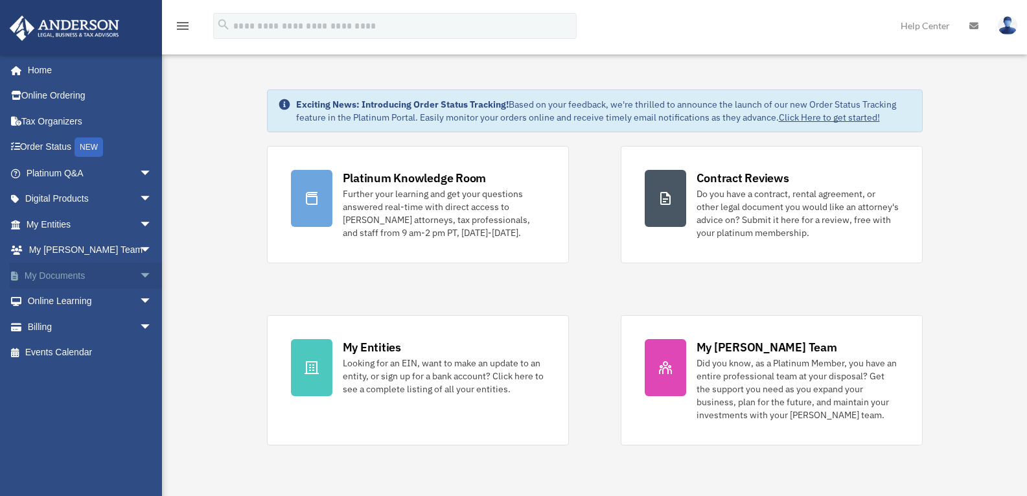
click at [140, 278] on span "arrow_drop_down" at bounding box center [152, 276] width 26 height 27
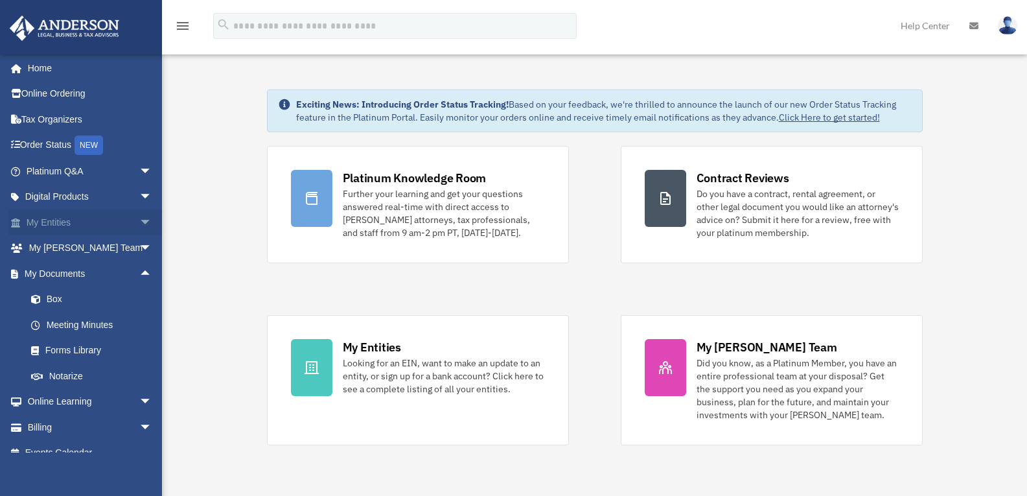
click at [144, 227] on span "arrow_drop_down" at bounding box center [152, 222] width 26 height 27
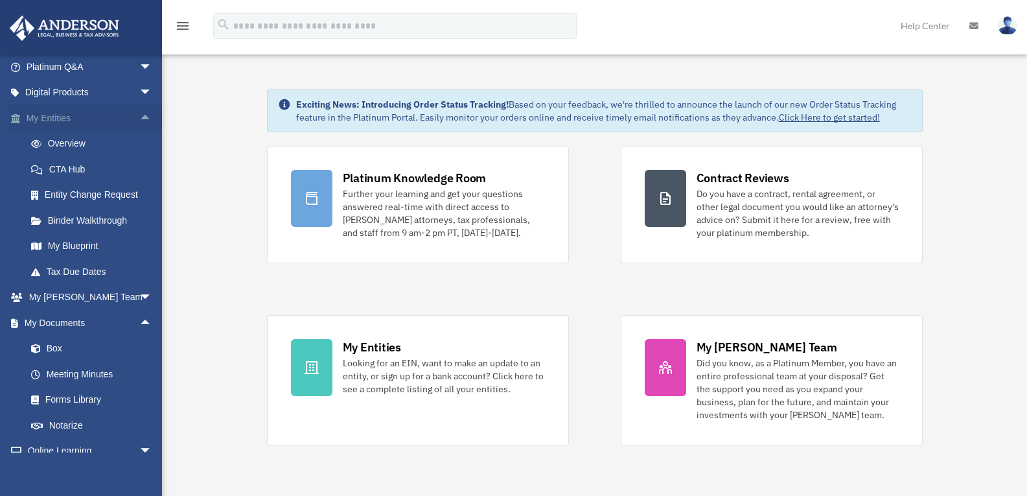
scroll to position [110, 0]
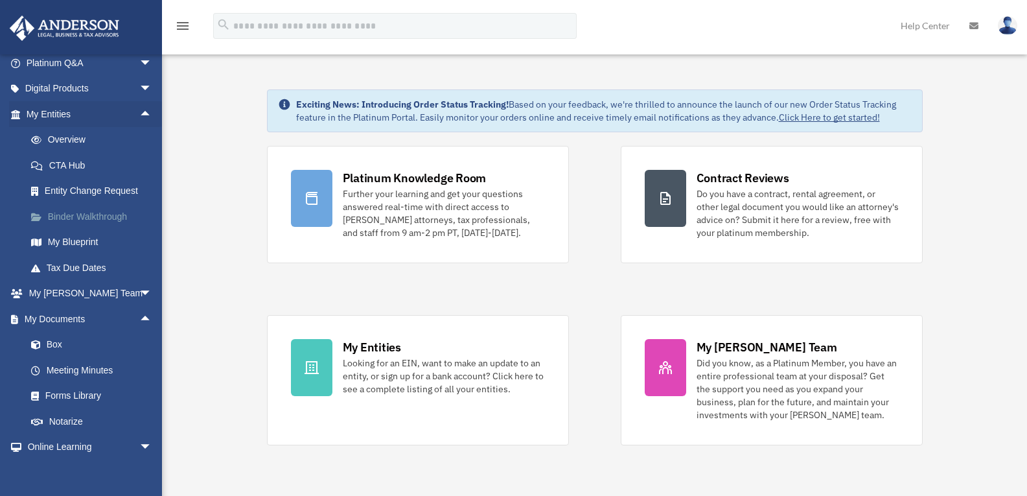
click at [107, 206] on link "Binder Walkthrough" at bounding box center [95, 217] width 154 height 26
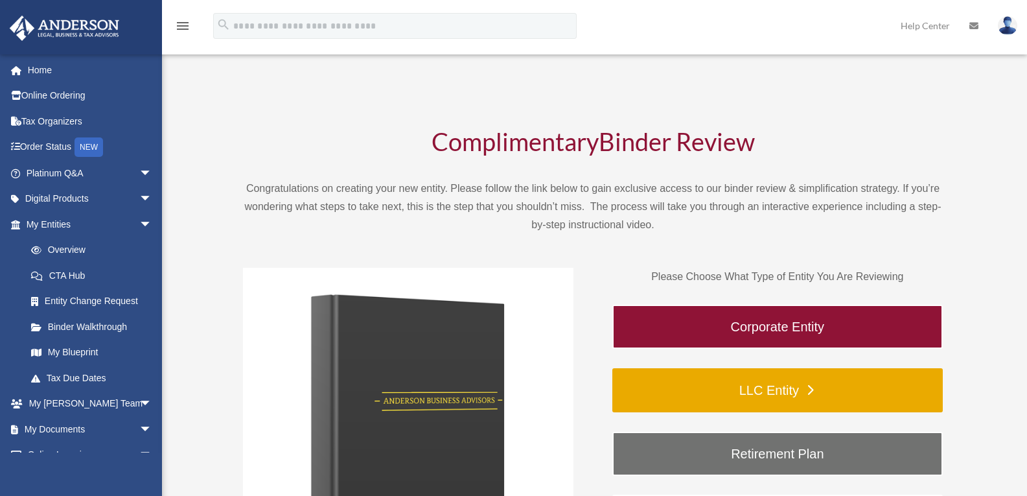
click at [805, 391] on link "LLC Entity" at bounding box center [778, 390] width 331 height 44
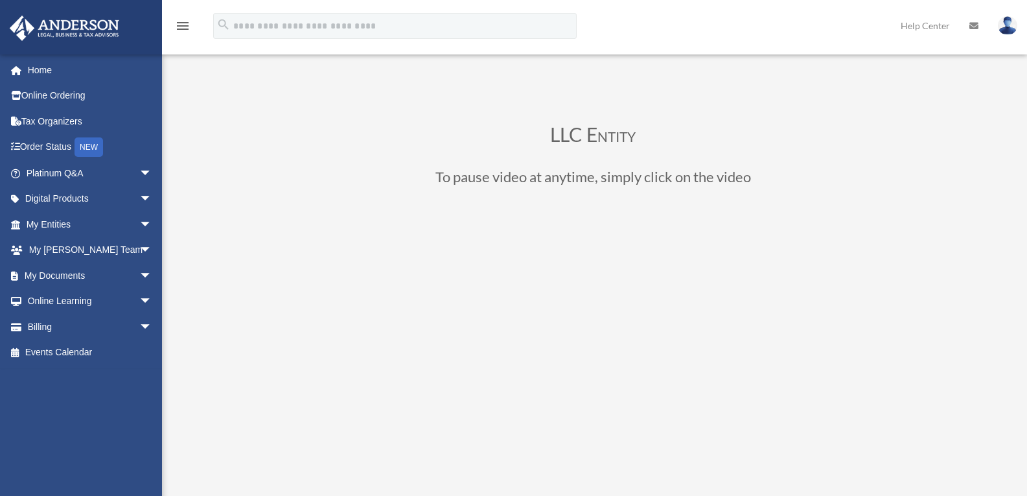
scroll to position [15, 0]
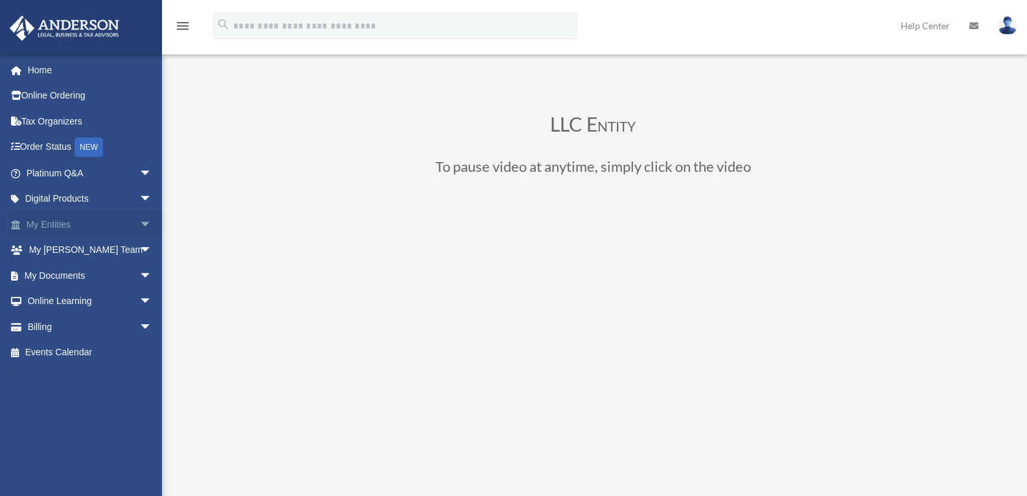
click at [146, 213] on span "arrow_drop_down" at bounding box center [152, 224] width 26 height 27
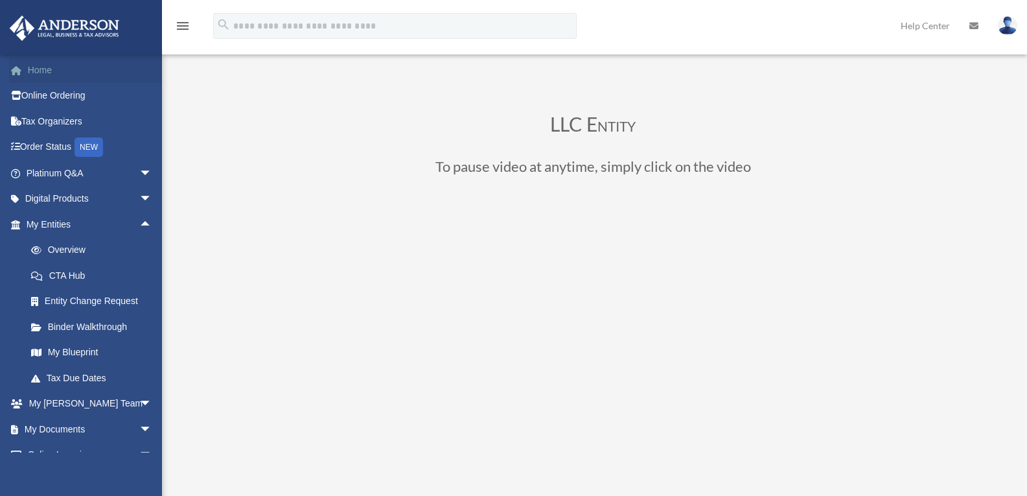
click at [43, 64] on link "Home" at bounding box center [90, 70] width 163 height 26
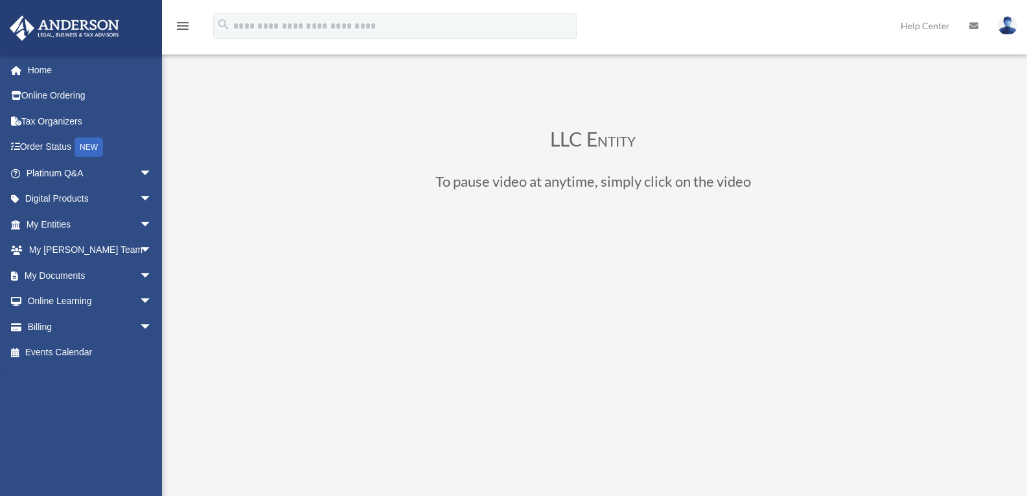
scroll to position [15, 0]
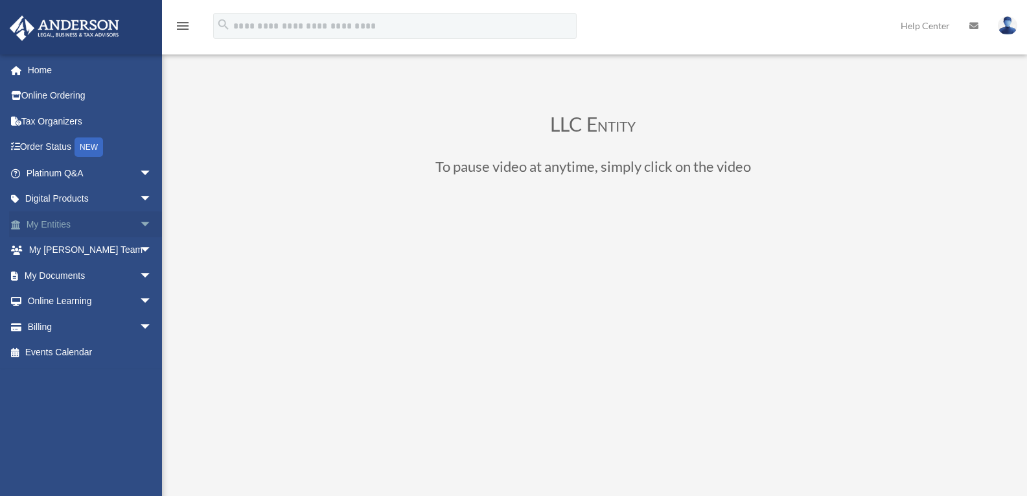
click at [78, 224] on link "My Entities arrow_drop_down" at bounding box center [90, 224] width 163 height 26
click at [139, 226] on span "arrow_drop_down" at bounding box center [152, 224] width 26 height 27
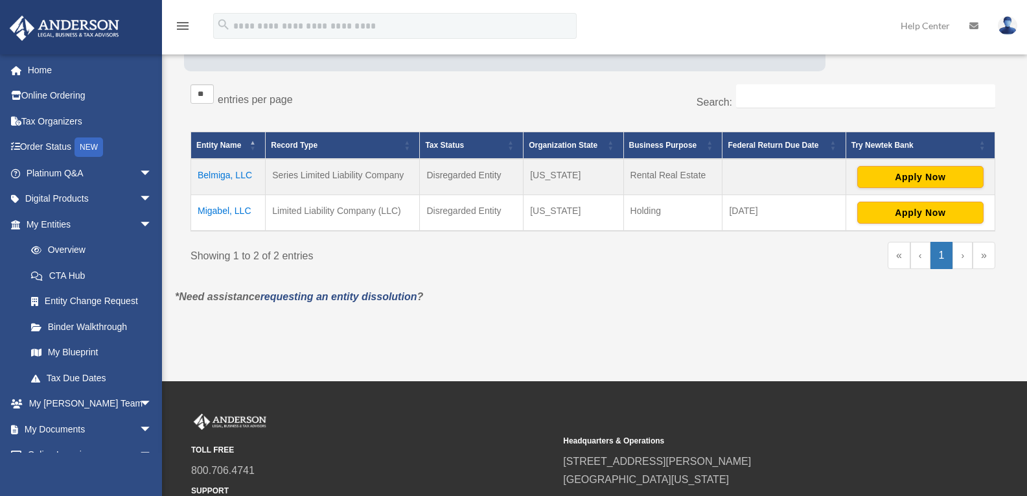
scroll to position [217, 0]
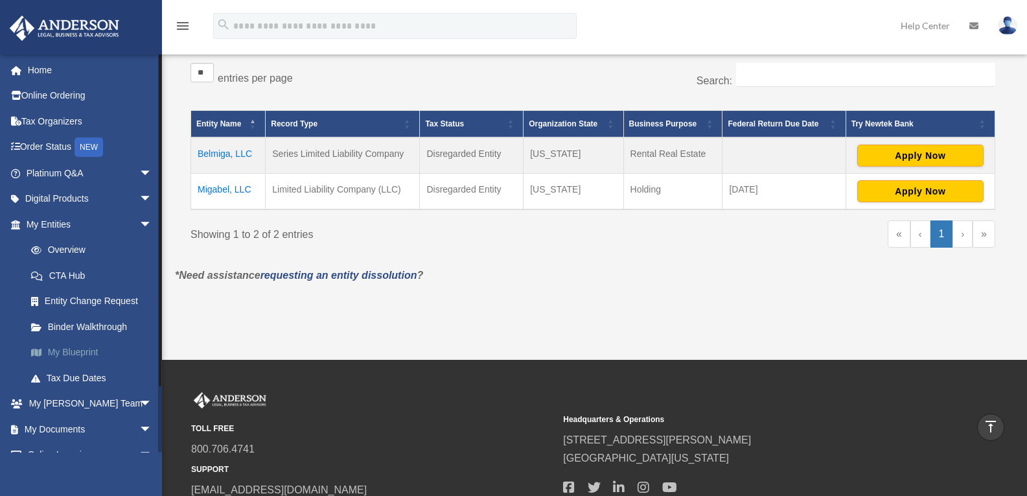
click at [78, 349] on link "My Blueprint" at bounding box center [95, 353] width 154 height 26
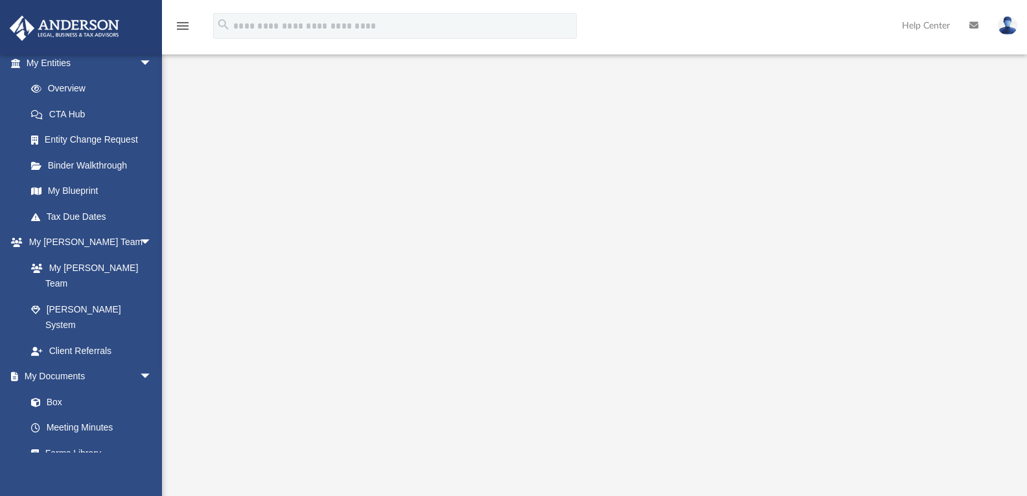
scroll to position [165, 0]
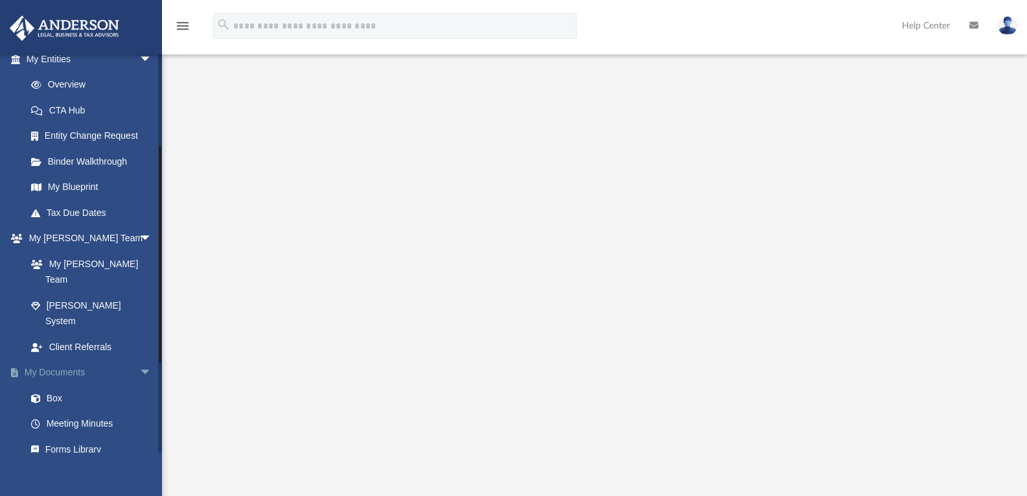
click at [139, 360] on span "arrow_drop_down" at bounding box center [152, 373] width 26 height 27
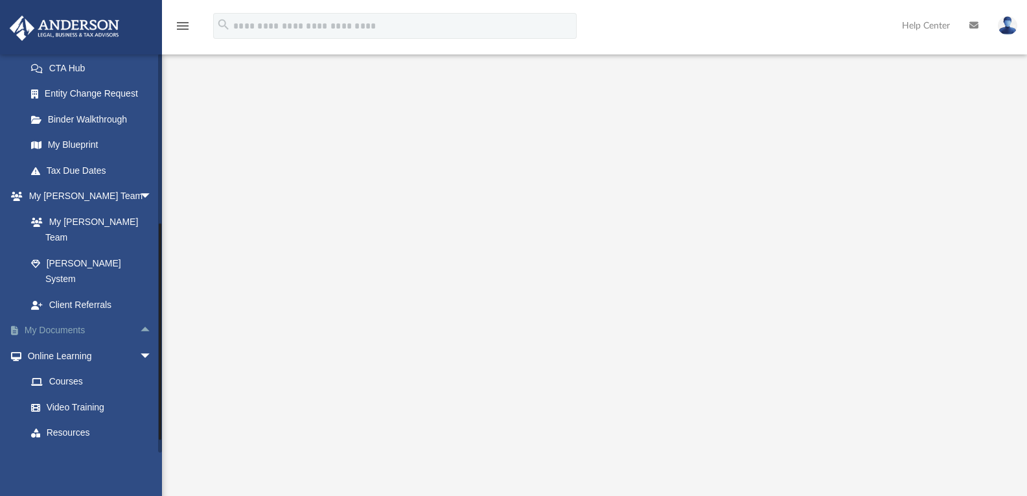
scroll to position [223, 0]
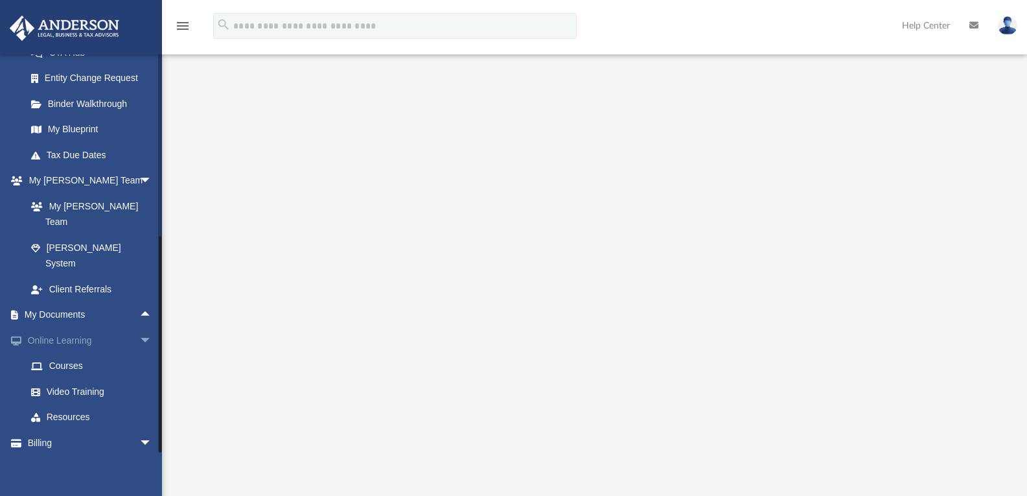
click at [139, 327] on span "arrow_drop_down" at bounding box center [152, 340] width 26 height 27
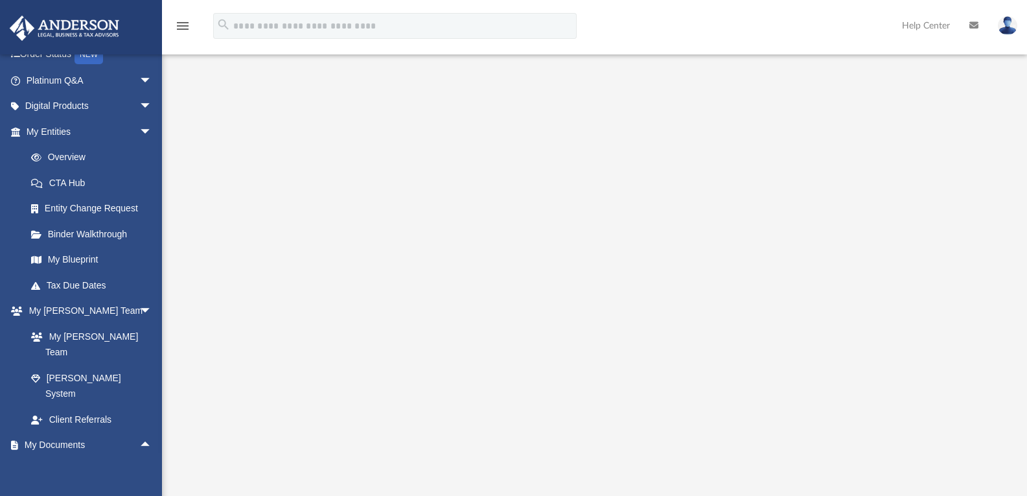
scroll to position [147, 0]
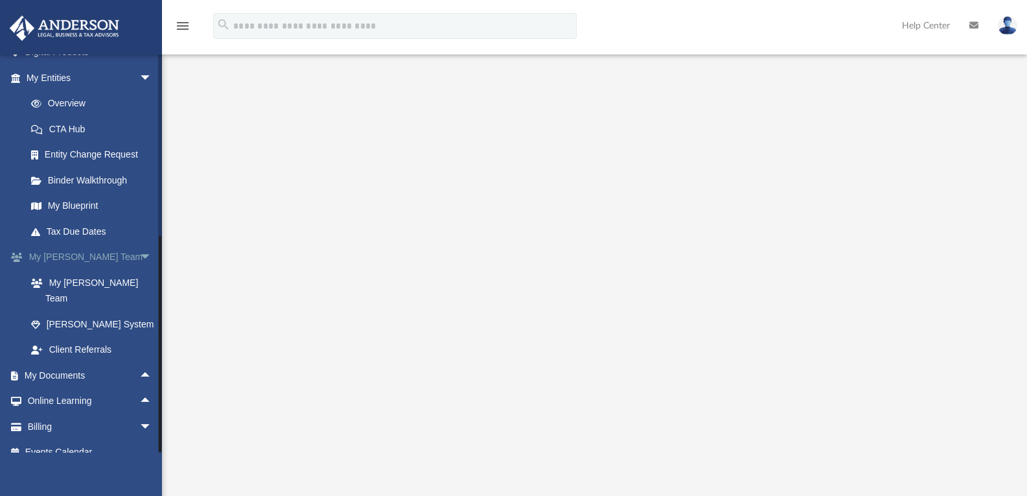
click at [143, 259] on span "arrow_drop_down" at bounding box center [152, 257] width 26 height 27
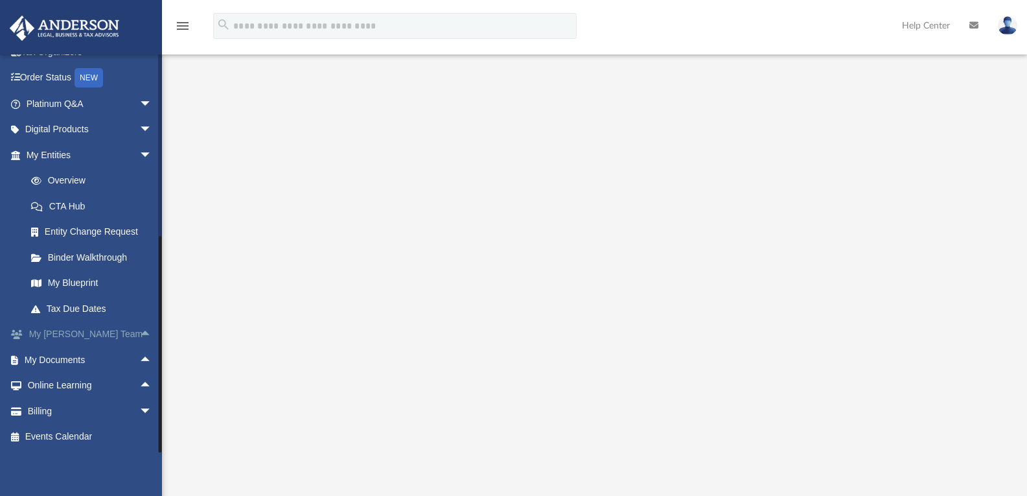
scroll to position [69, 0]
click at [139, 364] on span "arrow_drop_up" at bounding box center [152, 360] width 26 height 27
click at [56, 392] on link "Box" at bounding box center [95, 386] width 154 height 26
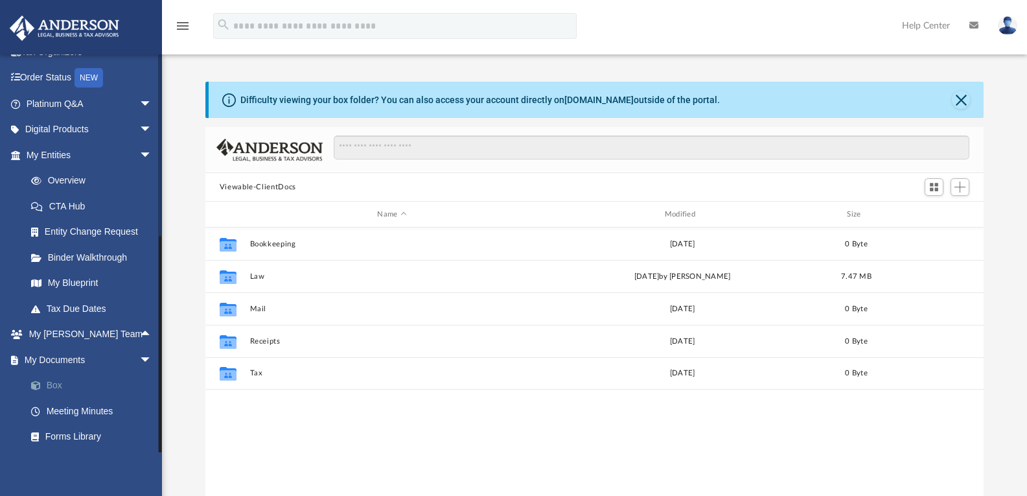
scroll to position [285, 769]
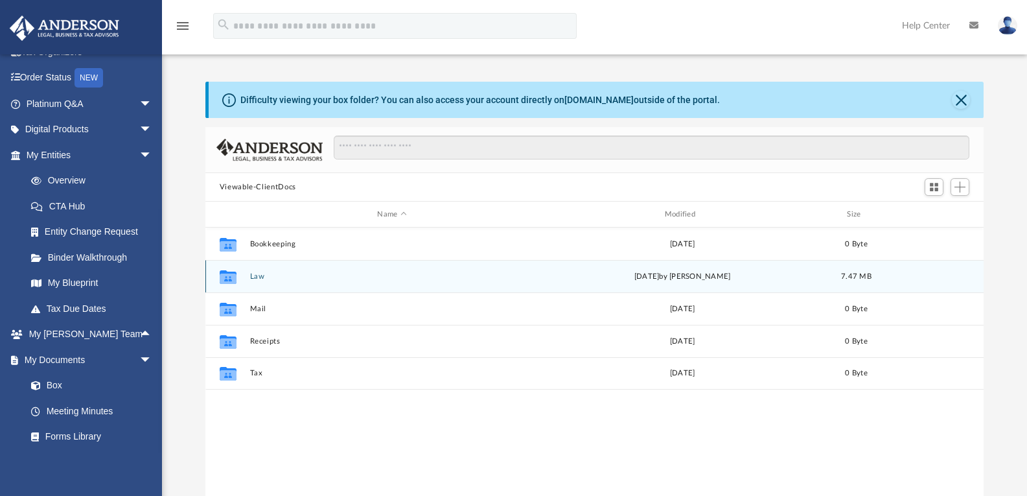
click at [342, 273] on button "Law" at bounding box center [392, 276] width 285 height 8
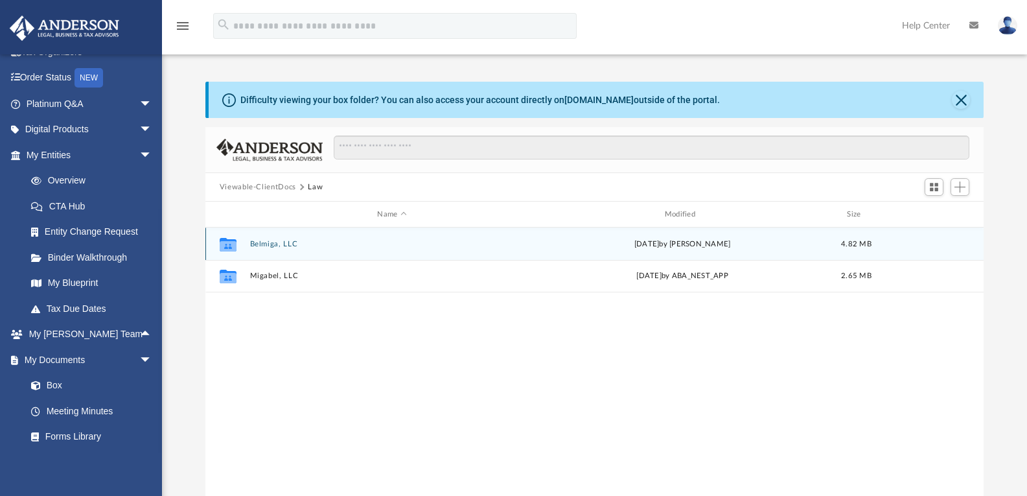
click at [295, 245] on button "Belmiga, LLC" at bounding box center [392, 244] width 285 height 8
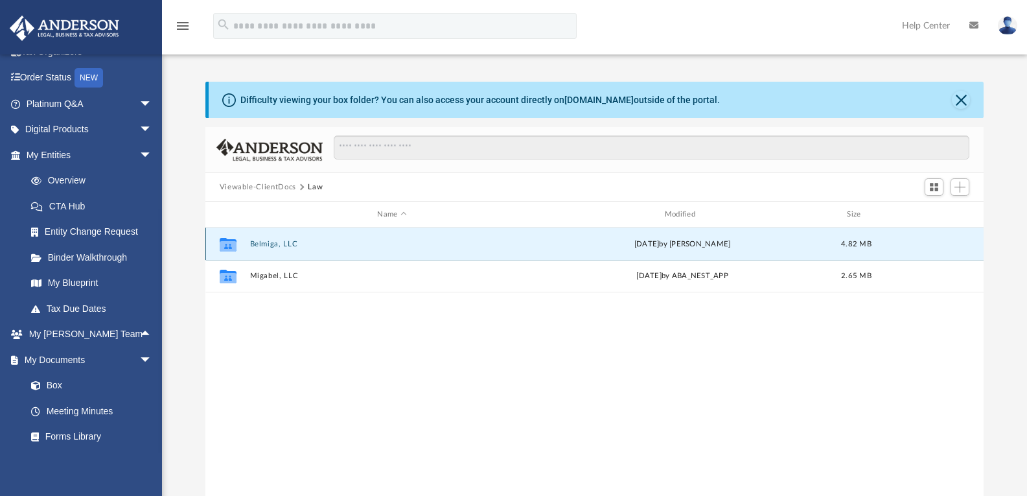
click at [298, 246] on button "Belmiga, LLC" at bounding box center [392, 244] width 285 height 8
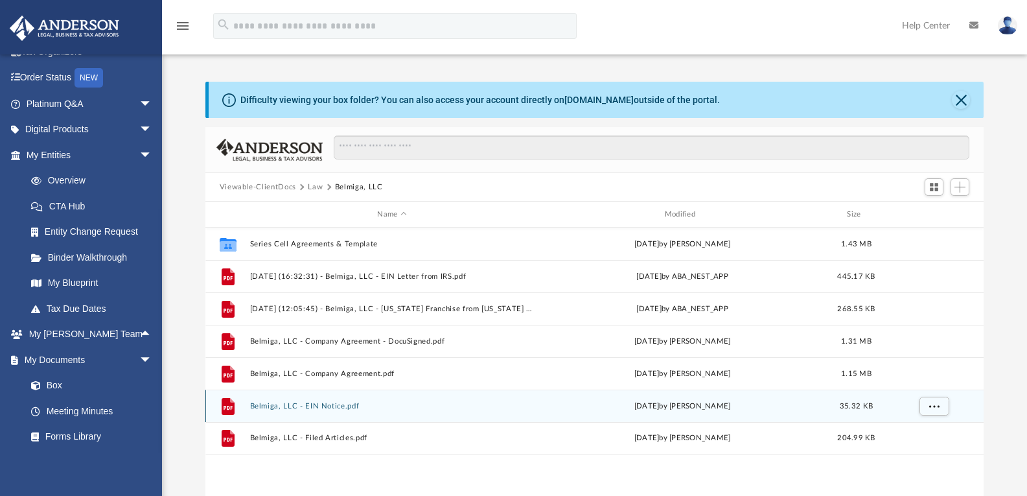
click at [352, 409] on button "Belmiga, LLC - EIN Notice.pdf" at bounding box center [392, 406] width 285 height 8
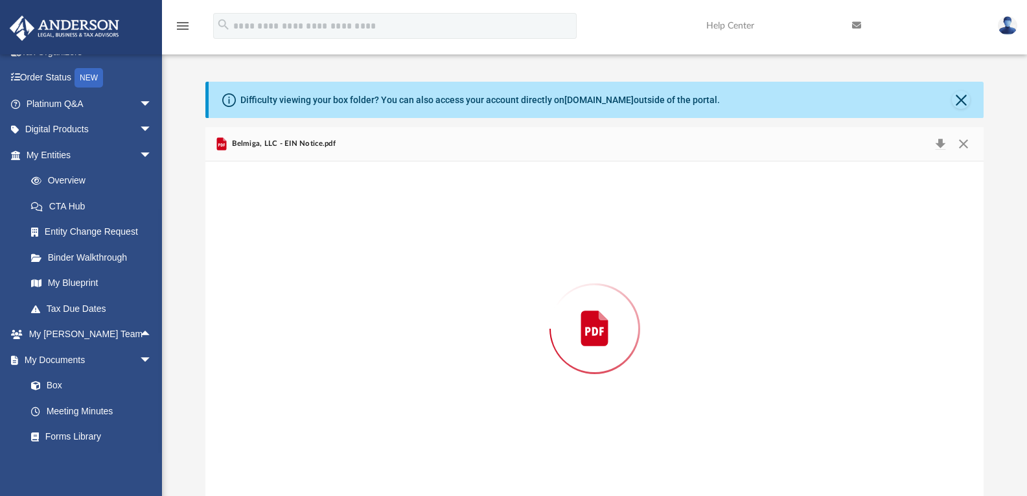
click at [352, 414] on div "Preview" at bounding box center [594, 328] width 779 height 334
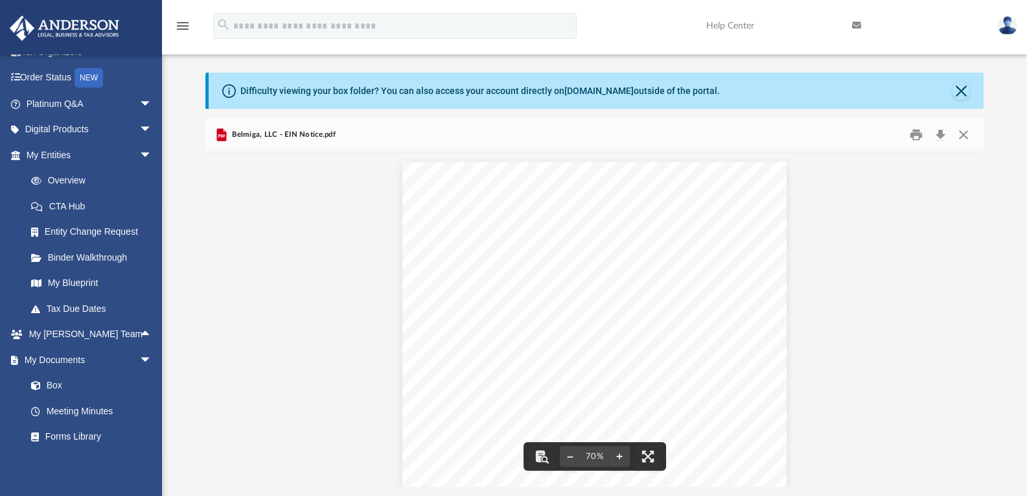
scroll to position [0, 0]
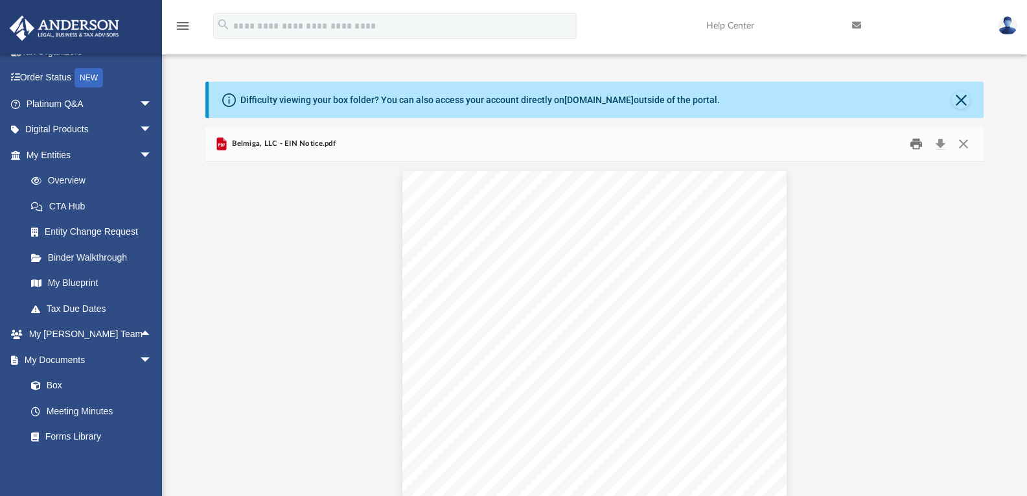
click at [912, 148] on button "Print" at bounding box center [917, 144] width 26 height 20
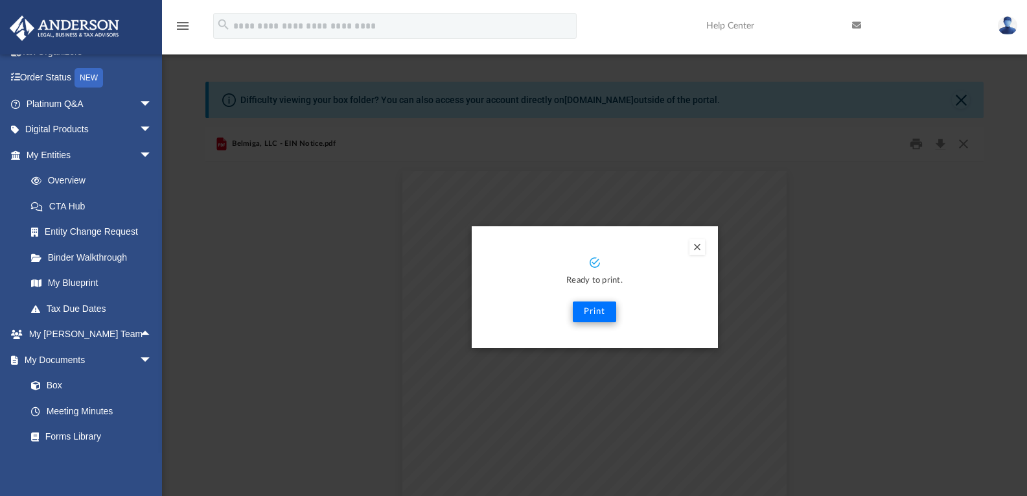
click at [607, 320] on button "Print" at bounding box center [594, 311] width 43 height 21
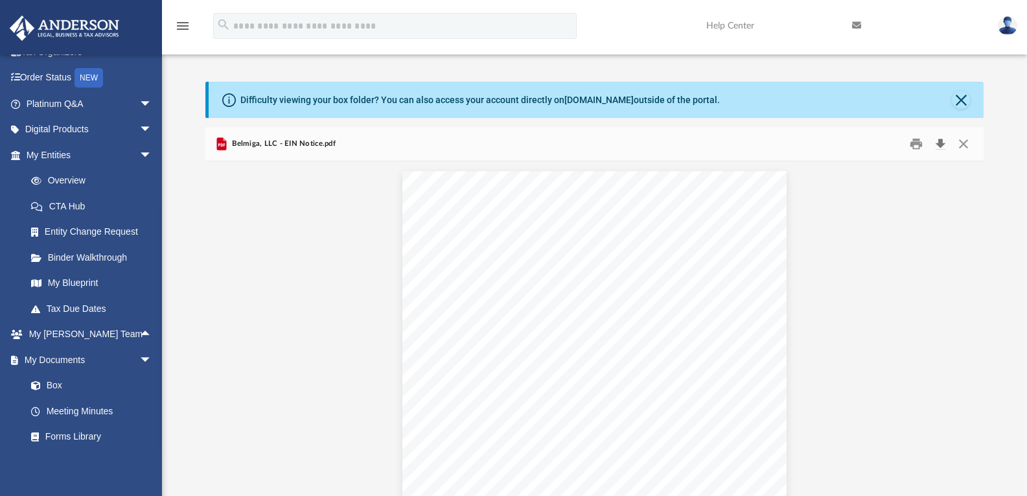
click at [944, 147] on button "Download" at bounding box center [940, 144] width 23 height 20
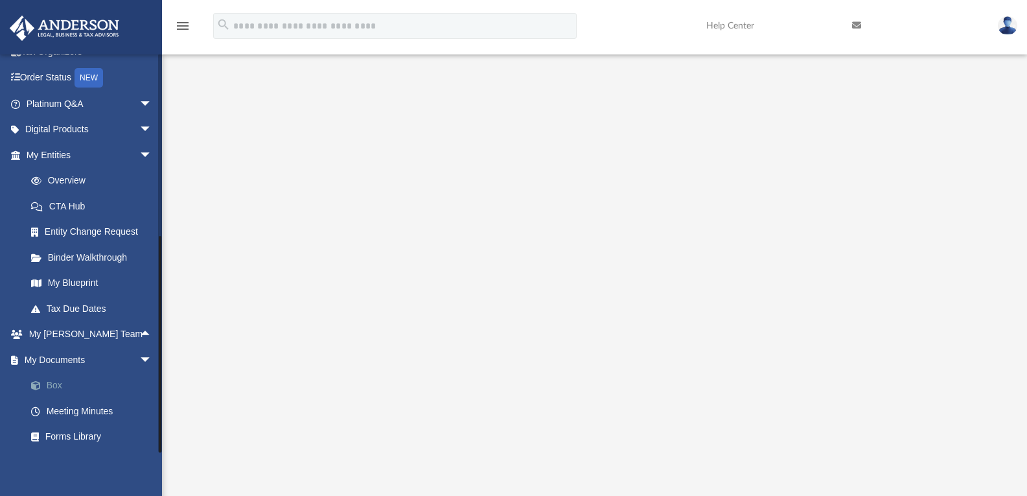
click at [53, 389] on link "Box" at bounding box center [95, 386] width 154 height 26
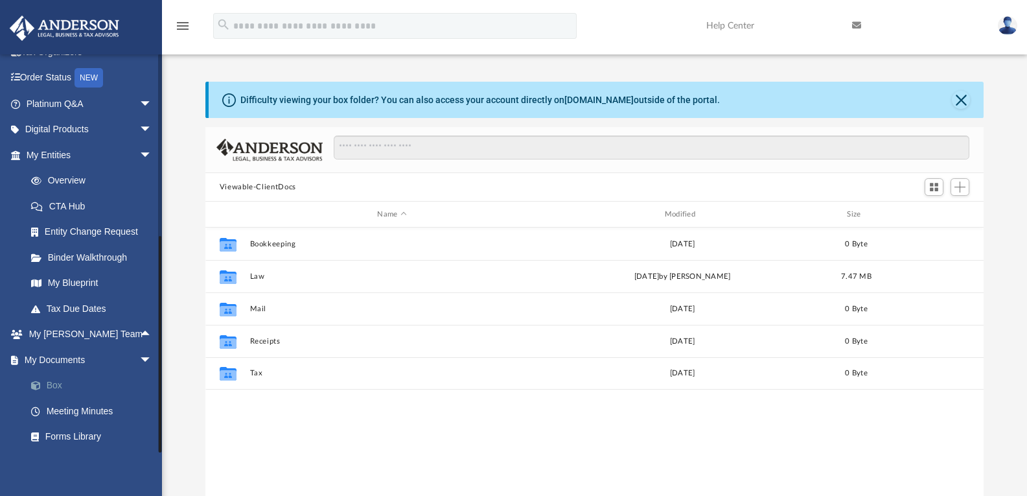
scroll to position [285, 769]
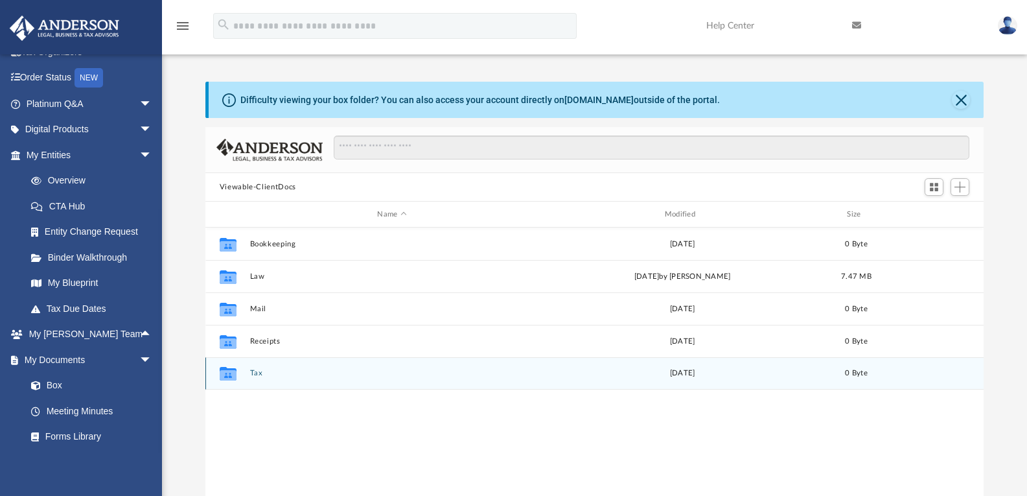
click at [269, 377] on button "Tax" at bounding box center [392, 373] width 285 height 8
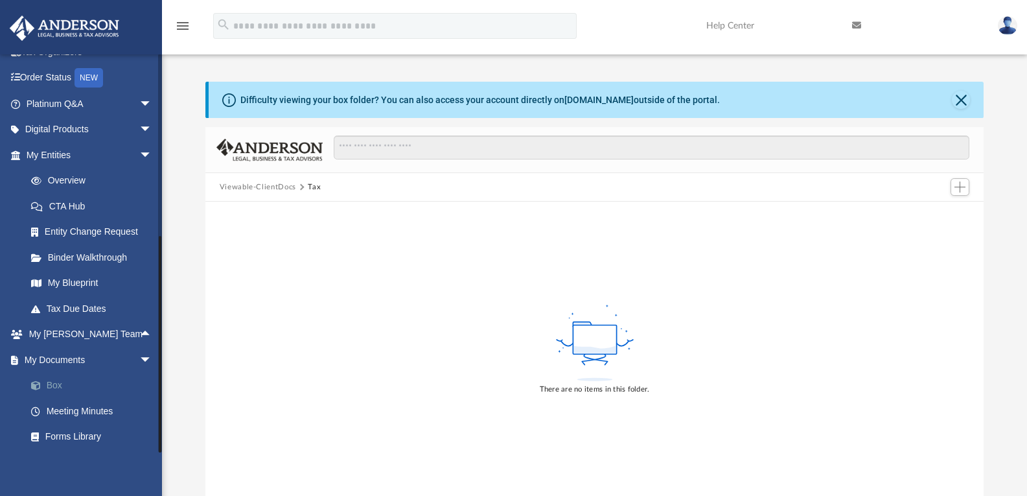
click at [61, 394] on link "Box" at bounding box center [95, 386] width 154 height 26
click at [51, 386] on link "Box" at bounding box center [95, 386] width 154 height 26
click at [81, 362] on link "My Documents arrow_drop_down" at bounding box center [90, 360] width 163 height 26
click at [58, 390] on link "Box" at bounding box center [95, 386] width 154 height 26
click at [283, 191] on button "Viewable-ClientDocs" at bounding box center [258, 188] width 76 height 12
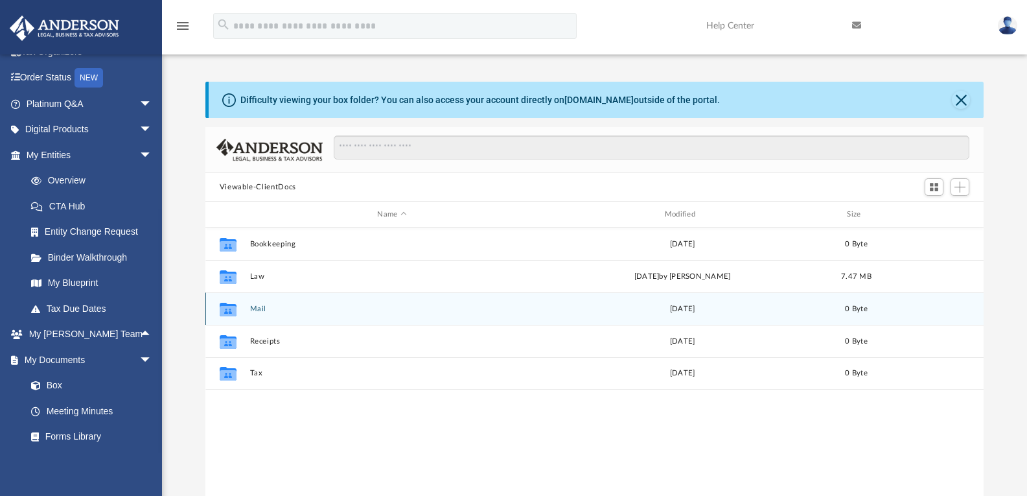
click at [322, 292] on div "Collaborated Folder Mail Mon Oct 30 2023 0 Byte" at bounding box center [594, 308] width 779 height 32
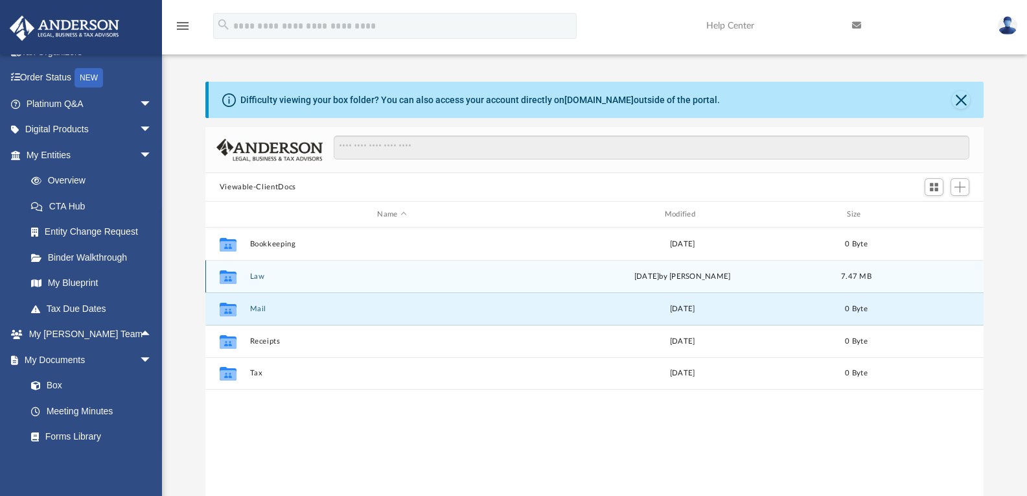
click at [342, 277] on button "Law" at bounding box center [392, 276] width 285 height 8
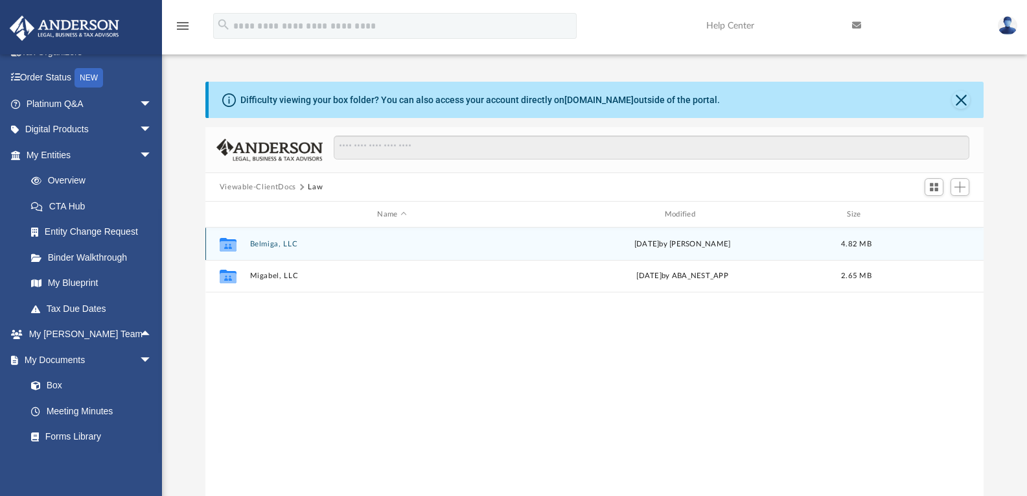
click at [263, 244] on button "Belmiga, LLC" at bounding box center [392, 244] width 285 height 8
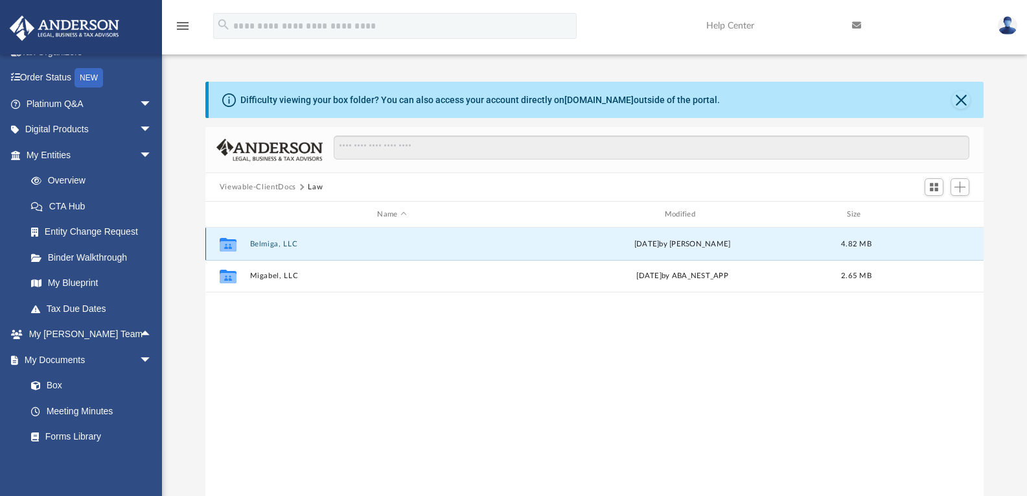
click at [266, 245] on button "Belmiga, LLC" at bounding box center [392, 244] width 285 height 8
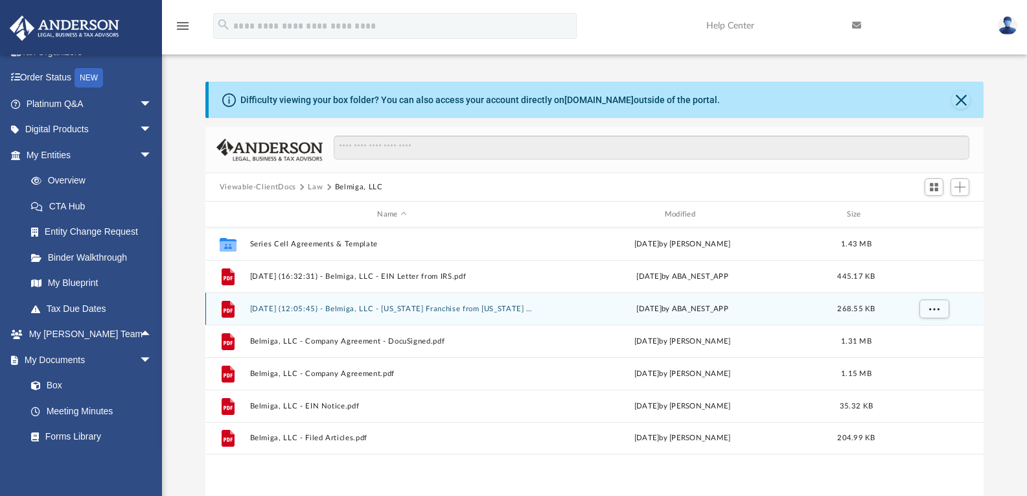
click at [508, 311] on button "[DATE] (12:05:45) - Belmiga, LLC - [US_STATE] Franchise from [US_STATE] Comptro…" at bounding box center [392, 309] width 285 height 8
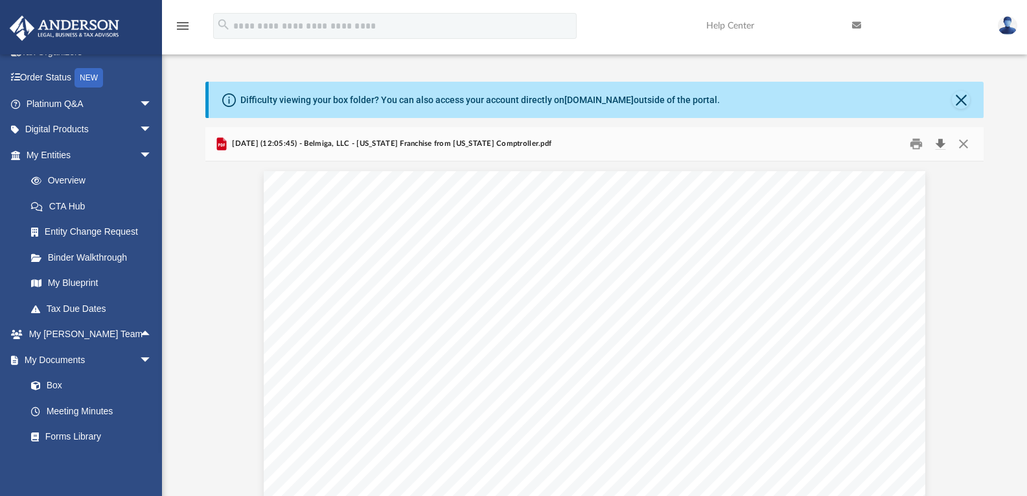
click at [939, 144] on button "Download" at bounding box center [940, 144] width 23 height 20
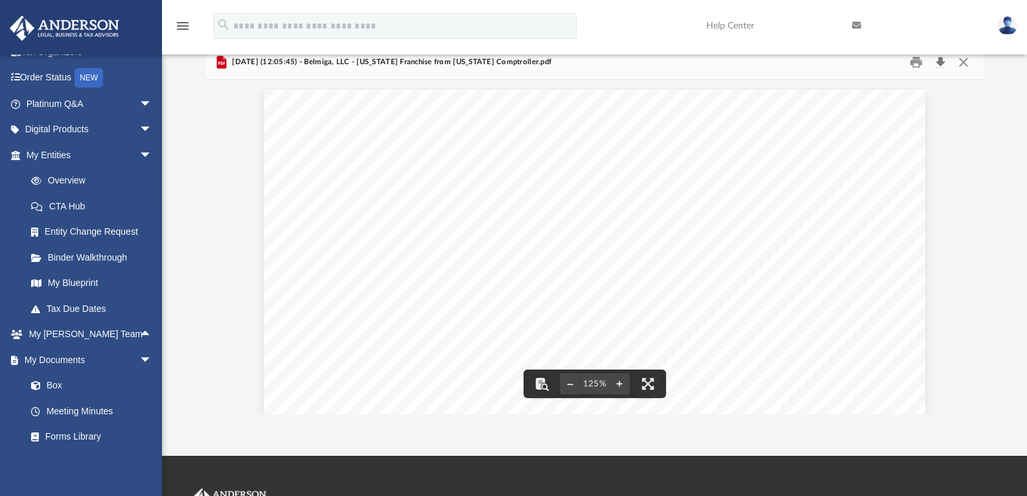
scroll to position [74, 0]
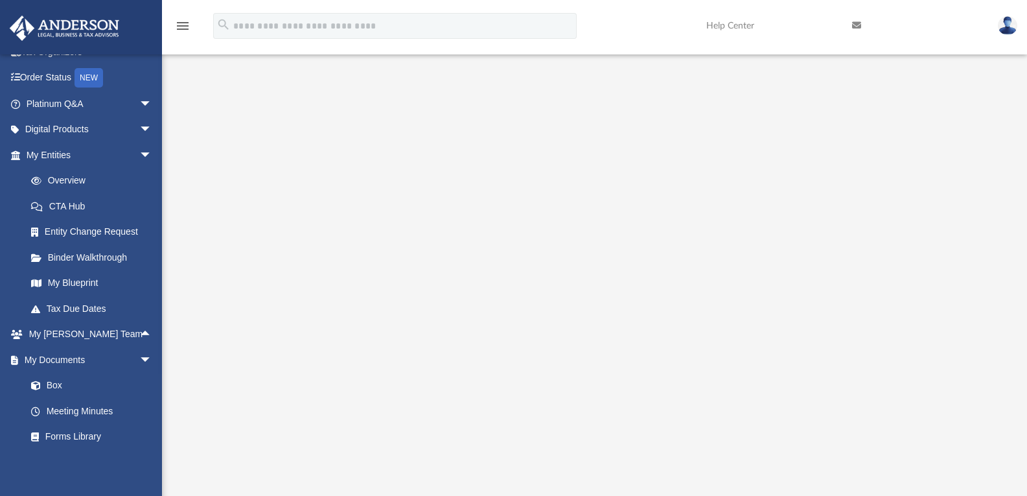
scroll to position [30, 0]
click at [57, 389] on link "Box" at bounding box center [95, 386] width 154 height 26
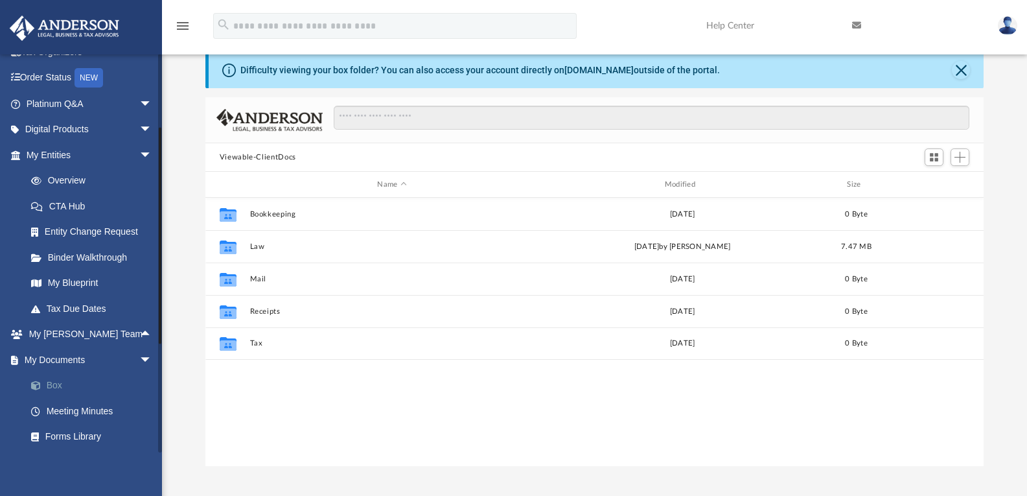
scroll to position [285, 769]
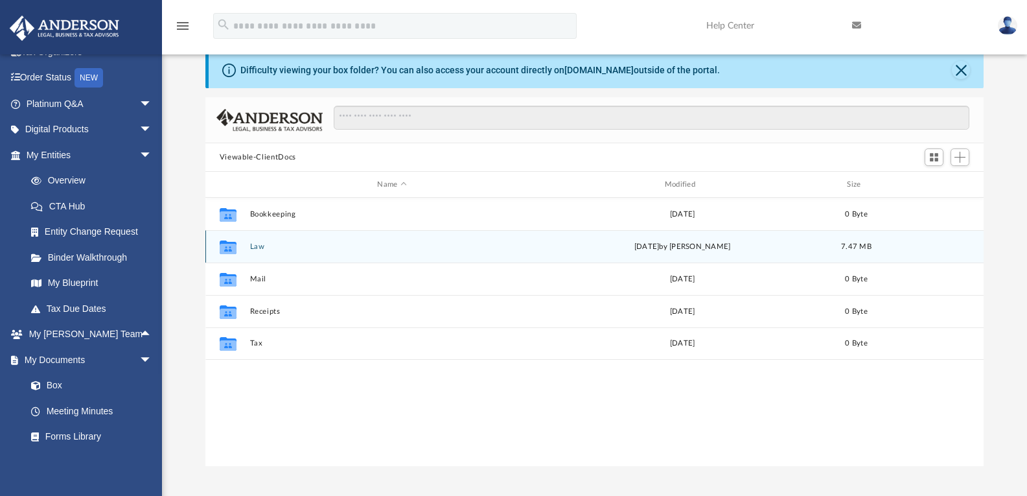
click at [261, 249] on button "Law" at bounding box center [392, 246] width 285 height 8
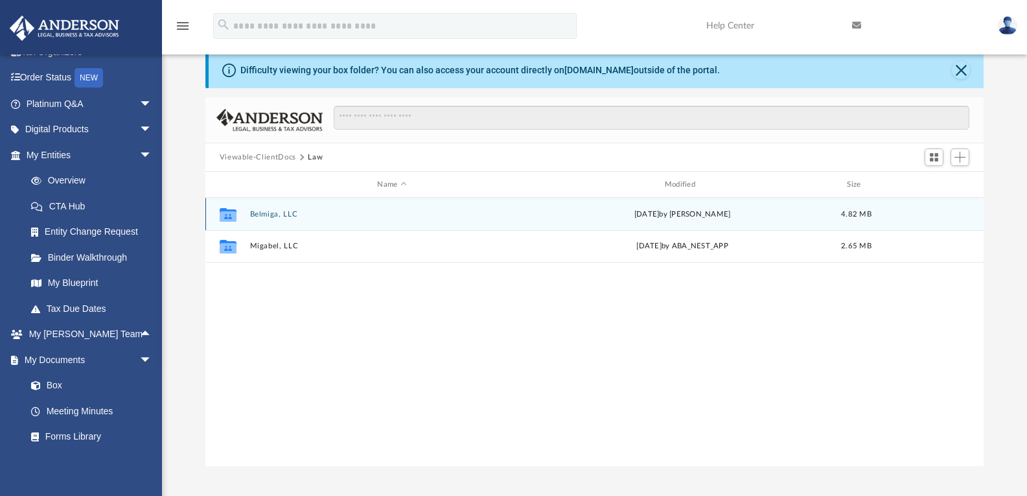
click at [265, 215] on button "Belmiga, LLC" at bounding box center [392, 214] width 285 height 8
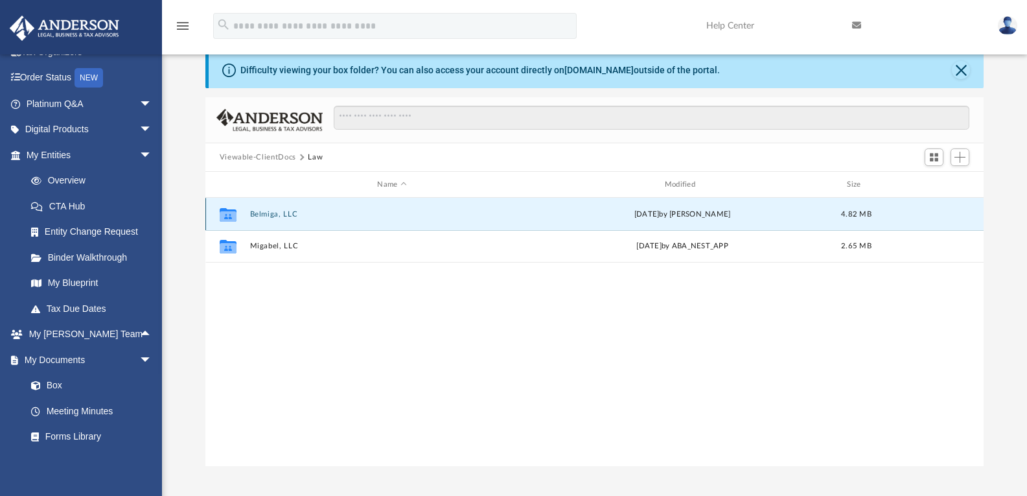
click at [264, 215] on button "Belmiga, LLC" at bounding box center [392, 214] width 285 height 8
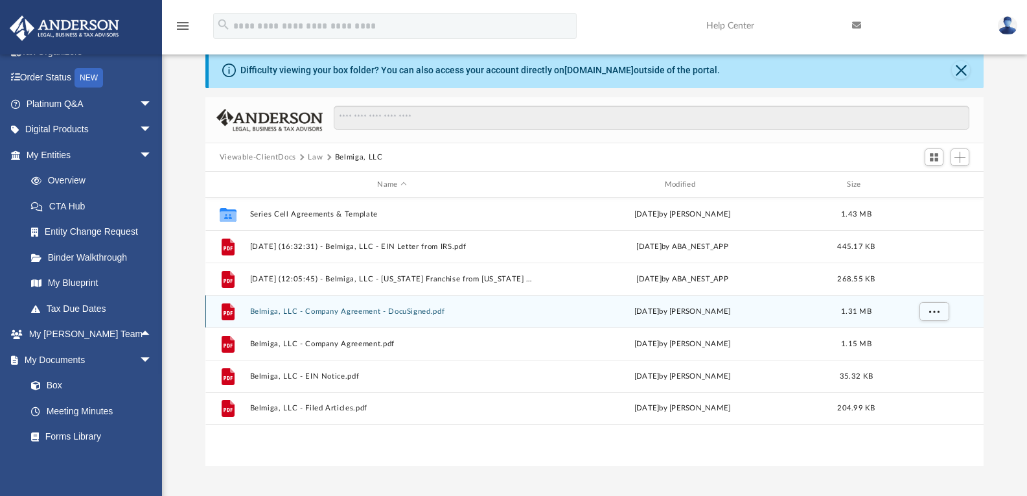
click at [436, 312] on button "Belmiga, LLC - Company Agreement - DocuSigned.pdf" at bounding box center [392, 311] width 285 height 8
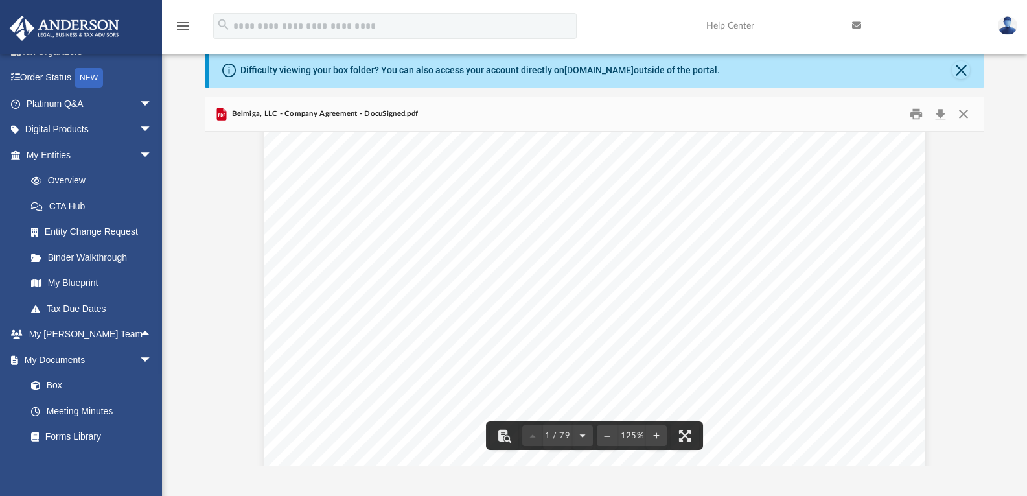
scroll to position [101, 0]
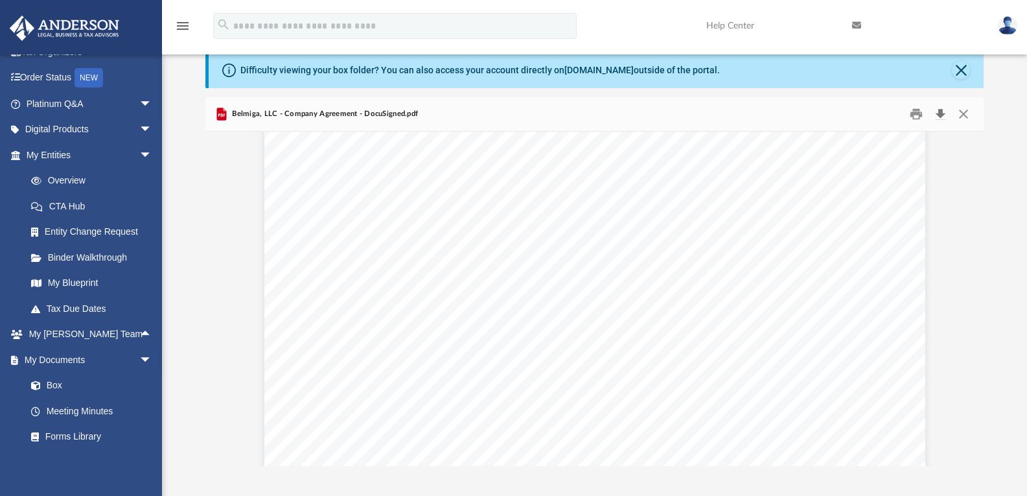
click at [942, 116] on button "Download" at bounding box center [940, 114] width 23 height 20
click at [914, 121] on button "Print" at bounding box center [917, 114] width 26 height 20
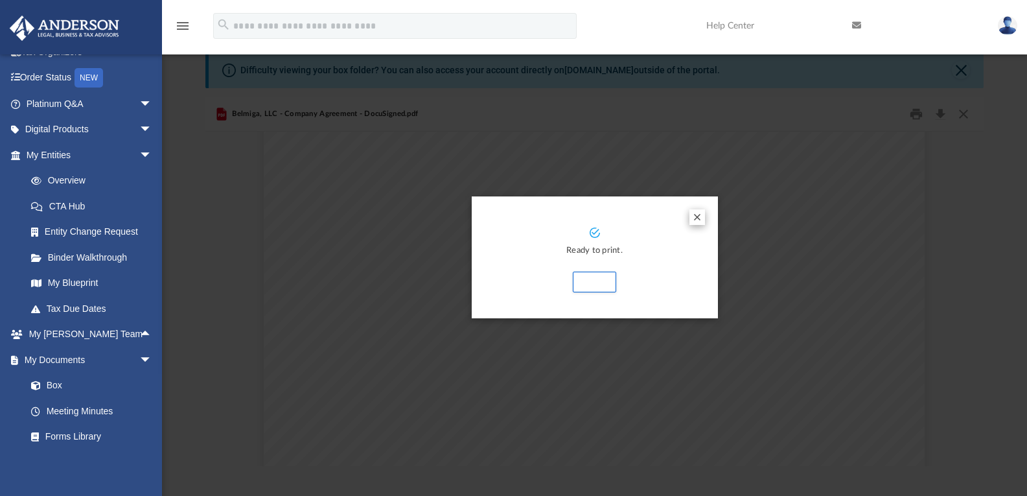
click at [699, 219] on button "Preview" at bounding box center [698, 217] width 16 height 16
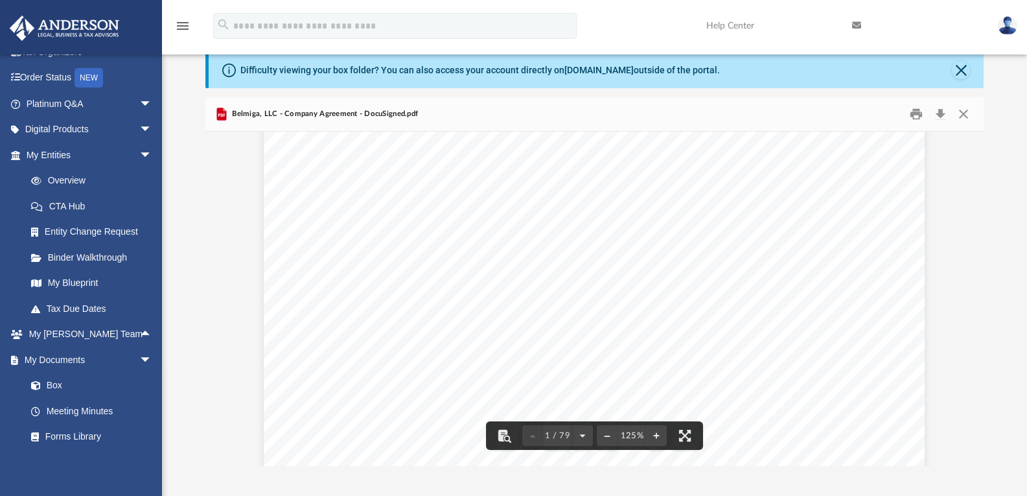
scroll to position [416, 1]
click at [916, 115] on button "Print" at bounding box center [917, 114] width 26 height 20
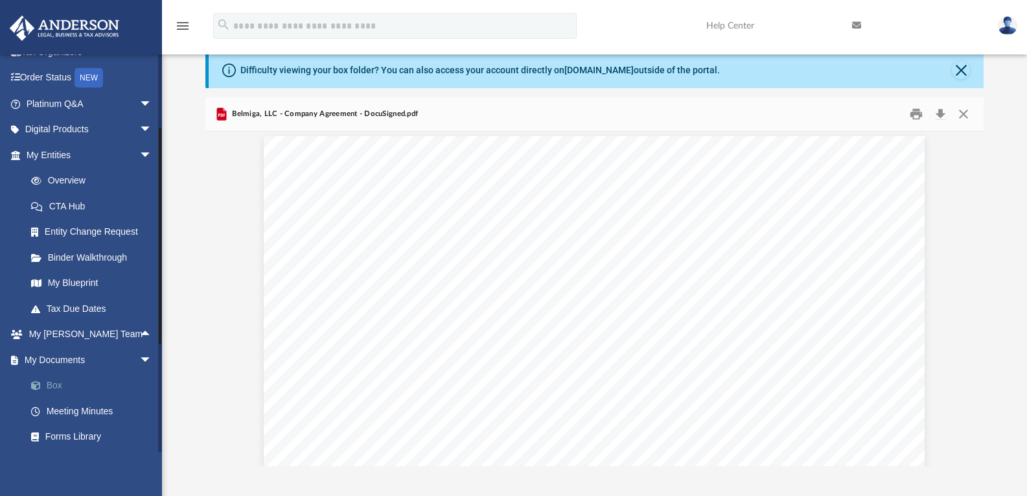
click at [60, 388] on link "Box" at bounding box center [95, 386] width 154 height 26
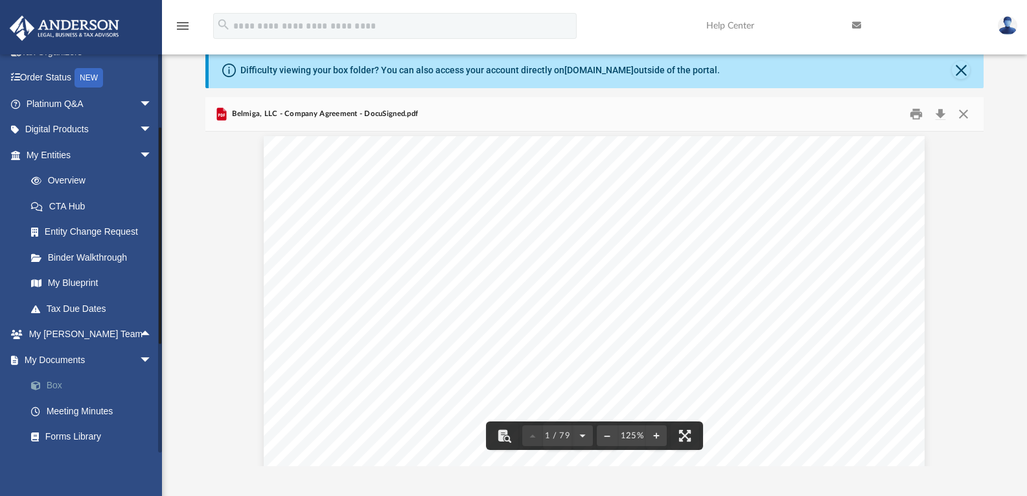
scroll to position [0, 1]
click at [69, 364] on link "My Documents arrow_drop_down" at bounding box center [90, 360] width 163 height 26
click at [53, 393] on link "Box" at bounding box center [95, 386] width 154 height 26
click at [51, 395] on link "Box" at bounding box center [95, 386] width 154 height 26
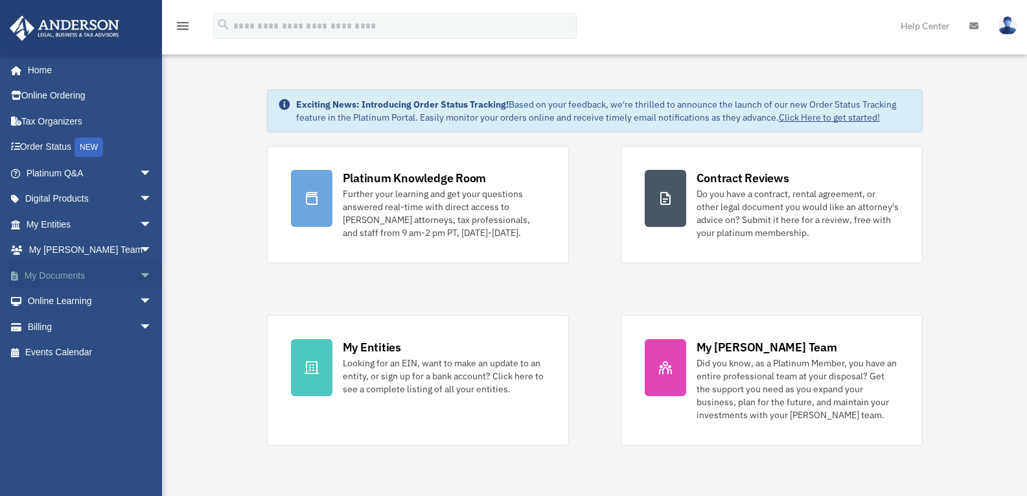
click at [143, 278] on span "arrow_drop_down" at bounding box center [152, 276] width 26 height 27
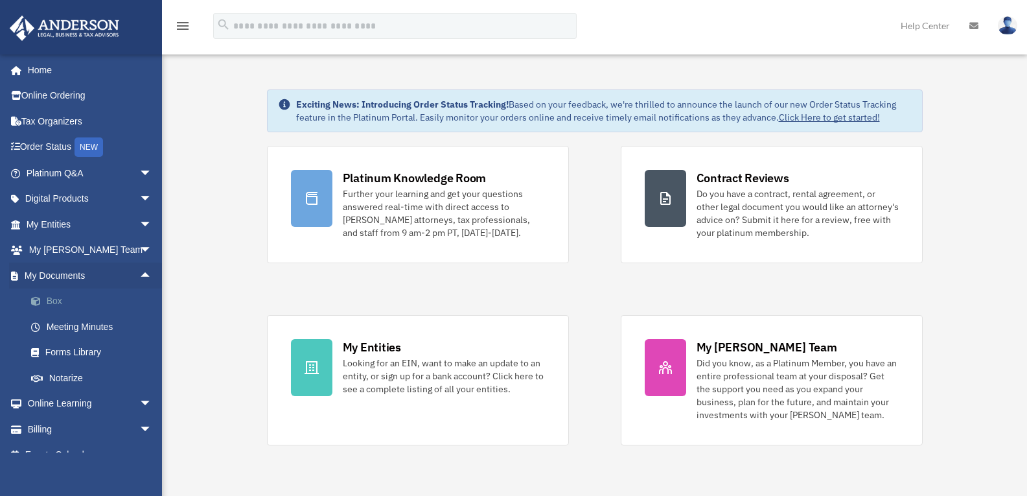
click at [65, 302] on link "Box" at bounding box center [95, 301] width 154 height 26
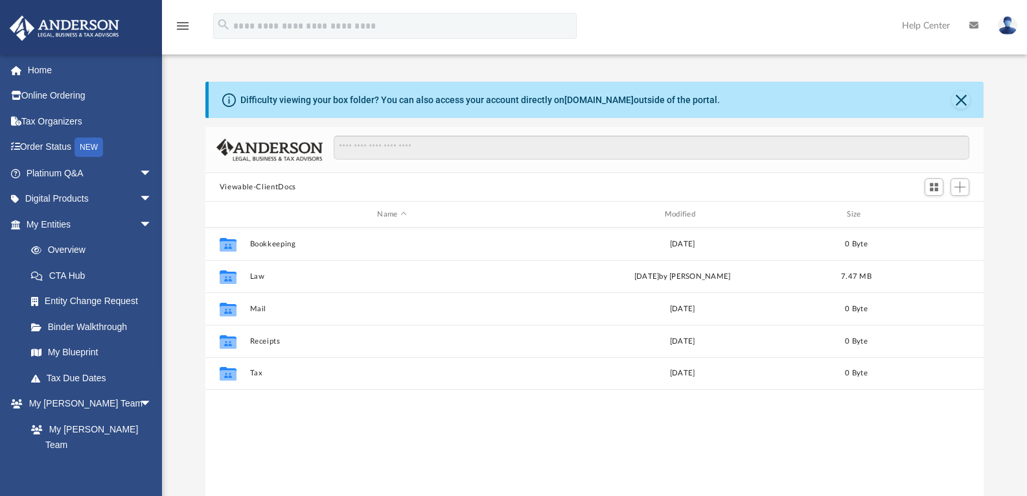
scroll to position [285, 769]
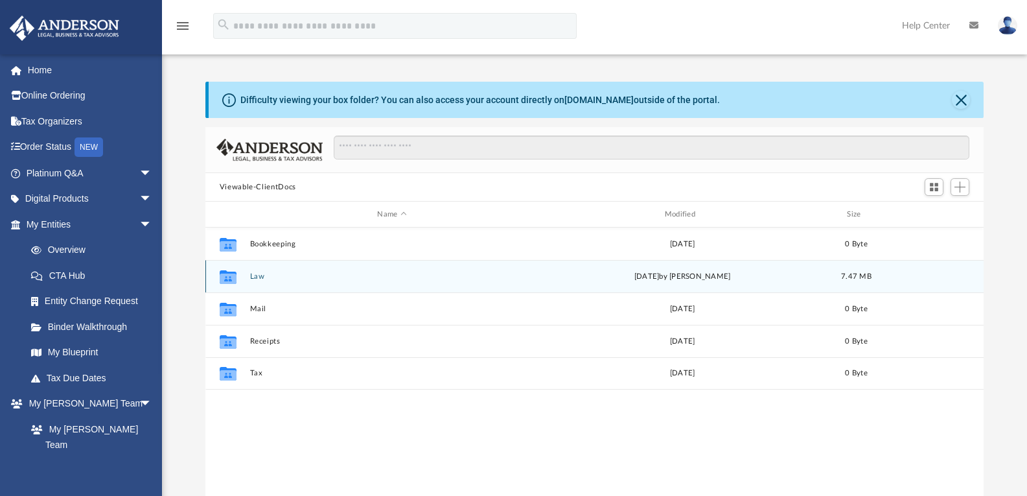
click at [276, 279] on button "Law" at bounding box center [392, 276] width 285 height 8
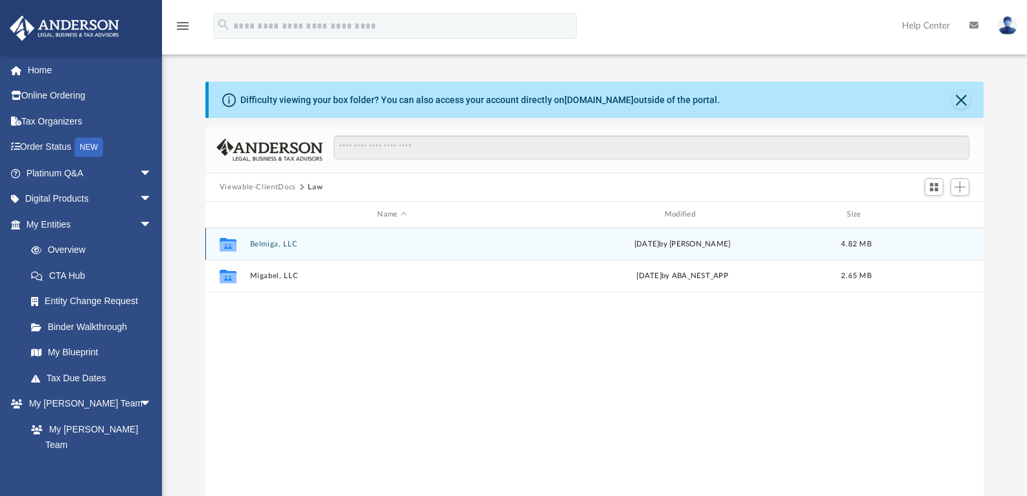
click at [264, 243] on button "Belmiga, LLC" at bounding box center [392, 244] width 285 height 8
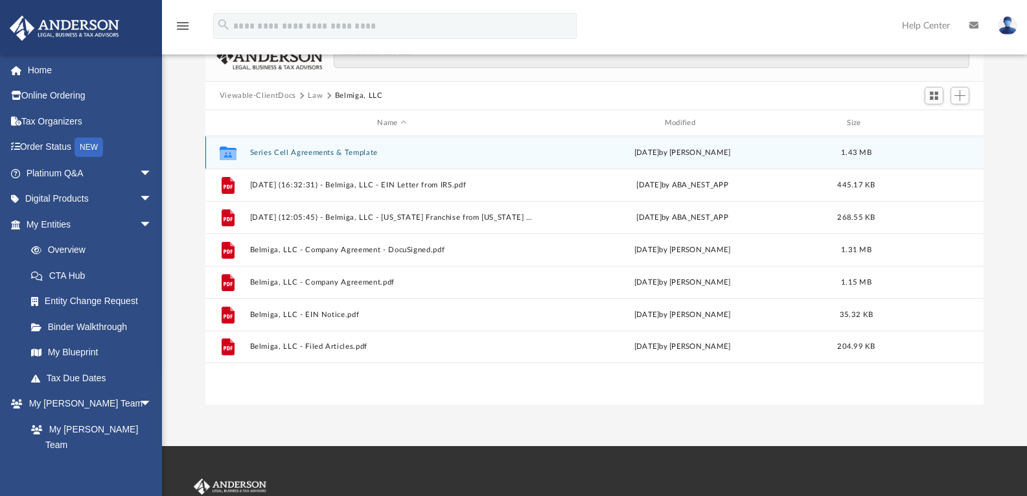
scroll to position [98, 0]
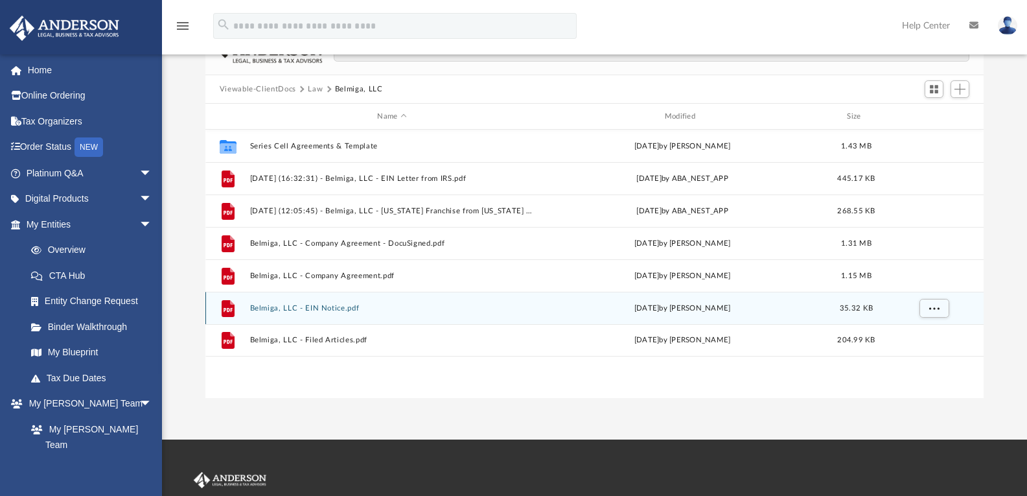
click at [332, 304] on button "Belmiga, LLC - EIN Notice.pdf" at bounding box center [392, 308] width 285 height 8
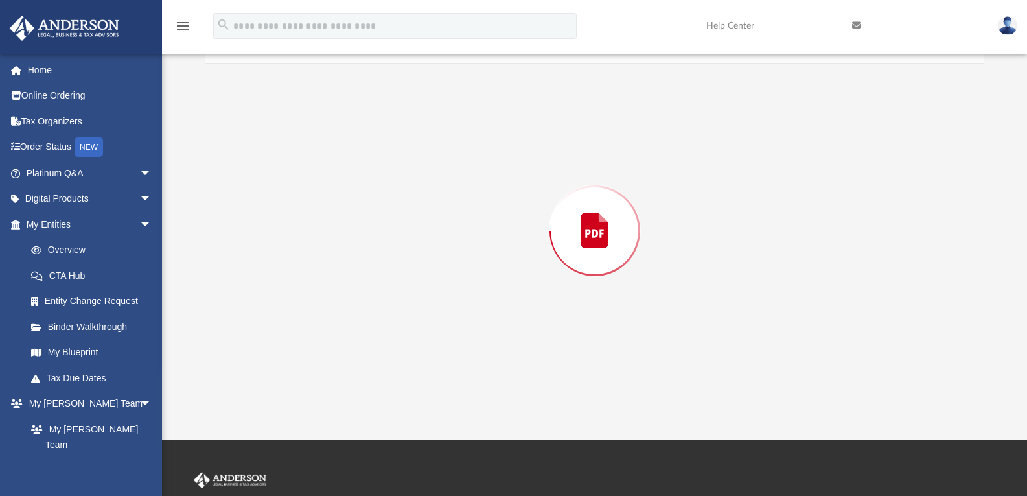
click at [331, 310] on div "Preview" at bounding box center [594, 231] width 779 height 334
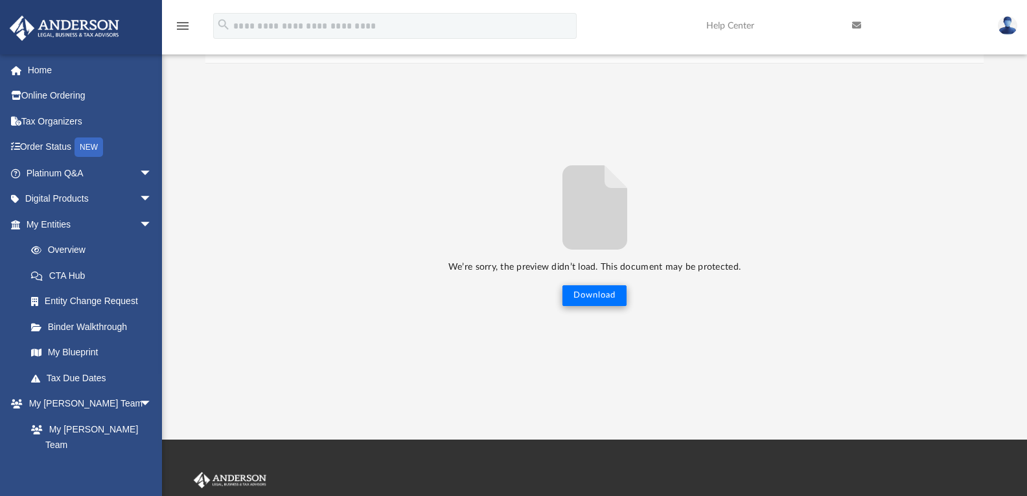
click at [605, 299] on button "Download" at bounding box center [595, 295] width 64 height 21
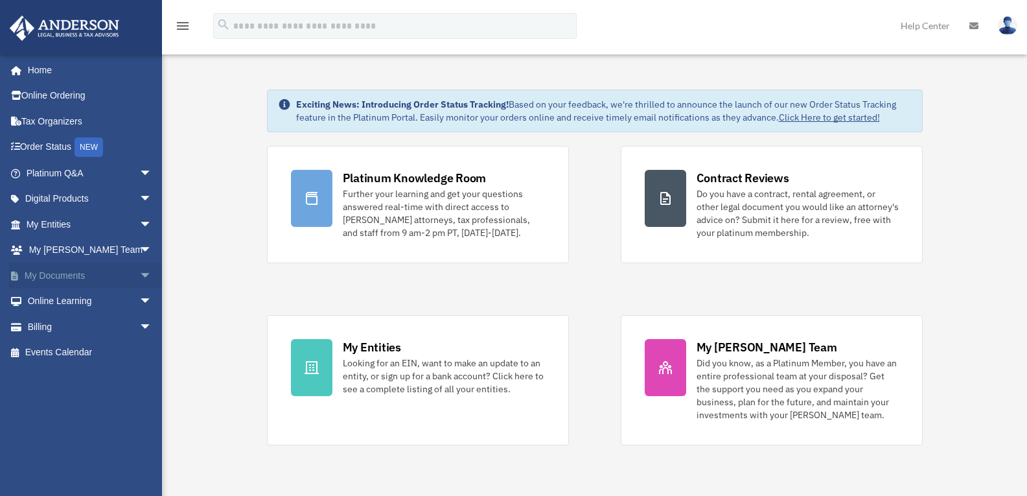
click at [139, 274] on span "arrow_drop_down" at bounding box center [152, 276] width 26 height 27
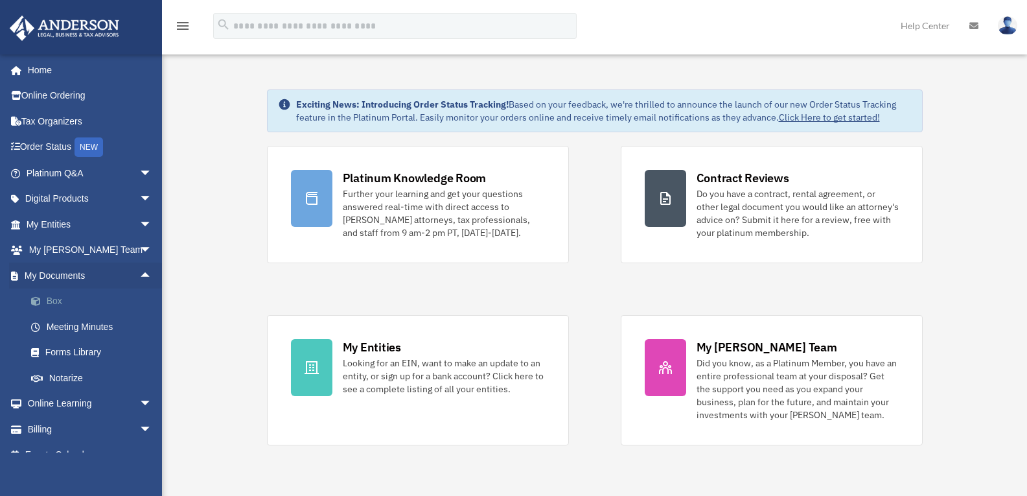
click at [55, 300] on link "Box" at bounding box center [95, 301] width 154 height 26
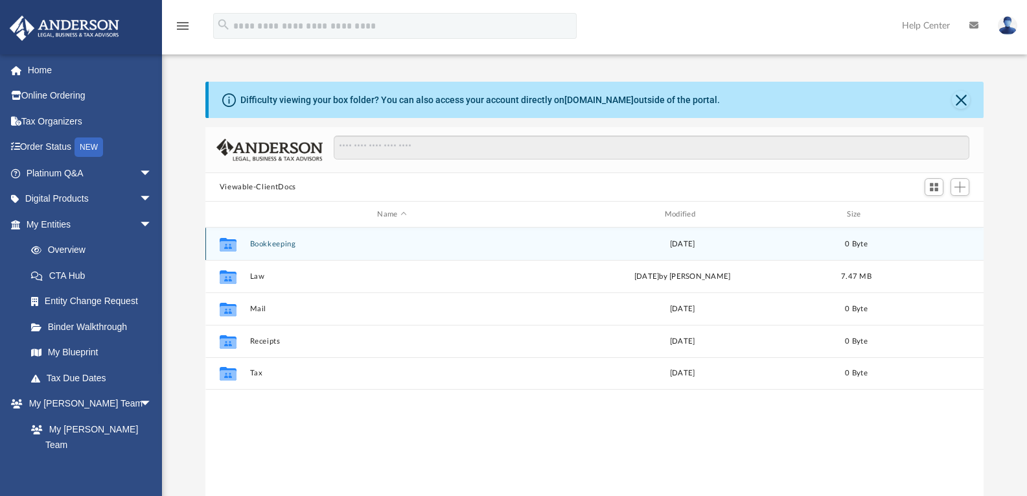
scroll to position [285, 769]
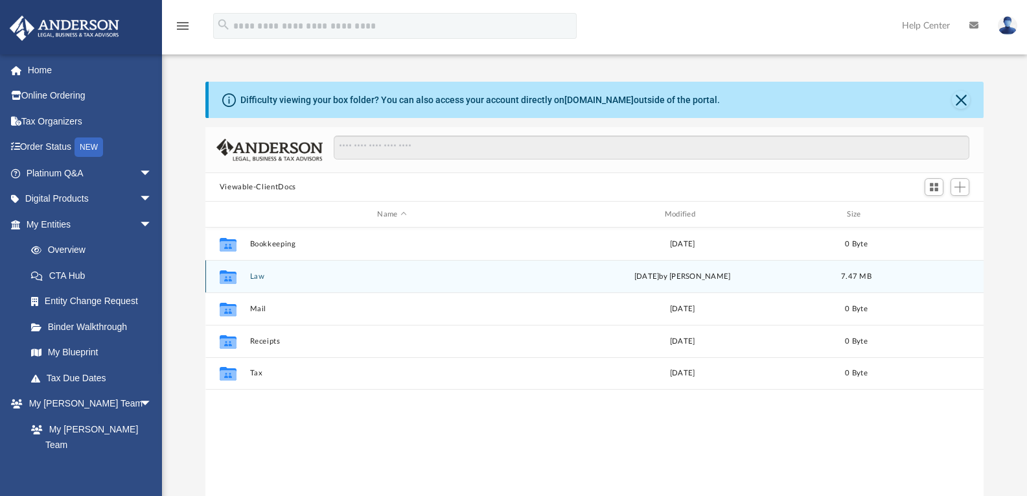
click at [258, 279] on button "Law" at bounding box center [392, 276] width 285 height 8
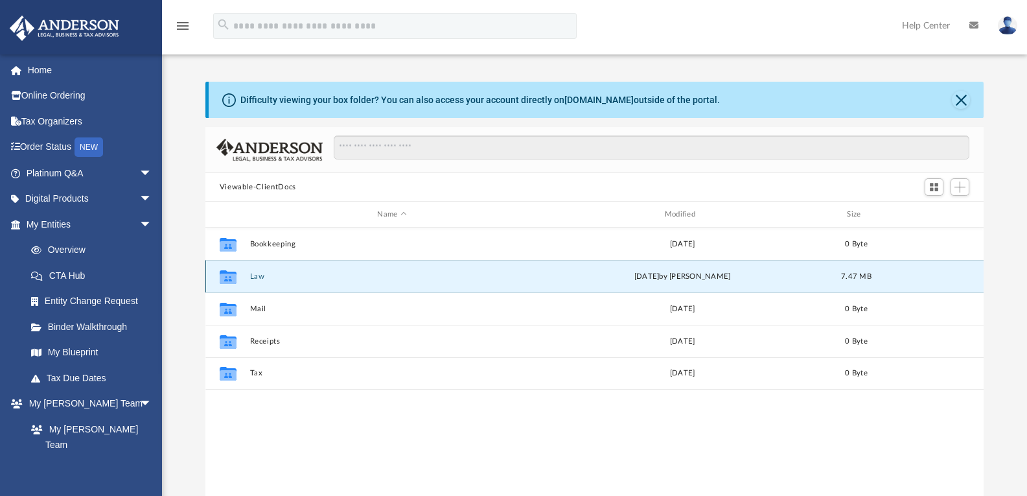
click at [258, 279] on button "Law" at bounding box center [392, 276] width 285 height 8
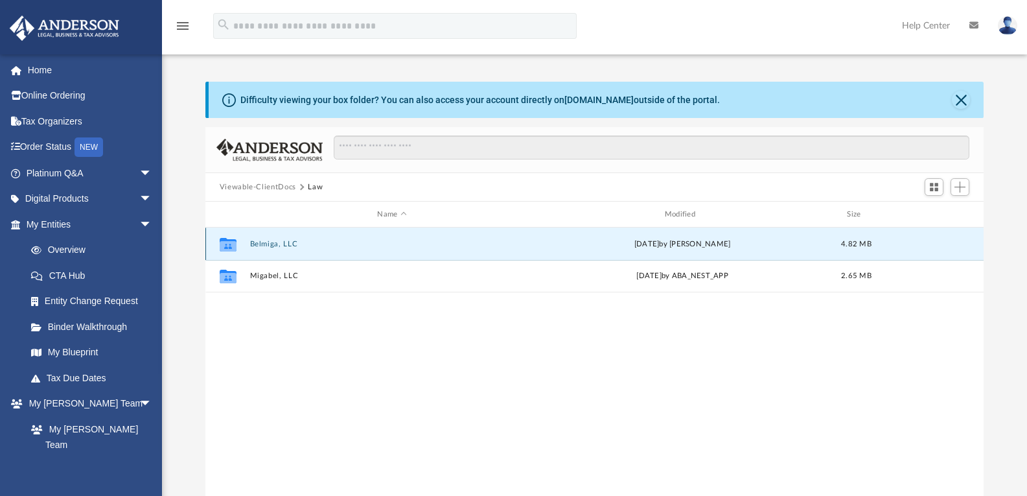
click at [269, 247] on button "Belmiga, LLC" at bounding box center [392, 244] width 285 height 8
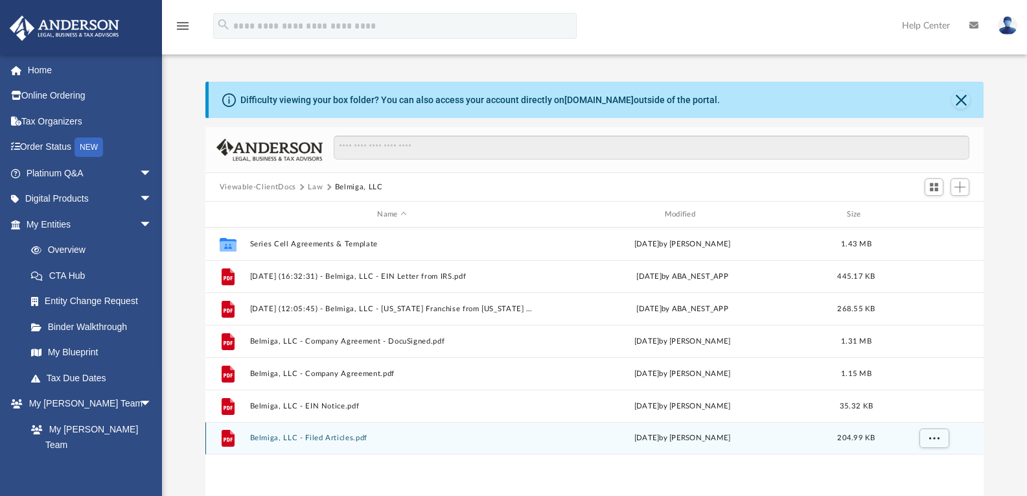
click at [339, 434] on button "Belmiga, LLC - Filed Articles.pdf" at bounding box center [392, 438] width 285 height 8
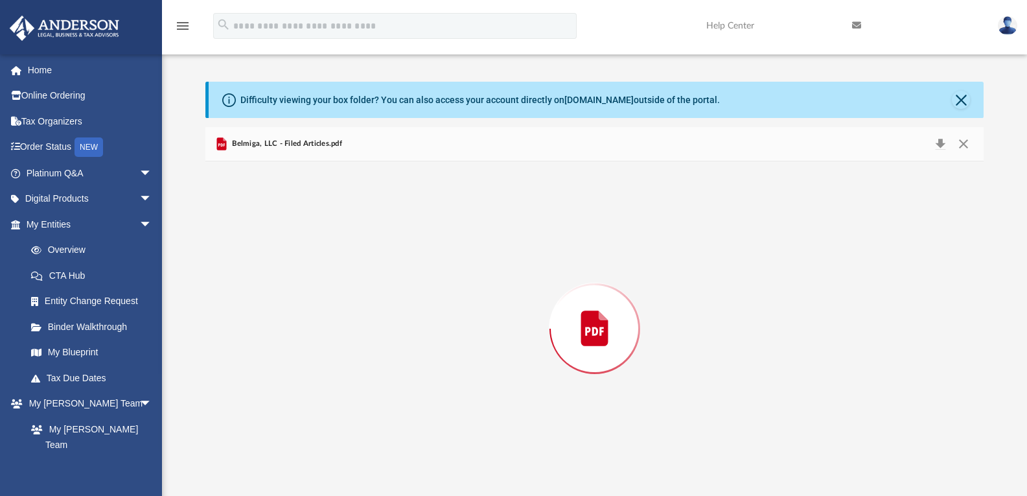
click at [339, 434] on div "Preview" at bounding box center [594, 328] width 779 height 334
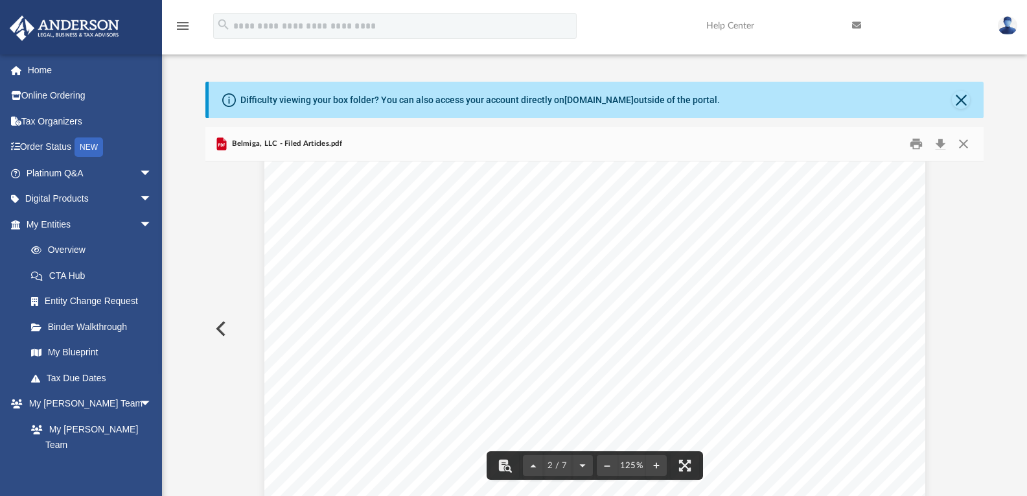
scroll to position [1232, 0]
click at [917, 144] on button "Print" at bounding box center [917, 144] width 26 height 20
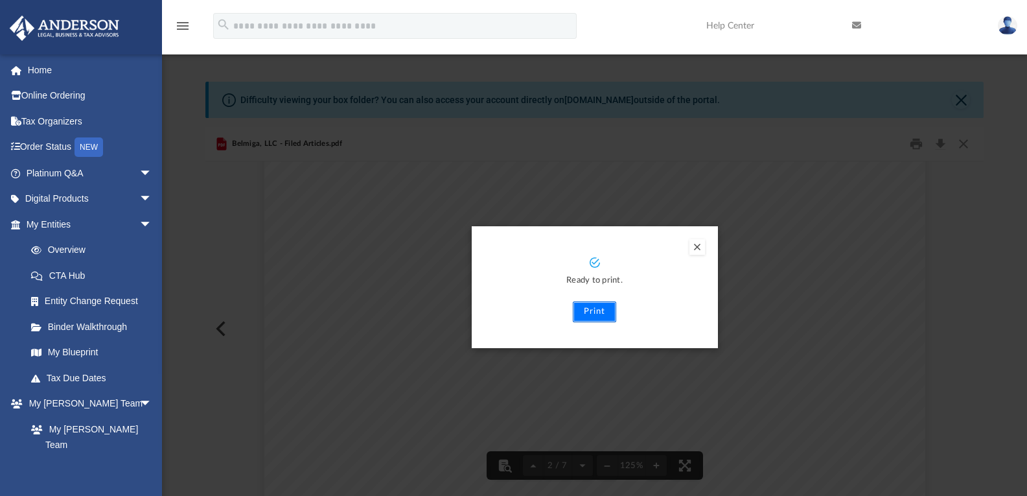
click at [604, 308] on button "Print" at bounding box center [594, 311] width 43 height 21
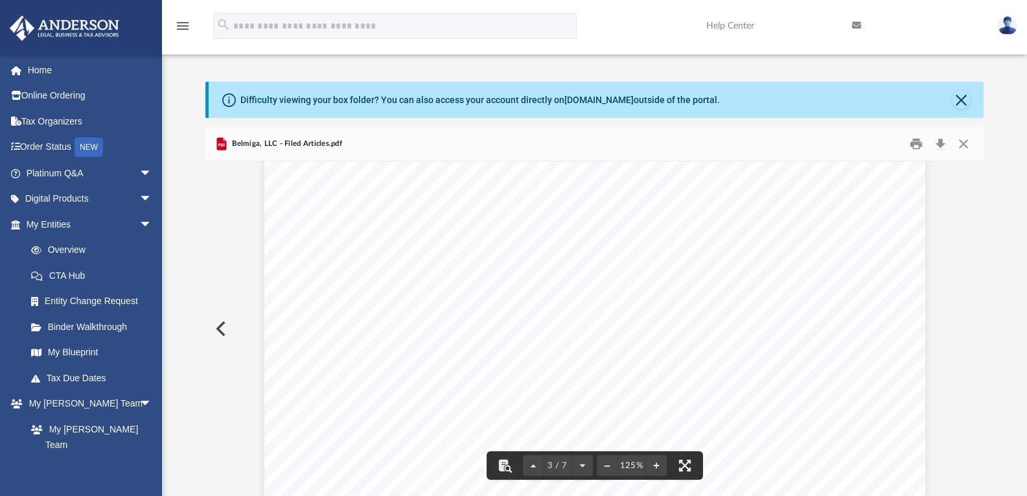
scroll to position [2269, 0]
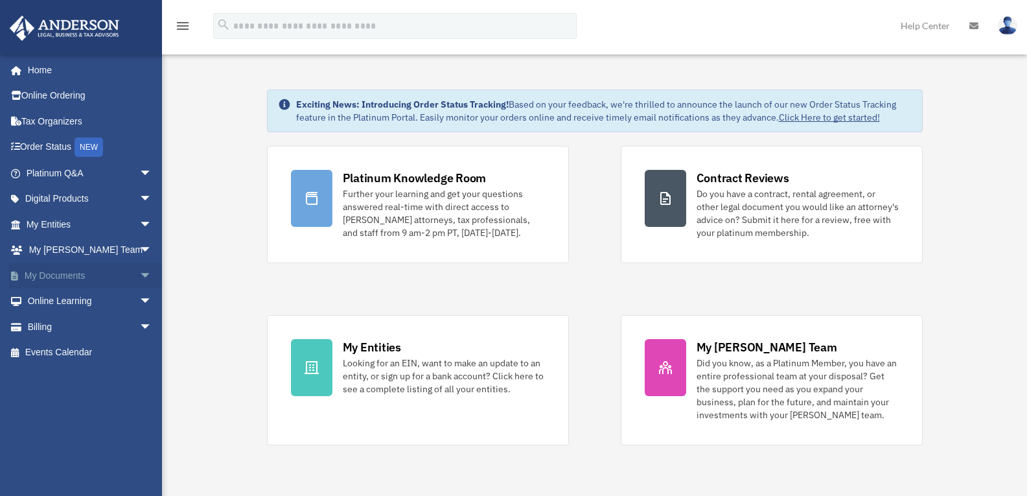
click at [57, 276] on link "My Documents arrow_drop_down" at bounding box center [90, 276] width 163 height 26
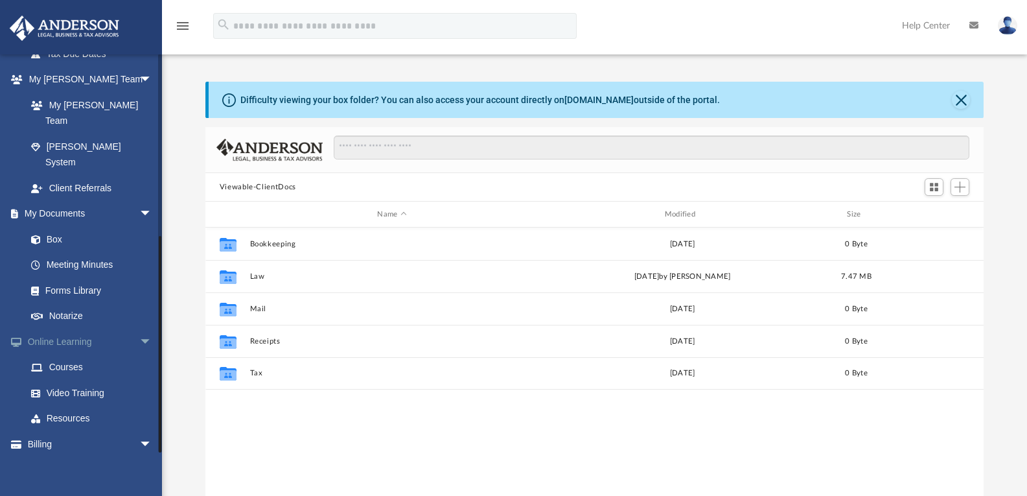
scroll to position [325, 0]
click at [47, 225] on link "Box" at bounding box center [95, 238] width 154 height 26
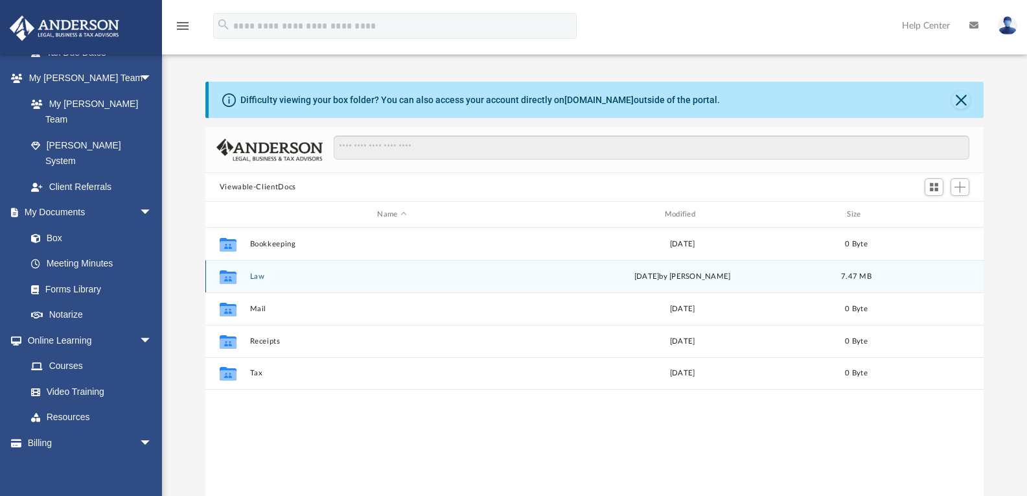
click at [255, 274] on button "Law" at bounding box center [392, 276] width 285 height 8
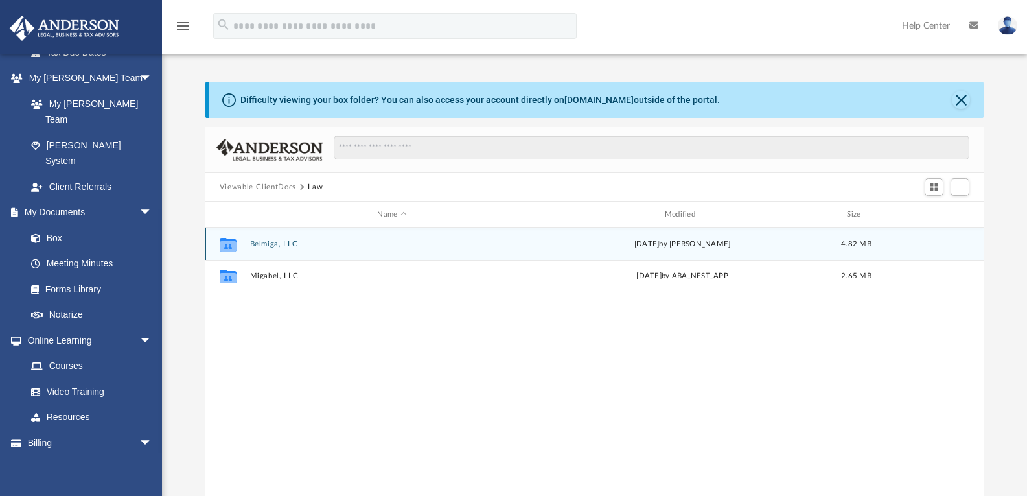
click at [274, 242] on button "Belmiga, LLC" at bounding box center [392, 244] width 285 height 8
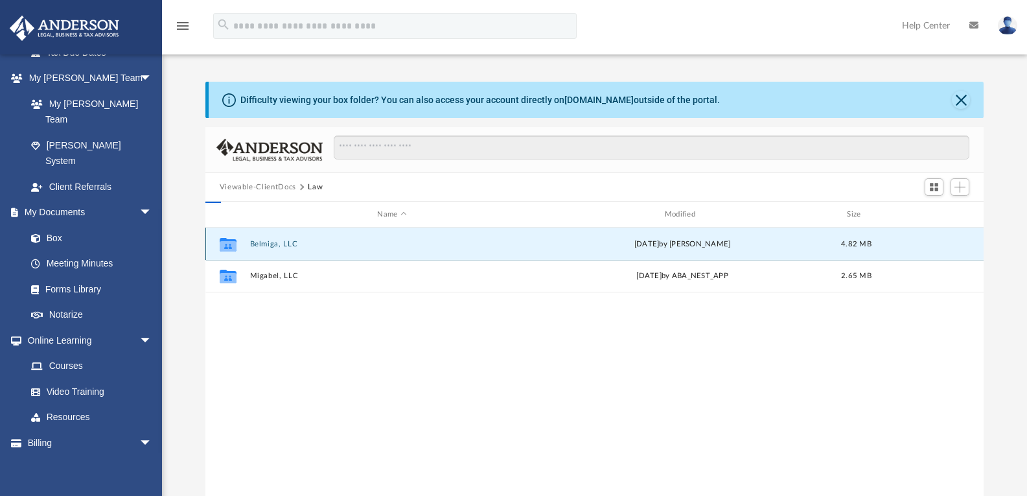
click at [274, 242] on button "Belmiga, LLC" at bounding box center [392, 244] width 285 height 8
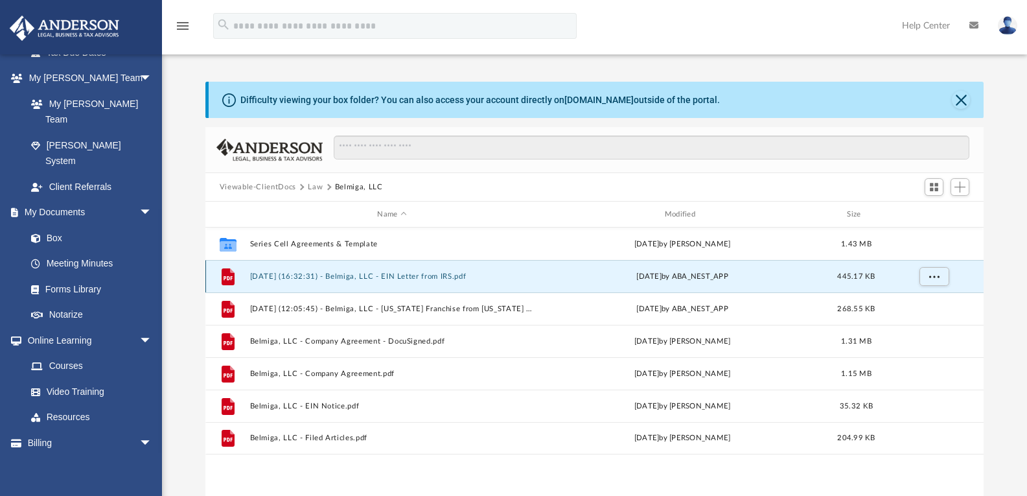
click at [417, 276] on button "[DATE] (16:32:31) - Belmiga, LLC - EIN Letter from IRS.pdf" at bounding box center [392, 276] width 285 height 8
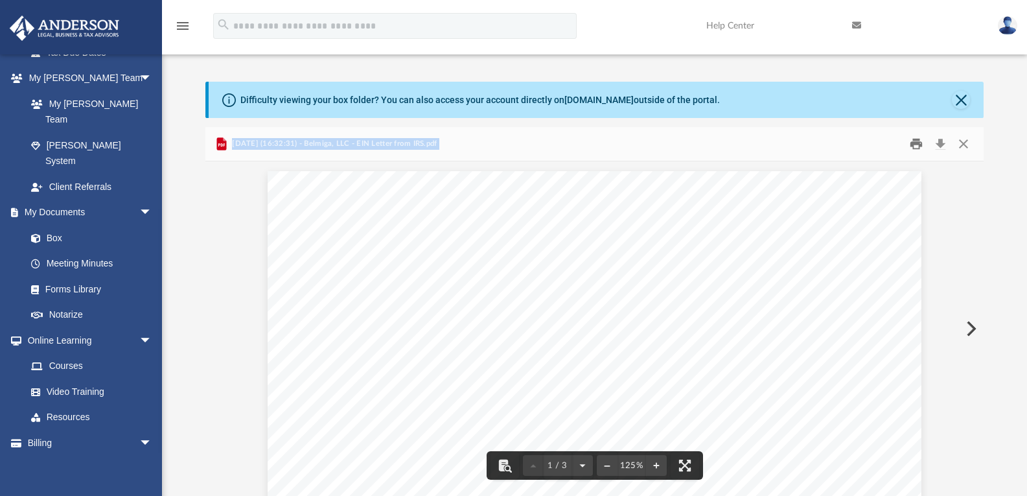
click at [917, 141] on button "Print" at bounding box center [917, 144] width 26 height 20
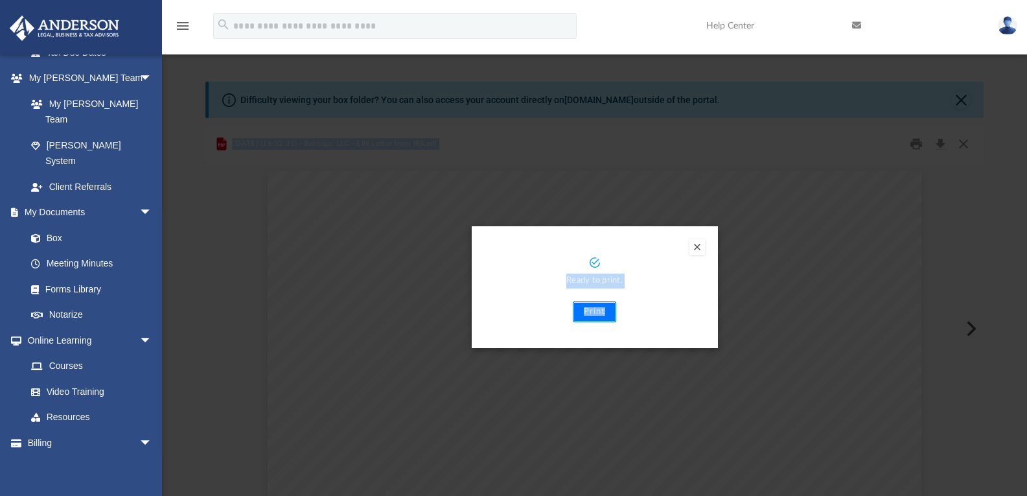
click at [598, 309] on button "Print" at bounding box center [594, 311] width 43 height 21
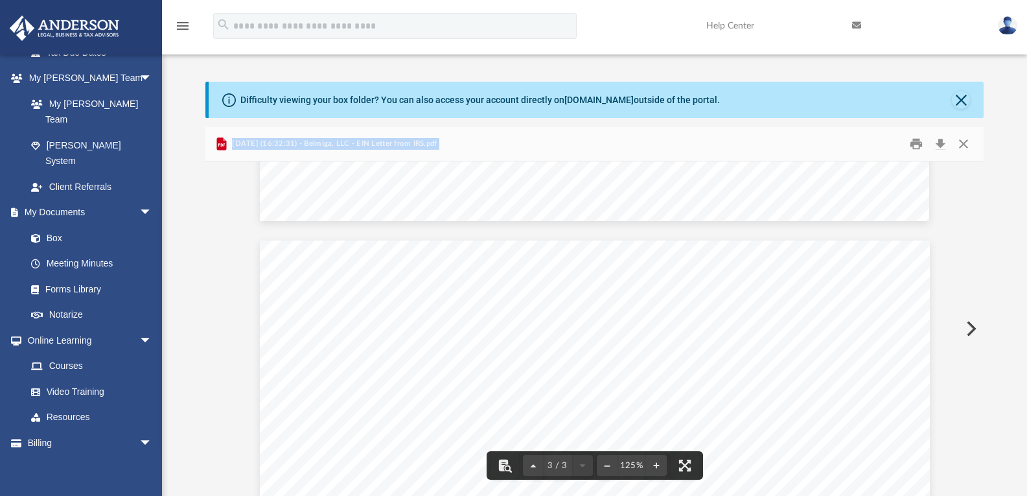
scroll to position [1815, 0]
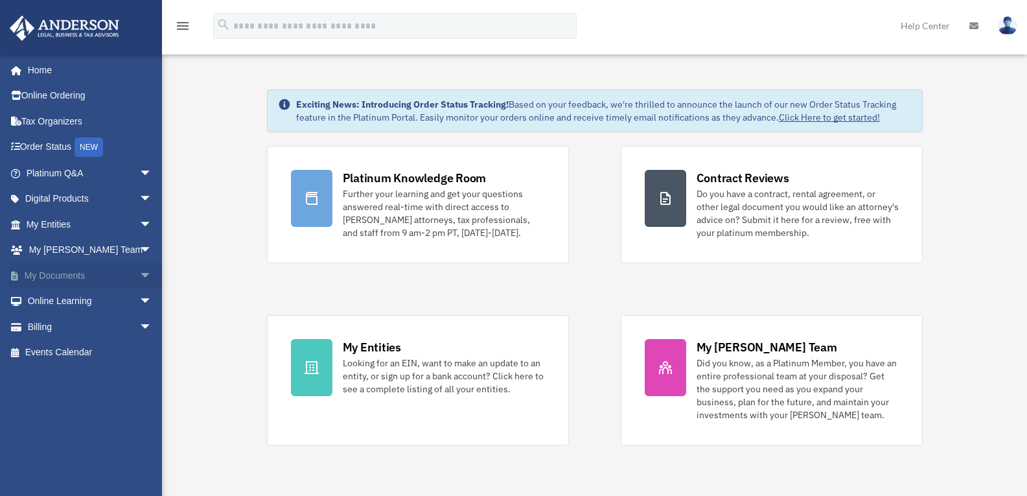
click at [139, 273] on span "arrow_drop_down" at bounding box center [152, 276] width 26 height 27
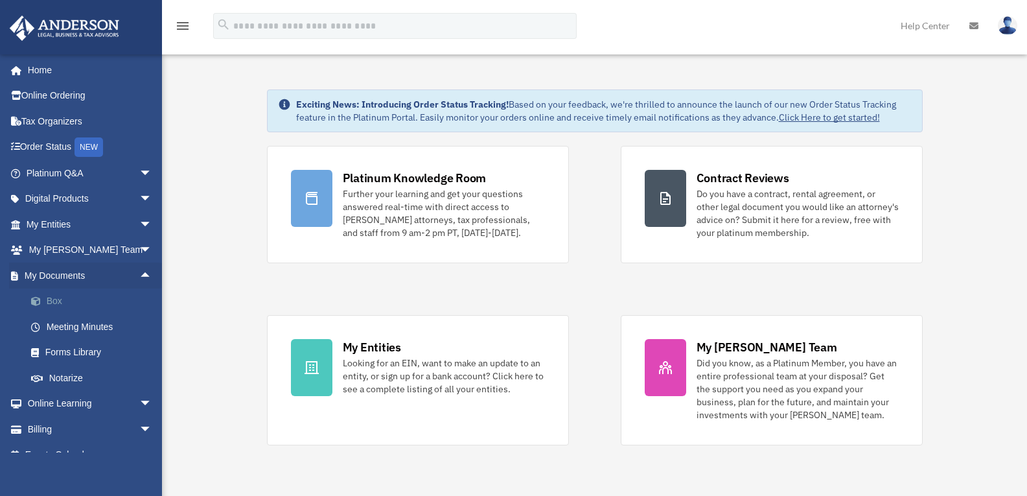
click at [51, 298] on link "Box" at bounding box center [95, 301] width 154 height 26
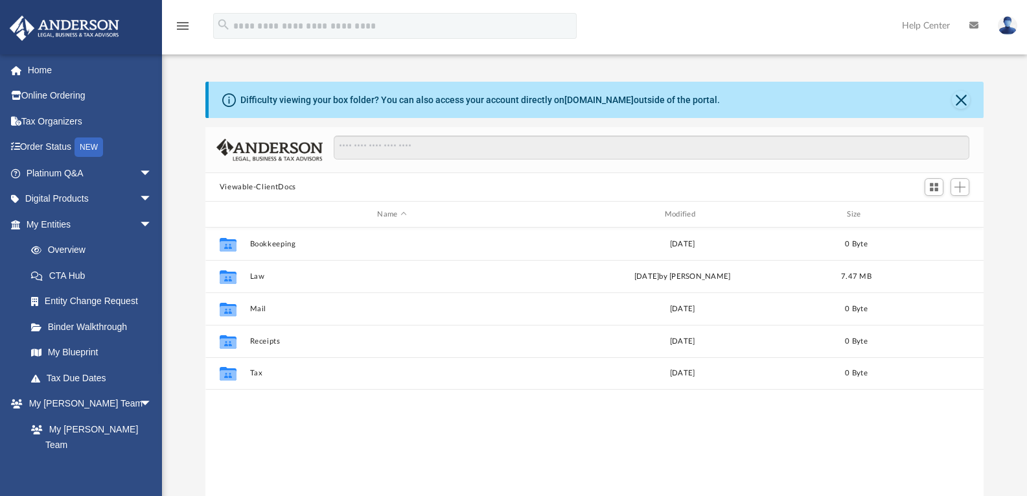
scroll to position [285, 769]
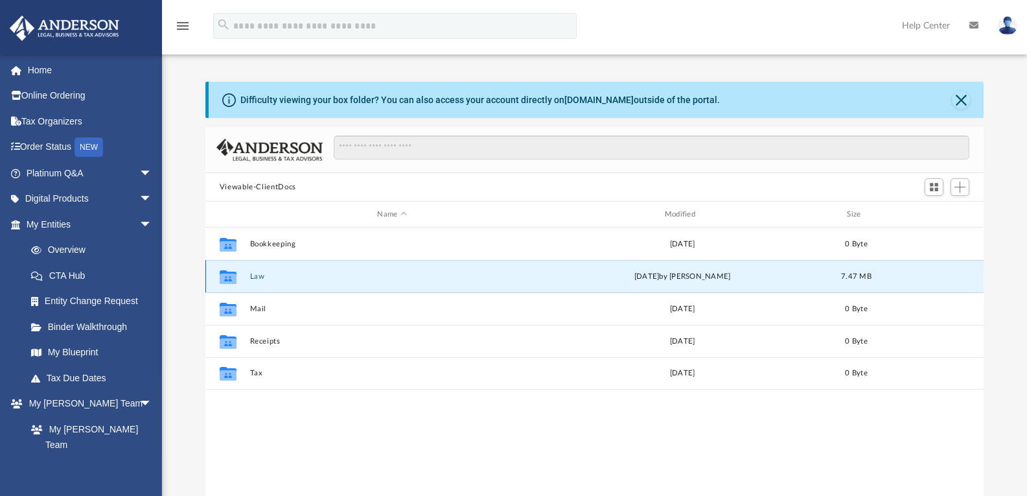
click at [255, 277] on button "Law" at bounding box center [392, 276] width 285 height 8
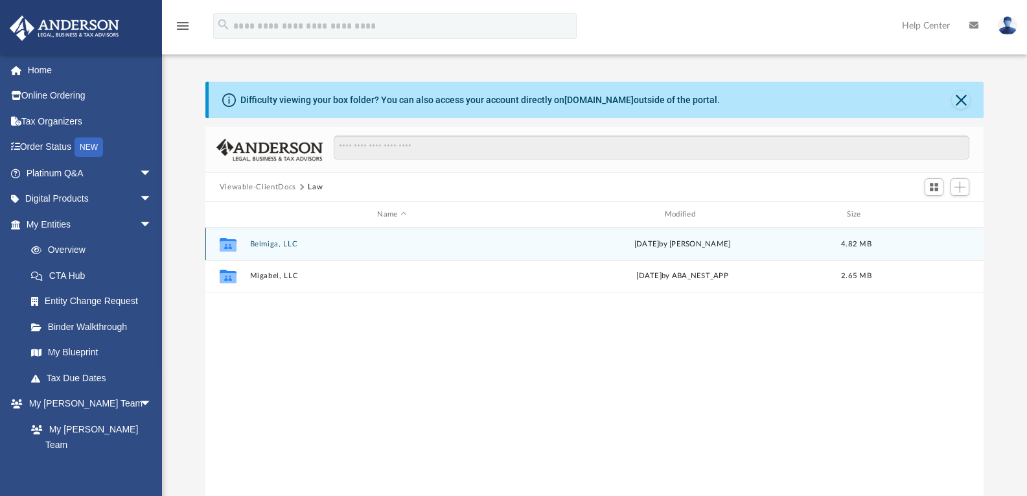
click at [270, 244] on button "Belmiga, LLC" at bounding box center [392, 244] width 285 height 8
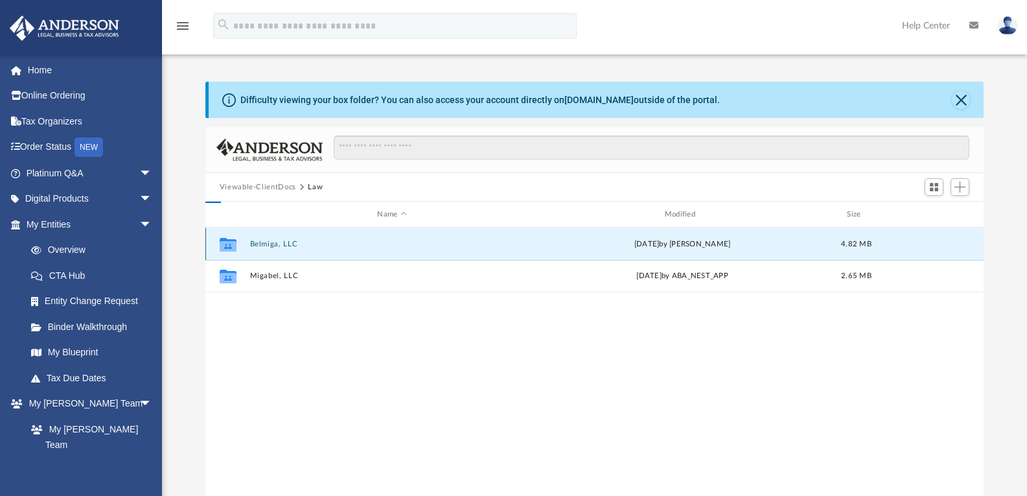
click at [270, 244] on button "Belmiga, LLC" at bounding box center [392, 244] width 285 height 8
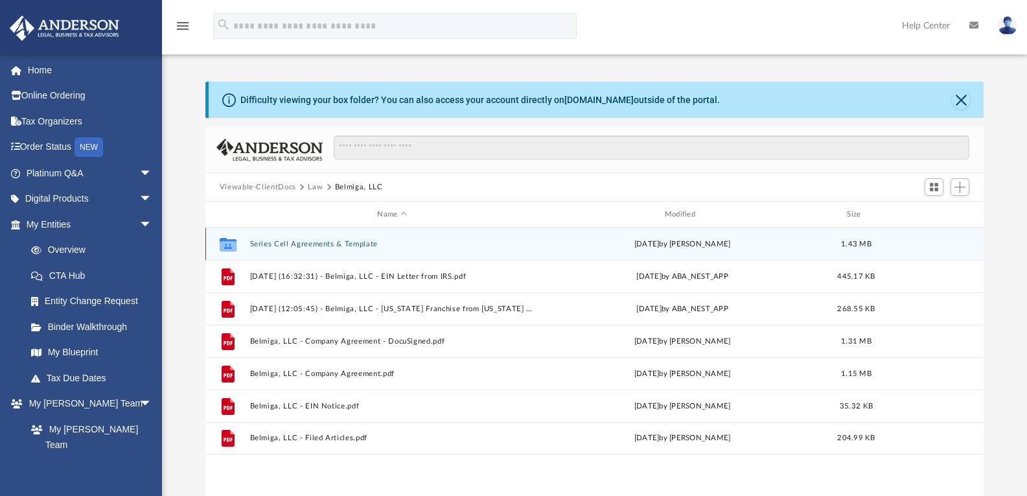
click at [316, 243] on button "Series Cell Agreements & Template" at bounding box center [392, 244] width 285 height 8
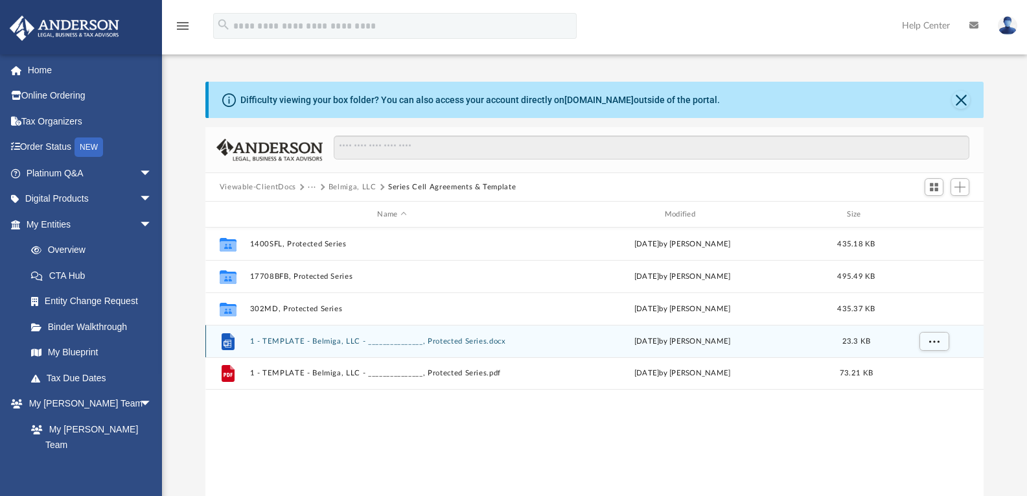
click at [333, 338] on button "1 - TEMPLATE - Belmiga, LLC - _______________, Protected Series.docx" at bounding box center [392, 341] width 285 height 8
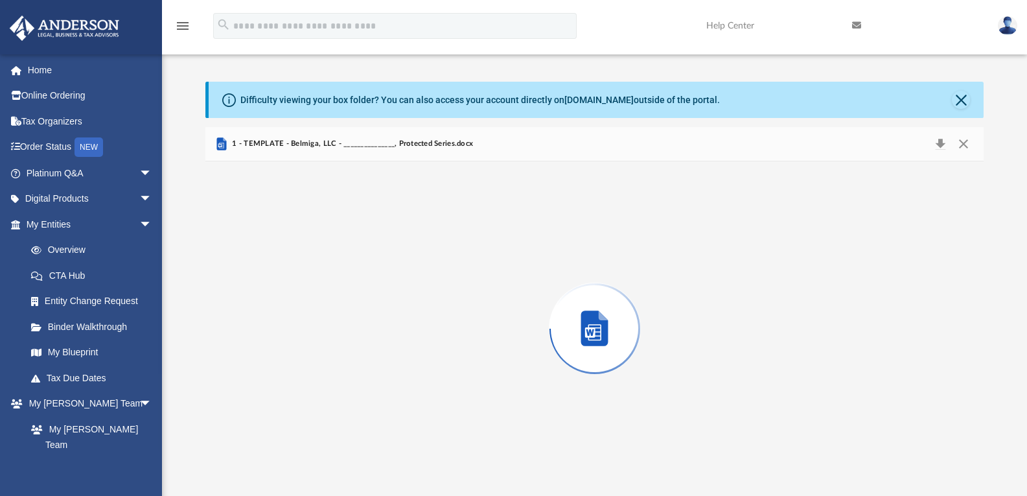
click at [333, 338] on div "Preview" at bounding box center [594, 328] width 779 height 334
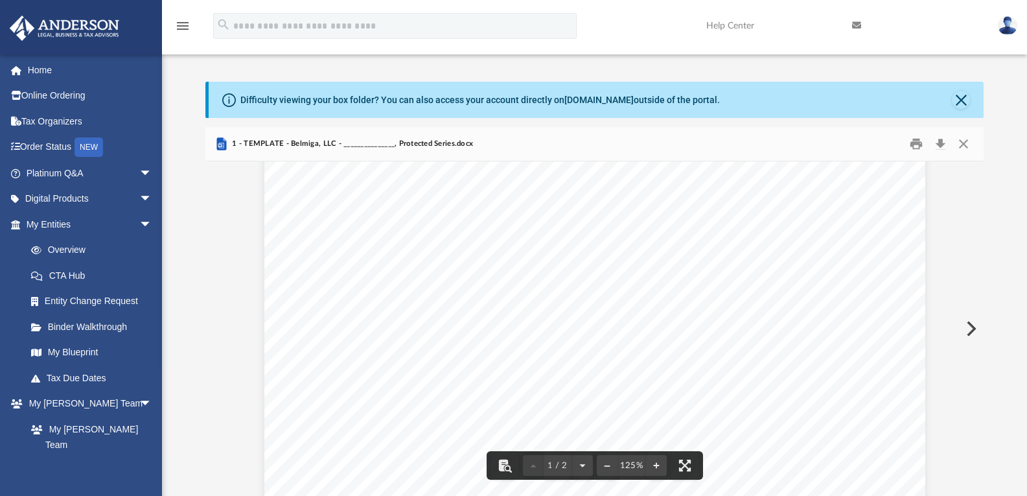
scroll to position [0, 0]
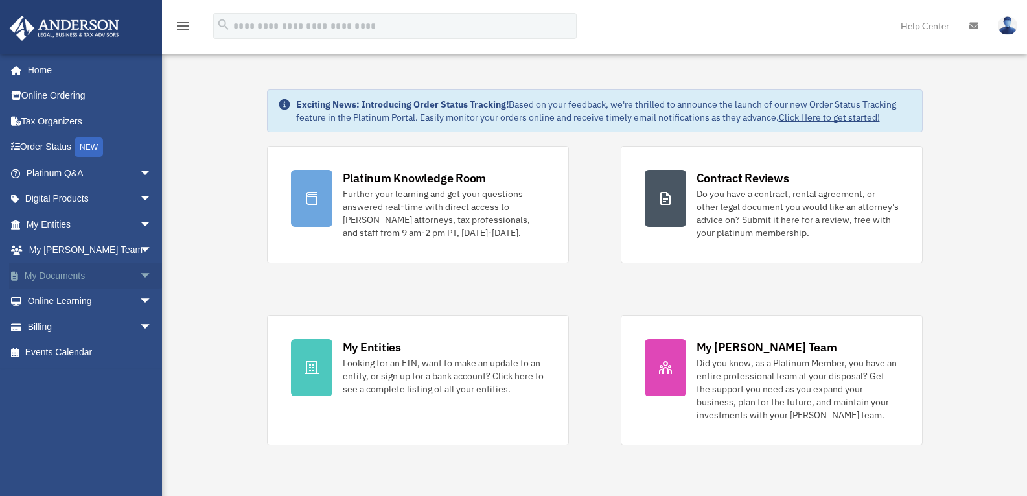
click at [139, 274] on span "arrow_drop_down" at bounding box center [152, 276] width 26 height 27
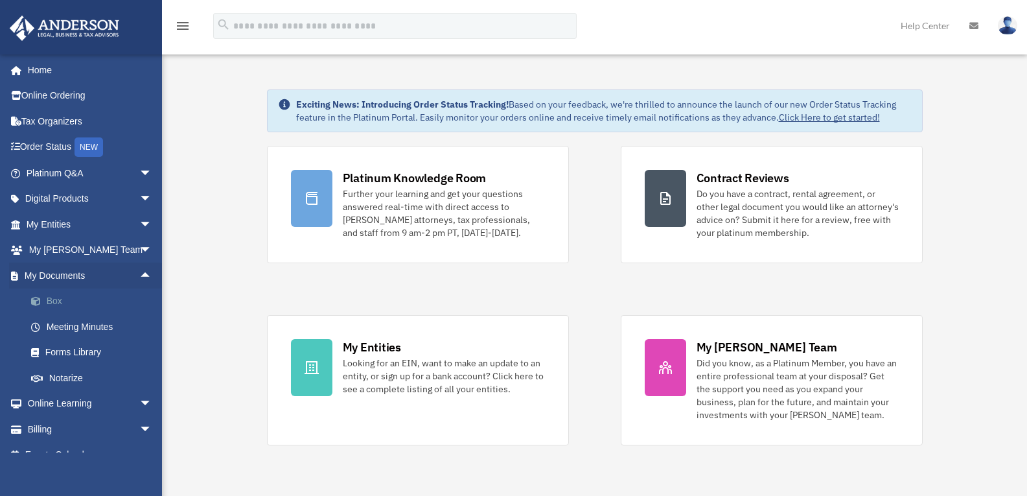
click at [55, 299] on link "Box" at bounding box center [95, 301] width 154 height 26
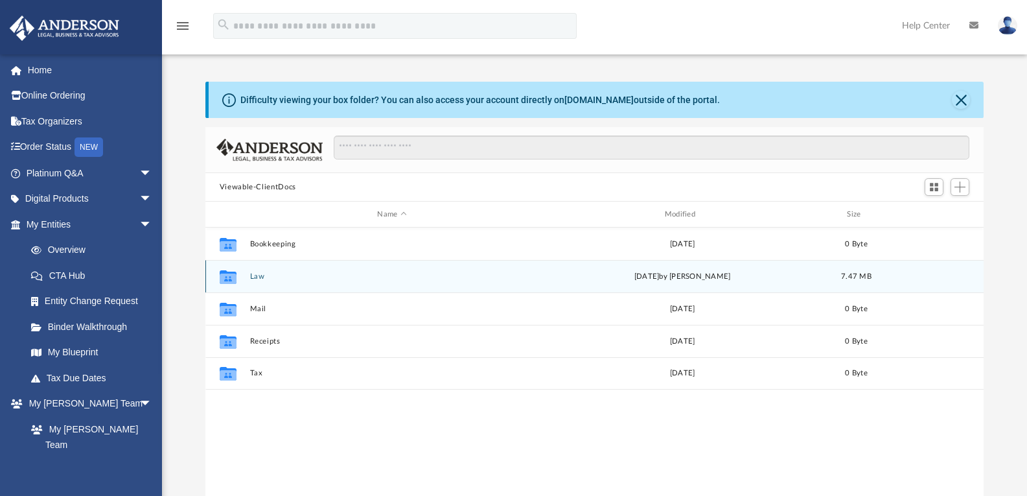
scroll to position [285, 769]
click at [253, 277] on button "Law" at bounding box center [392, 276] width 285 height 8
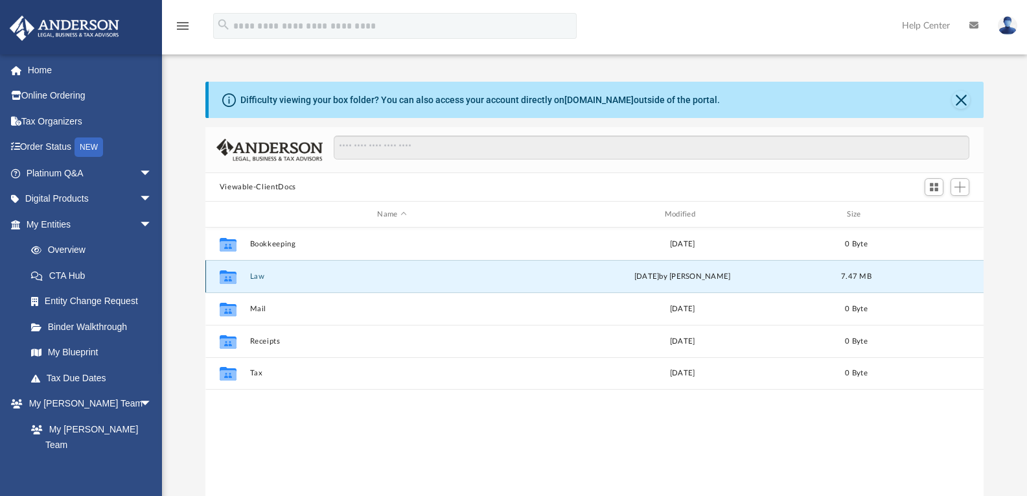
click at [253, 277] on button "Law" at bounding box center [392, 276] width 285 height 8
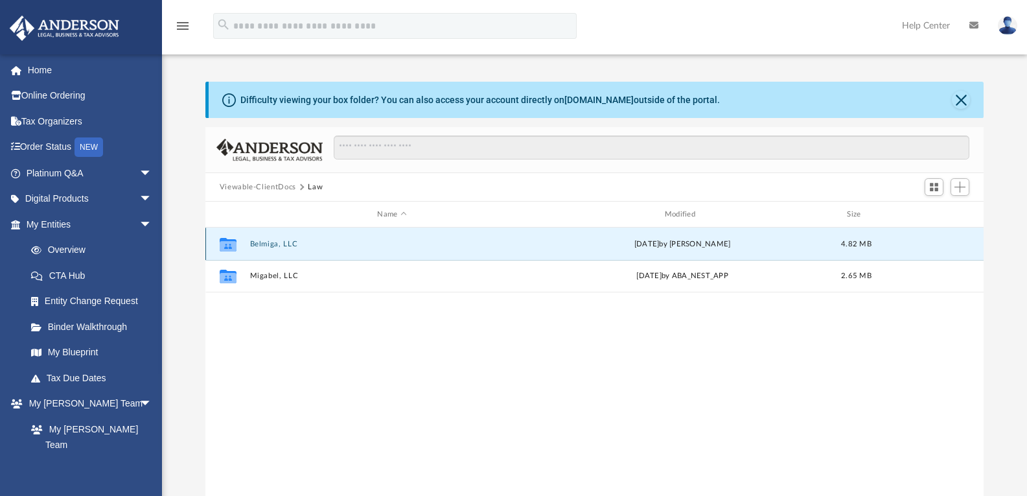
click at [270, 240] on button "Belmiga, LLC" at bounding box center [392, 244] width 285 height 8
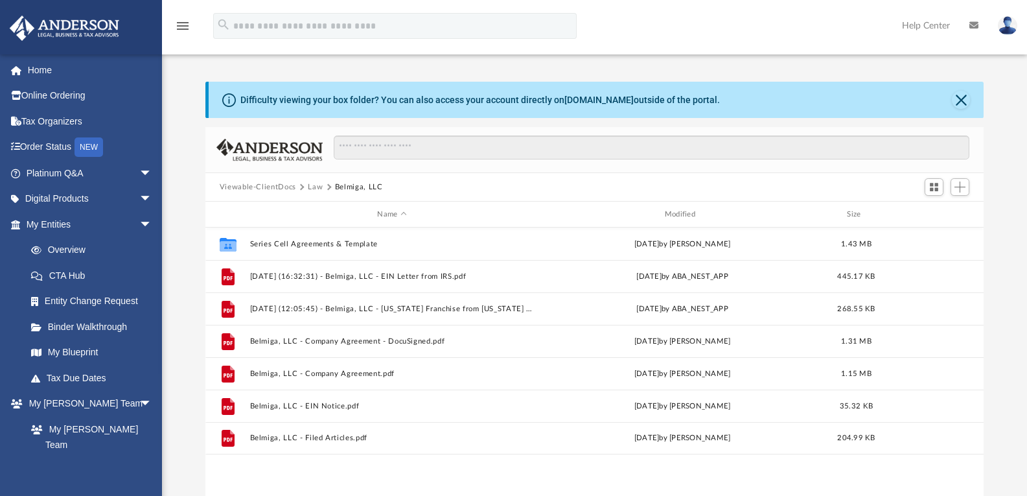
click at [317, 185] on button "Law" at bounding box center [315, 188] width 15 height 12
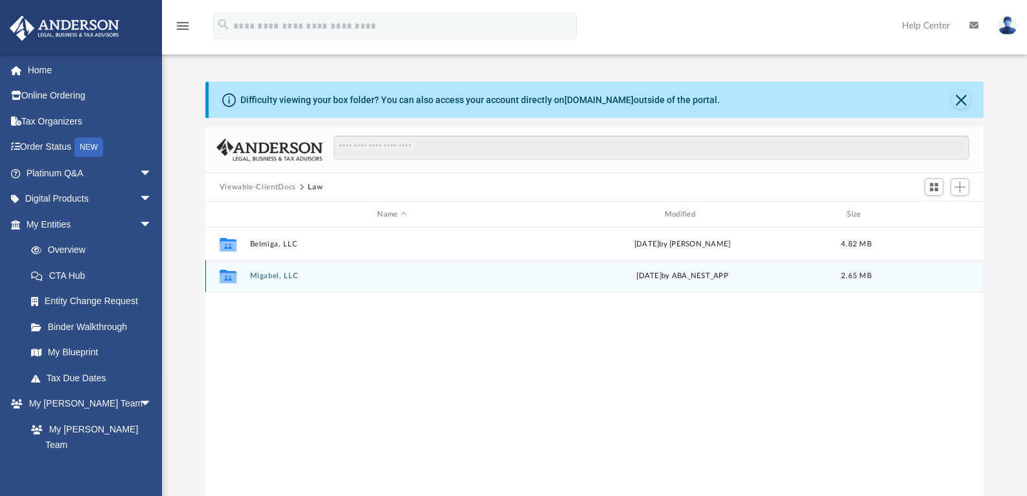
click at [259, 274] on button "Migabel, LLC" at bounding box center [392, 276] width 285 height 8
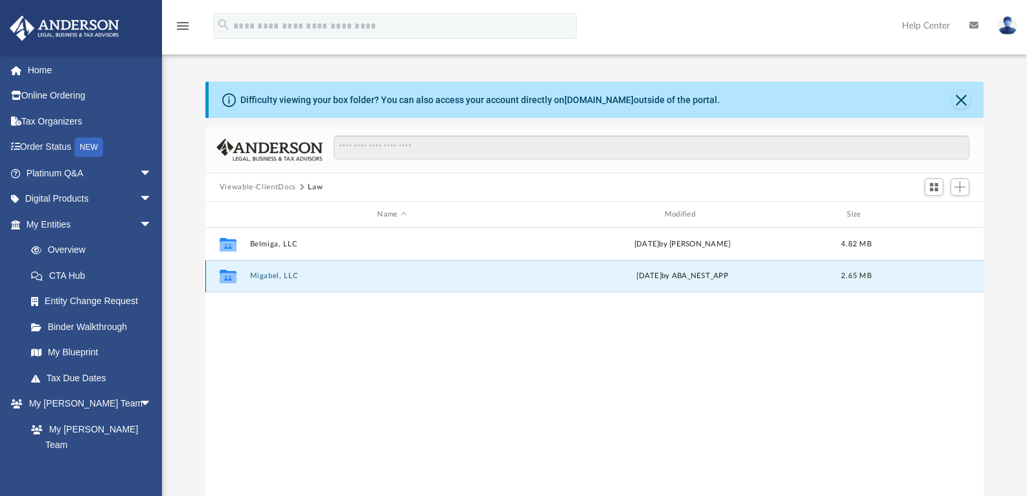
click at [259, 274] on button "Migabel, LLC" at bounding box center [392, 276] width 285 height 8
click at [370, 275] on button "2025.06.30 (07:36:44) - Migabel, LLC - EIN Letter from IRS.pdf" at bounding box center [392, 276] width 285 height 8
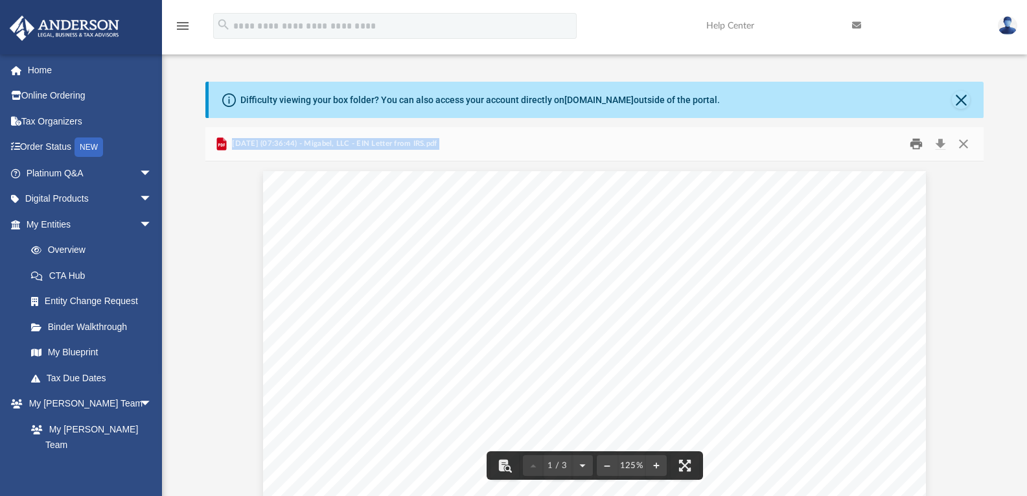
click at [908, 145] on button "Print" at bounding box center [917, 144] width 26 height 20
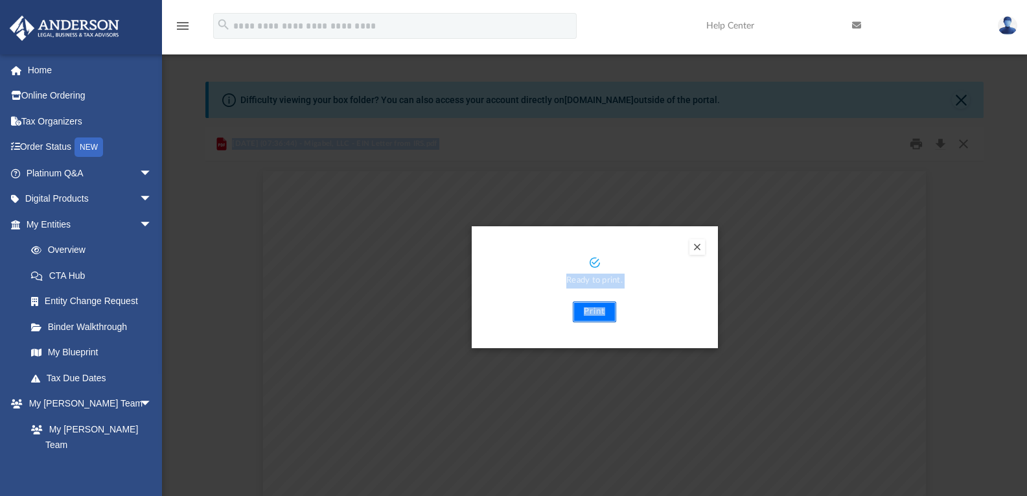
click at [593, 309] on button "Print" at bounding box center [594, 311] width 43 height 21
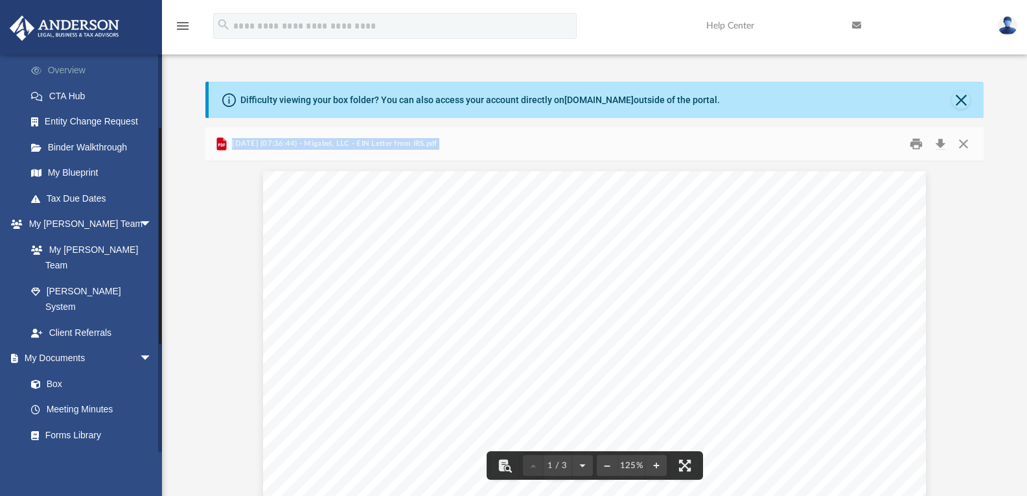
scroll to position [194, 0]
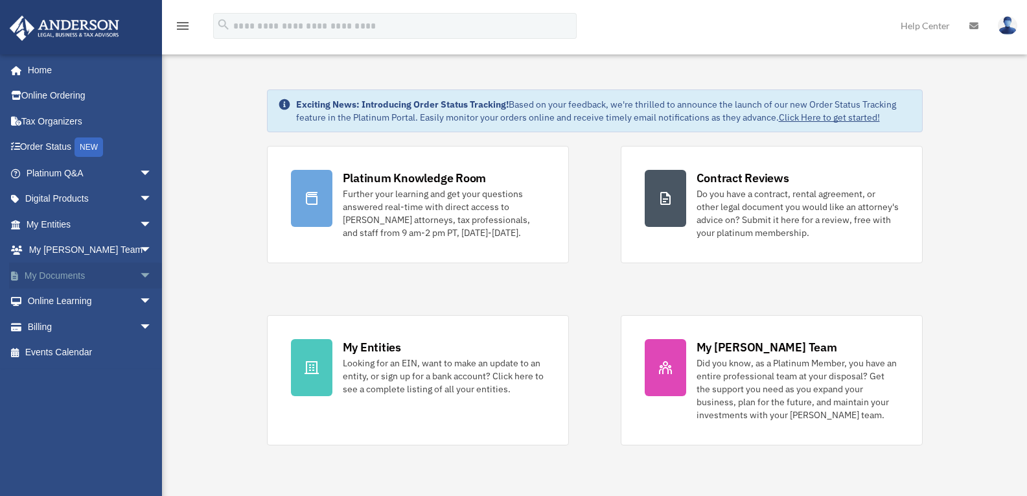
click at [65, 277] on link "My Documents arrow_drop_down" at bounding box center [90, 276] width 163 height 26
click at [139, 275] on span "arrow_drop_down" at bounding box center [152, 276] width 26 height 27
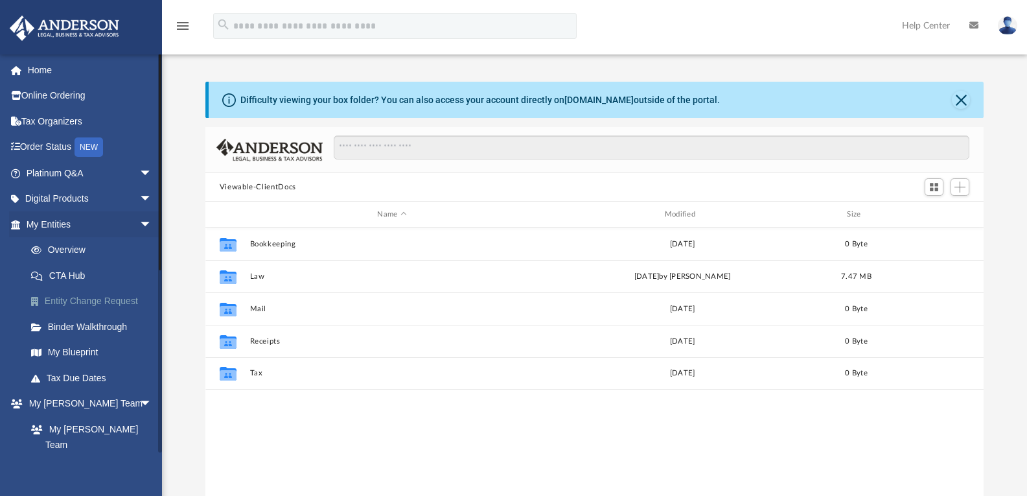
scroll to position [285, 769]
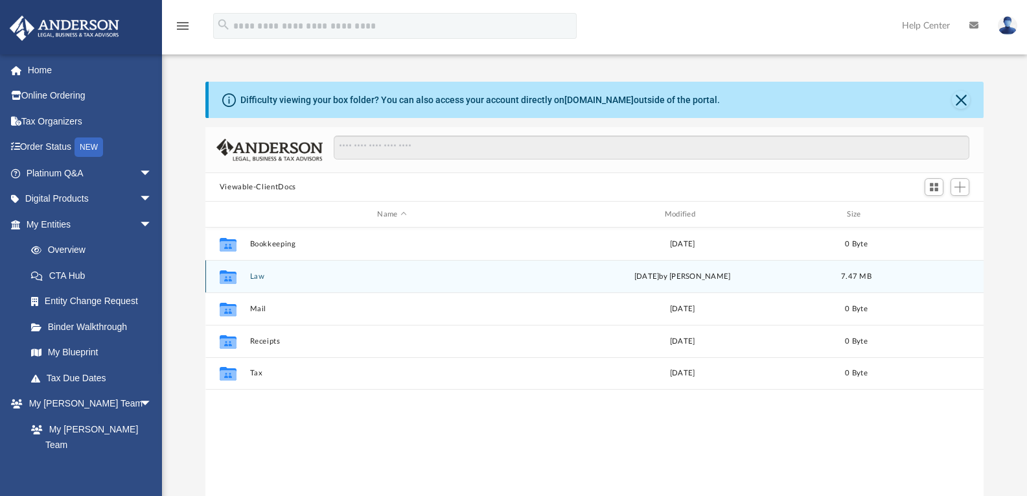
click at [254, 281] on button "Law" at bounding box center [392, 276] width 285 height 8
click at [258, 277] on button "Migabel, LLC" at bounding box center [392, 276] width 285 height 8
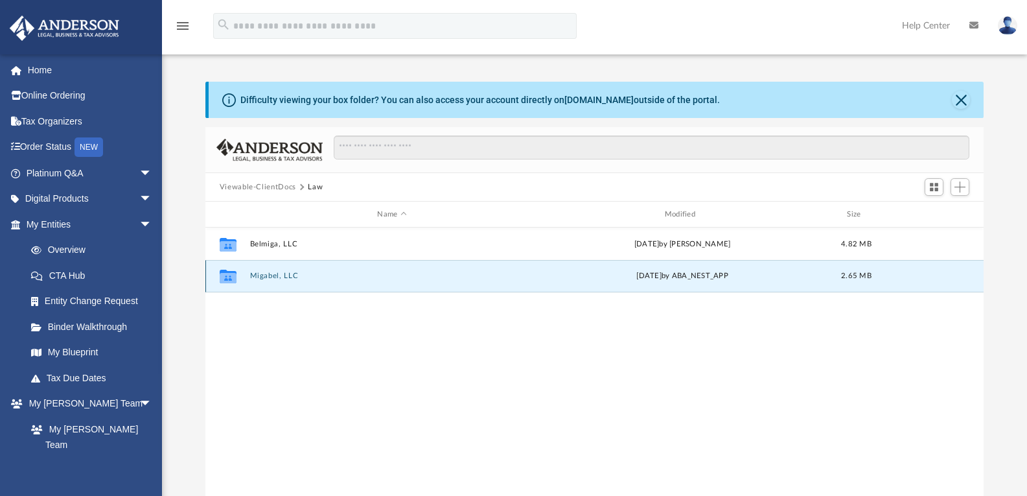
click at [258, 277] on button "Migabel, LLC" at bounding box center [392, 276] width 285 height 8
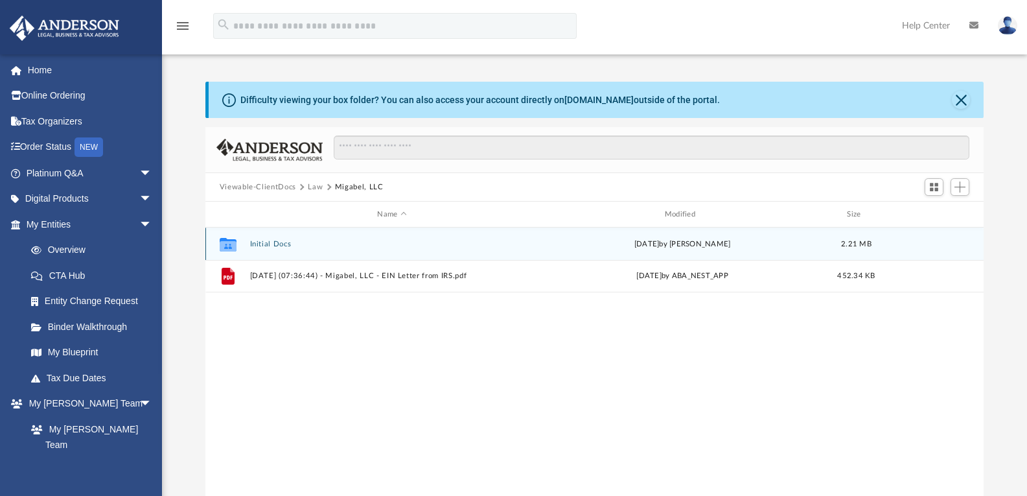
click at [273, 244] on button "Initial Docs" at bounding box center [392, 244] width 285 height 8
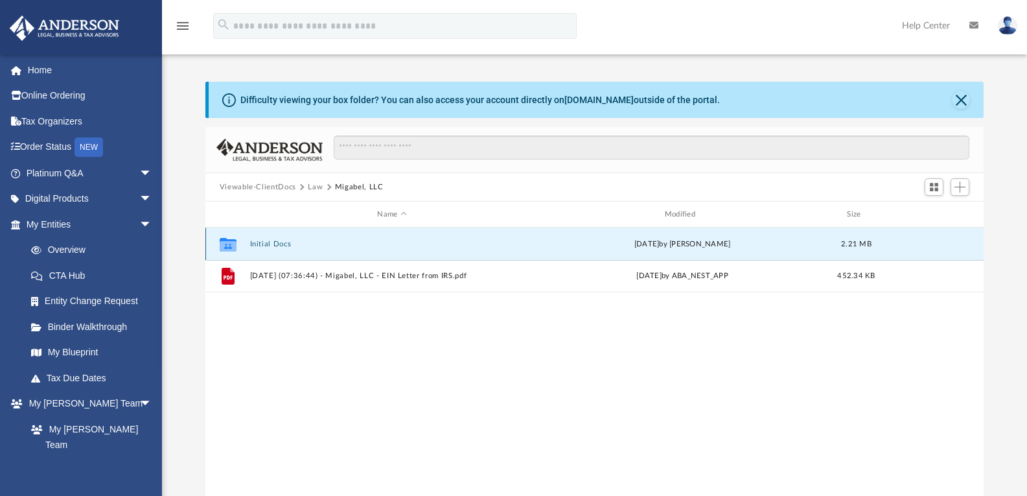
click at [273, 244] on button "Initial Docs" at bounding box center [392, 244] width 285 height 8
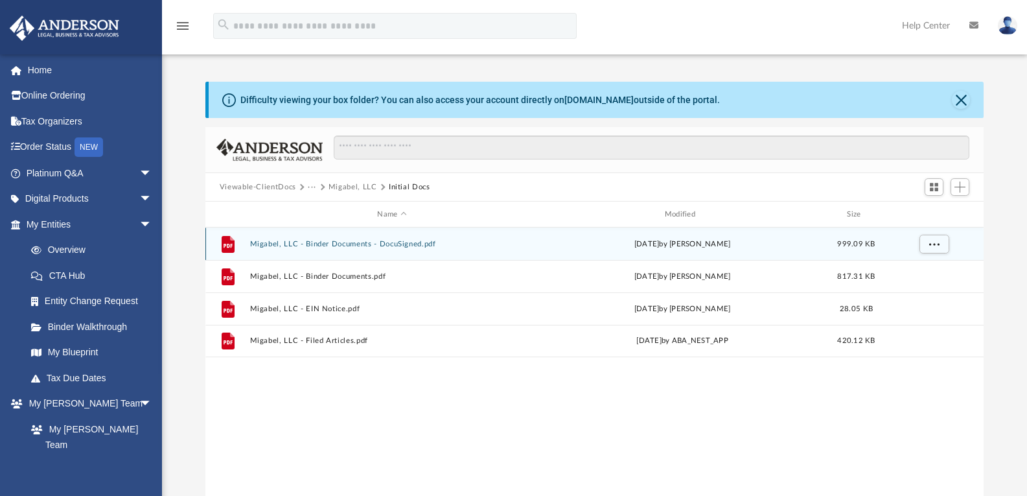
click at [430, 242] on button "Migabel, LLC - Binder Documents - DocuSigned.pdf" at bounding box center [392, 244] width 285 height 8
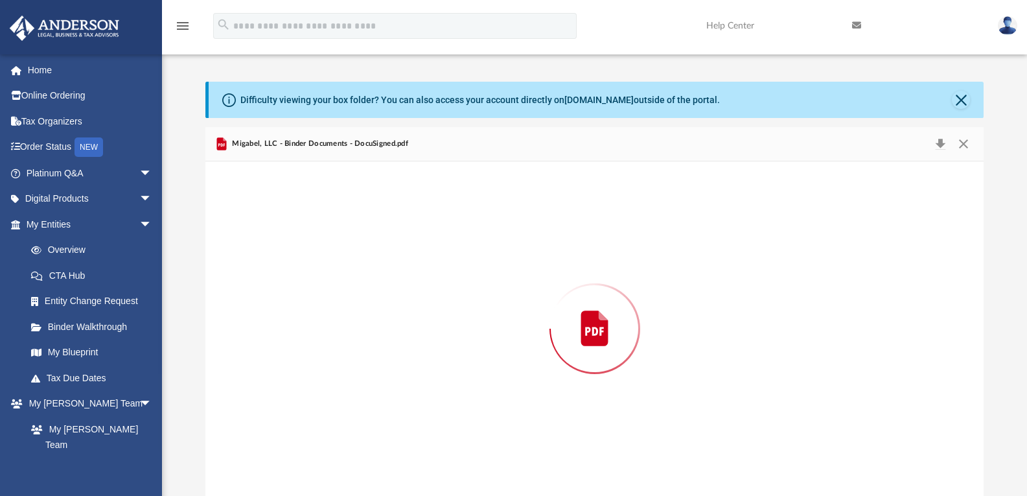
click at [430, 242] on div "Preview" at bounding box center [594, 328] width 779 height 334
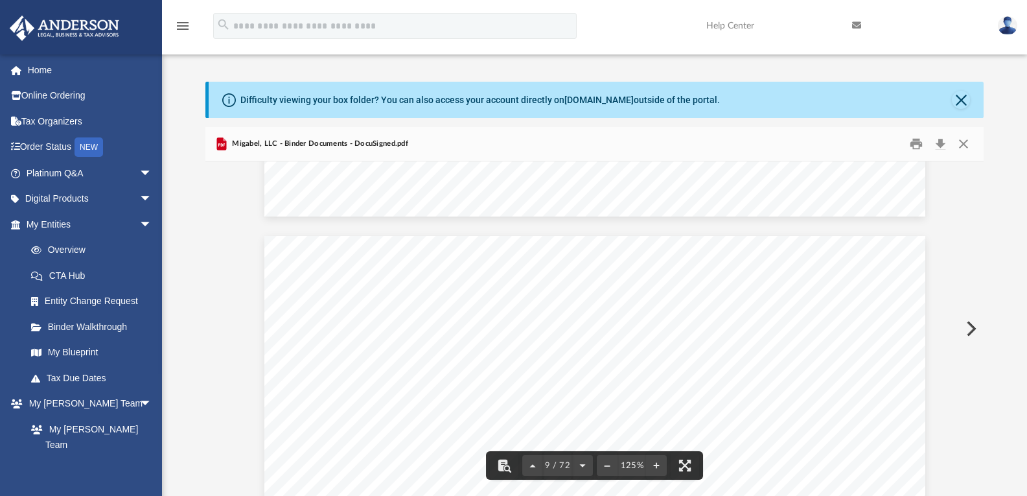
scroll to position [7260, 0]
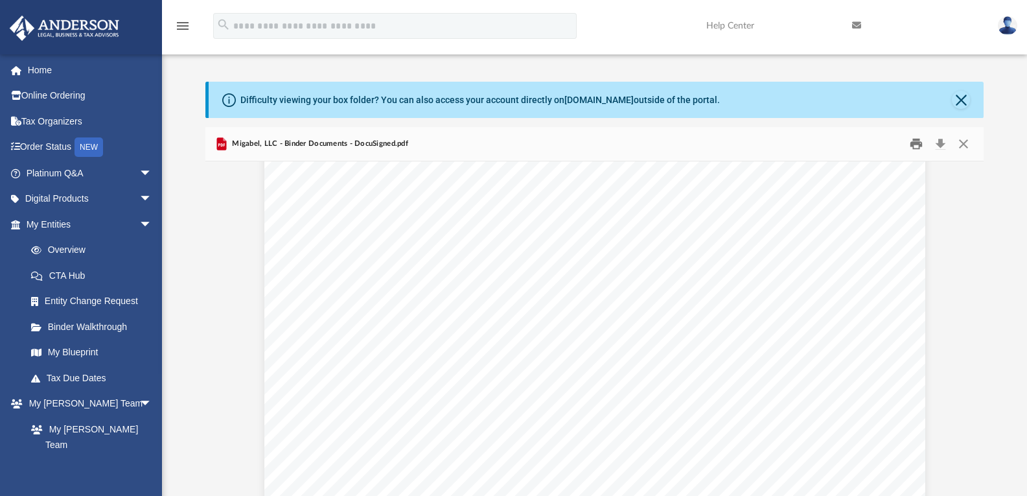
click at [922, 143] on button "Print" at bounding box center [917, 144] width 26 height 20
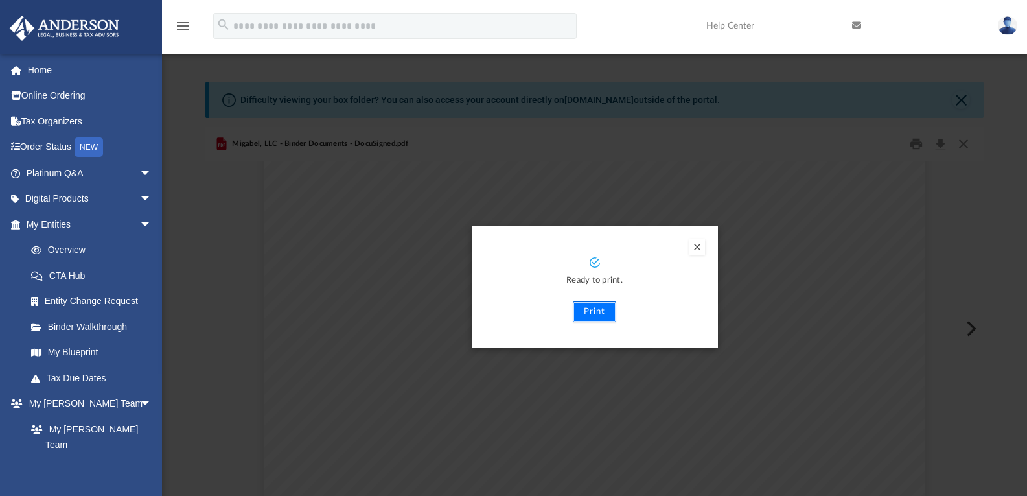
click at [599, 310] on button "Print" at bounding box center [594, 311] width 43 height 21
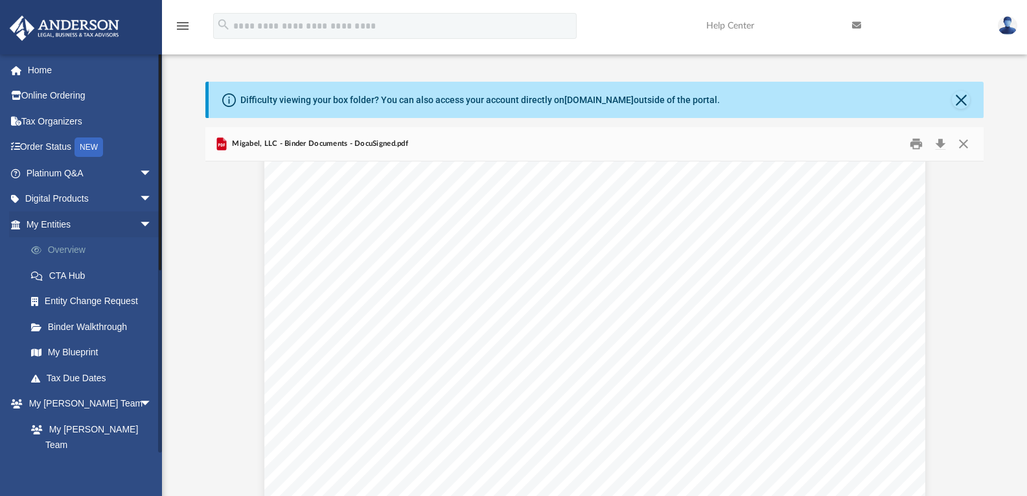
click at [69, 248] on link "Overview" at bounding box center [95, 250] width 154 height 26
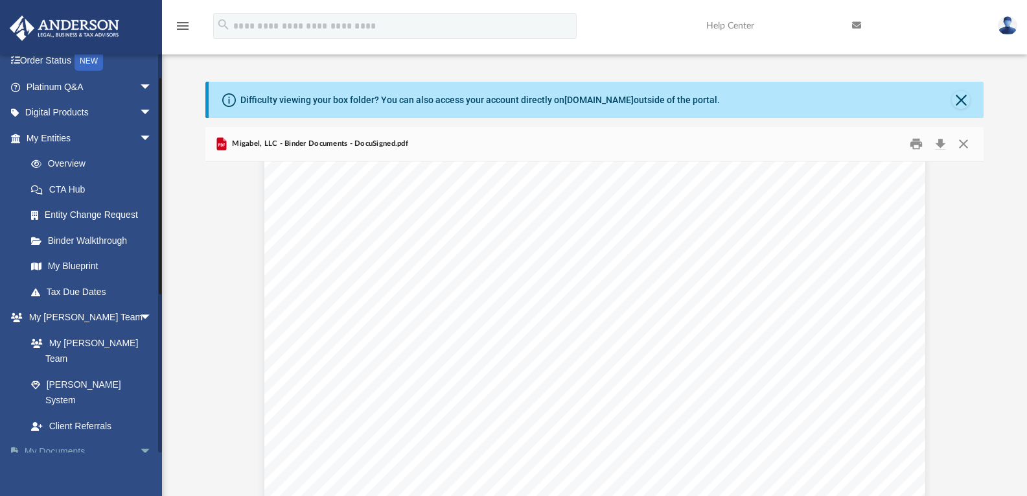
scroll to position [194, 0]
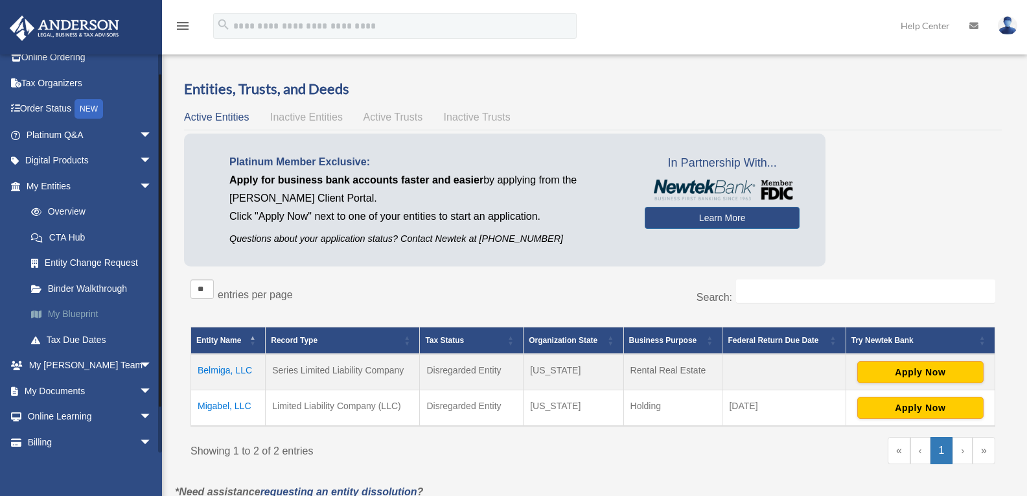
scroll to position [69, 0]
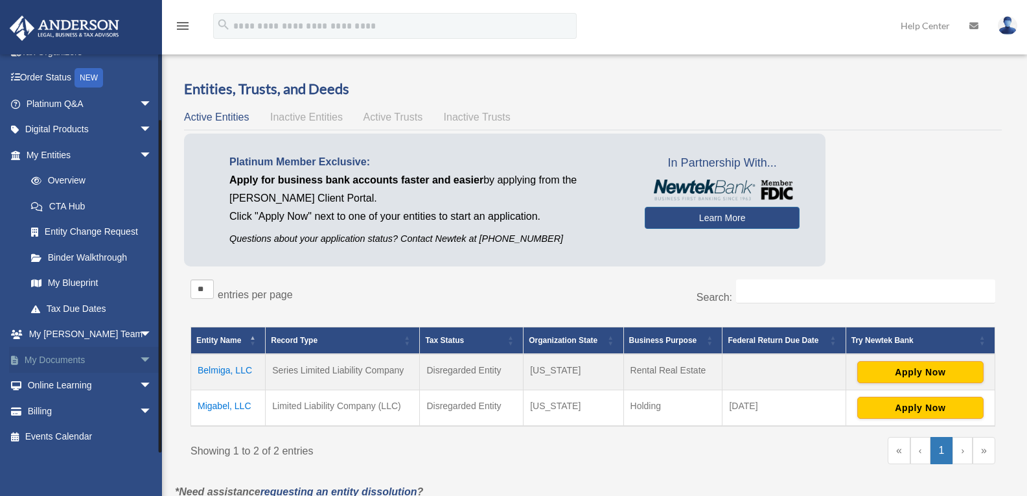
click at [139, 361] on span "arrow_drop_down" at bounding box center [152, 360] width 26 height 27
click at [51, 386] on link "Box" at bounding box center [95, 386] width 154 height 26
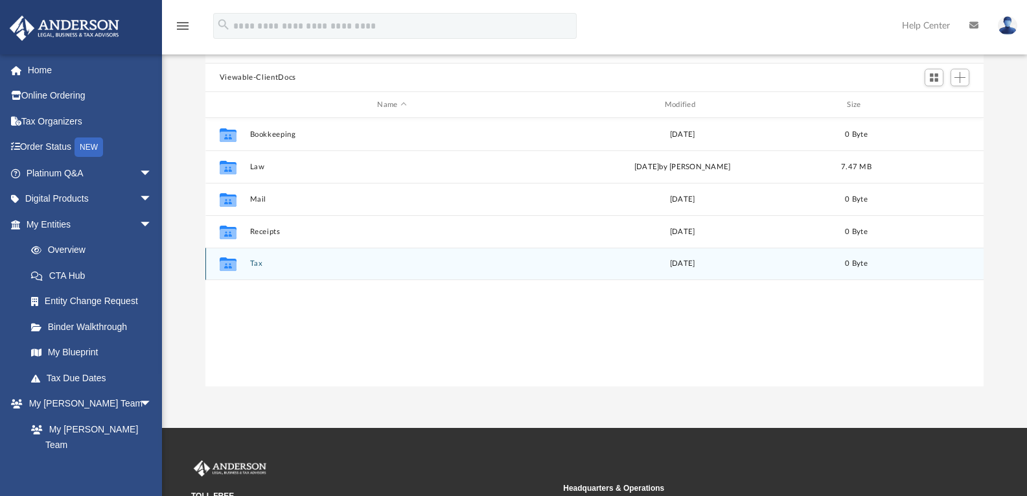
scroll to position [130, 0]
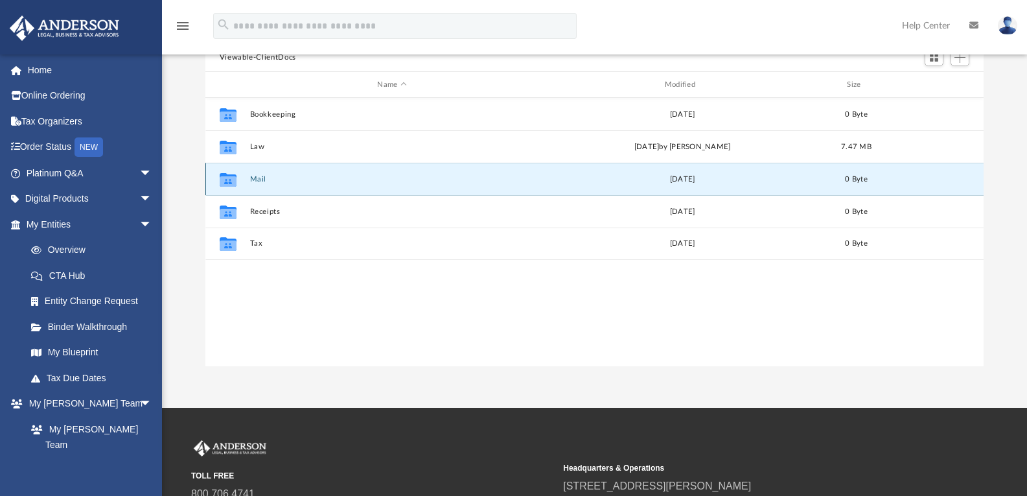
click at [265, 175] on button "Mail" at bounding box center [392, 179] width 285 height 8
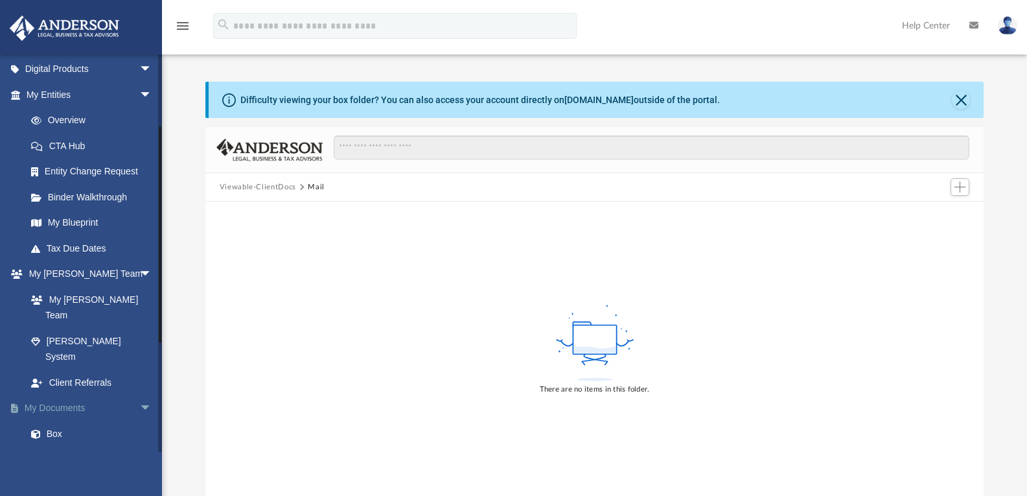
click at [139, 395] on span "arrow_drop_down" at bounding box center [152, 408] width 26 height 27
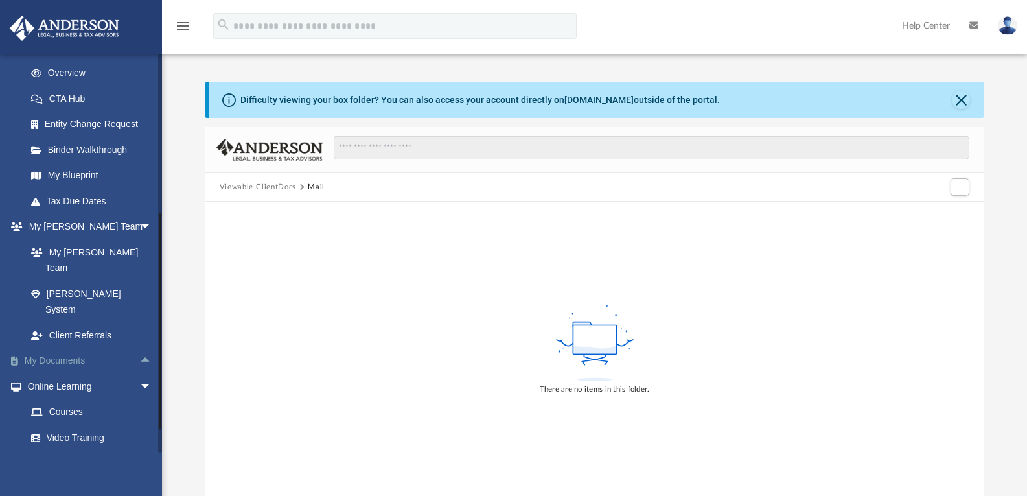
scroll to position [194, 0]
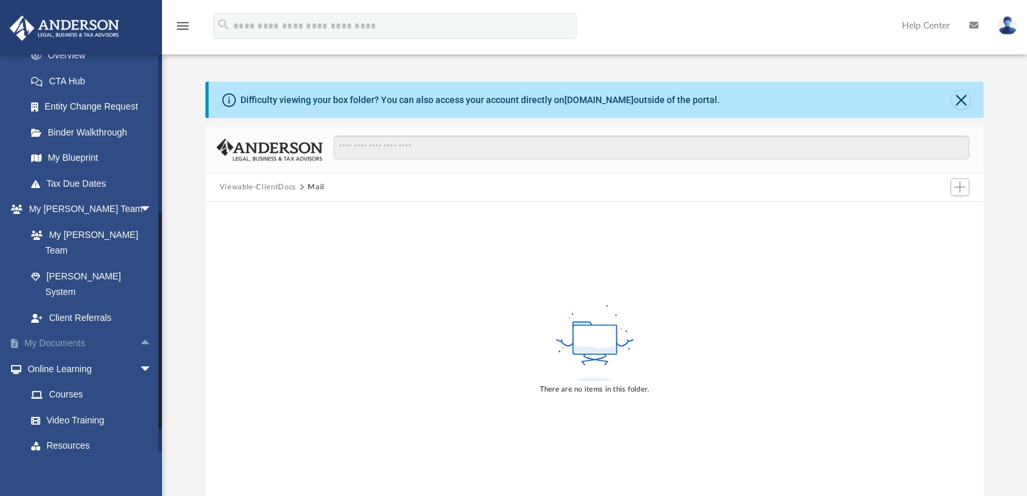
click at [139, 331] on span "arrow_drop_up" at bounding box center [152, 344] width 26 height 27
click at [55, 356] on link "Box" at bounding box center [95, 369] width 154 height 26
click at [56, 356] on link "Box" at bounding box center [95, 369] width 154 height 26
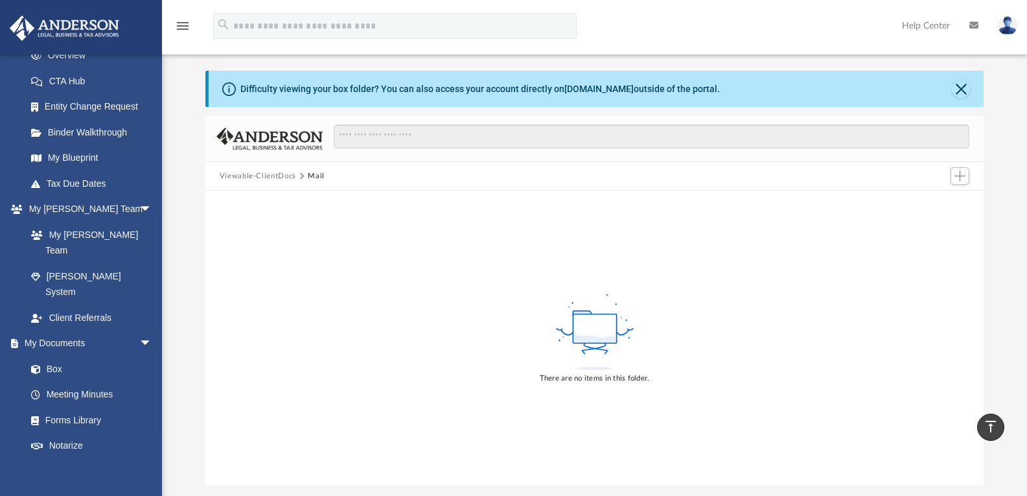
scroll to position [0, 0]
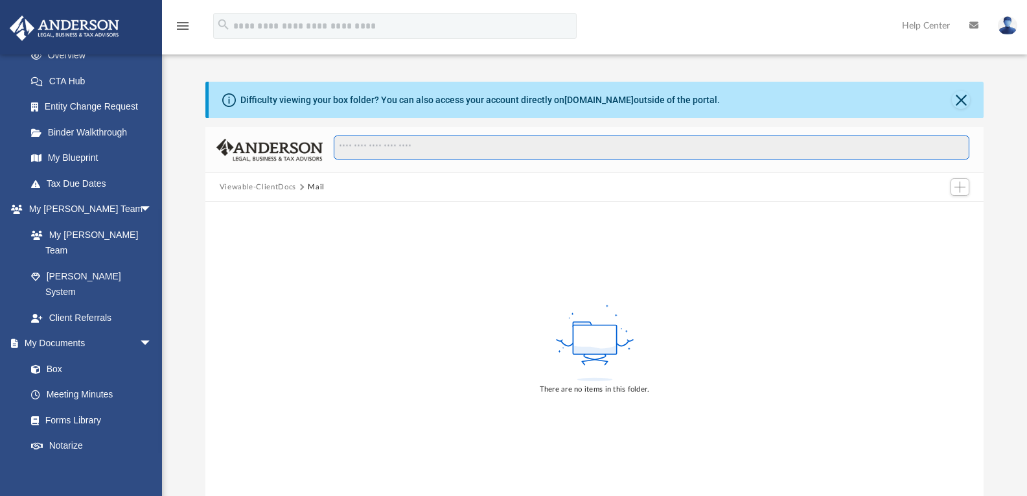
click at [362, 148] on input "Search files and folders" at bounding box center [652, 147] width 636 height 25
click at [279, 189] on button "Viewable-ClientDocs" at bounding box center [258, 188] width 76 height 12
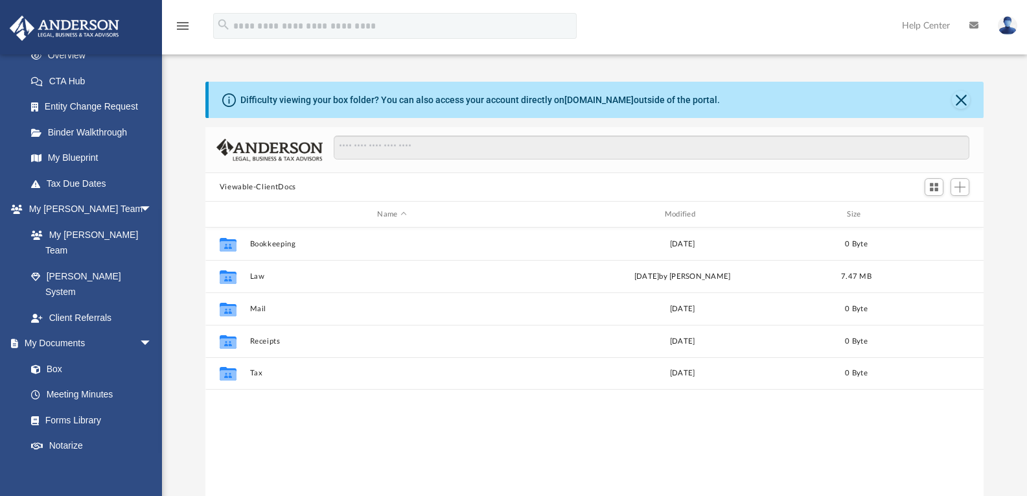
scroll to position [285, 769]
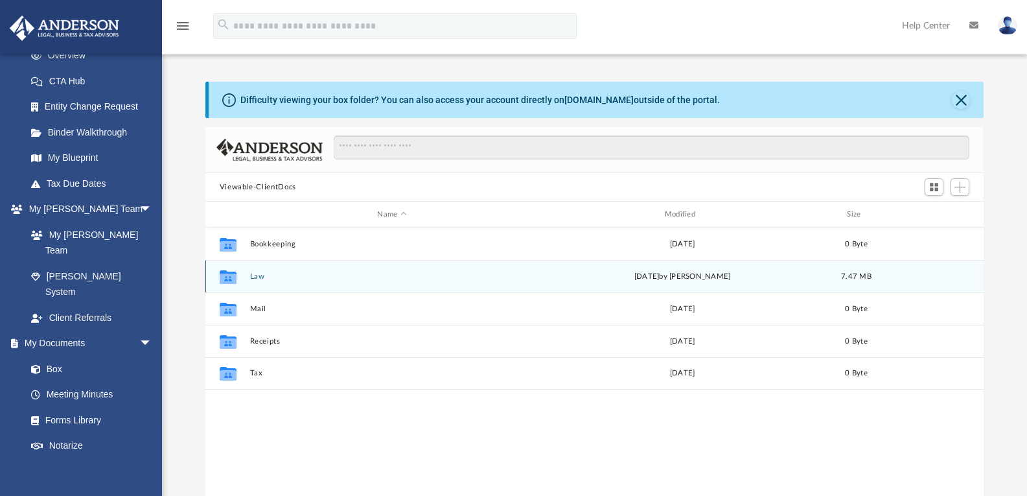
click at [250, 276] on button "Law" at bounding box center [392, 276] width 285 height 8
click at [229, 275] on icon "grid" at bounding box center [228, 278] width 17 height 10
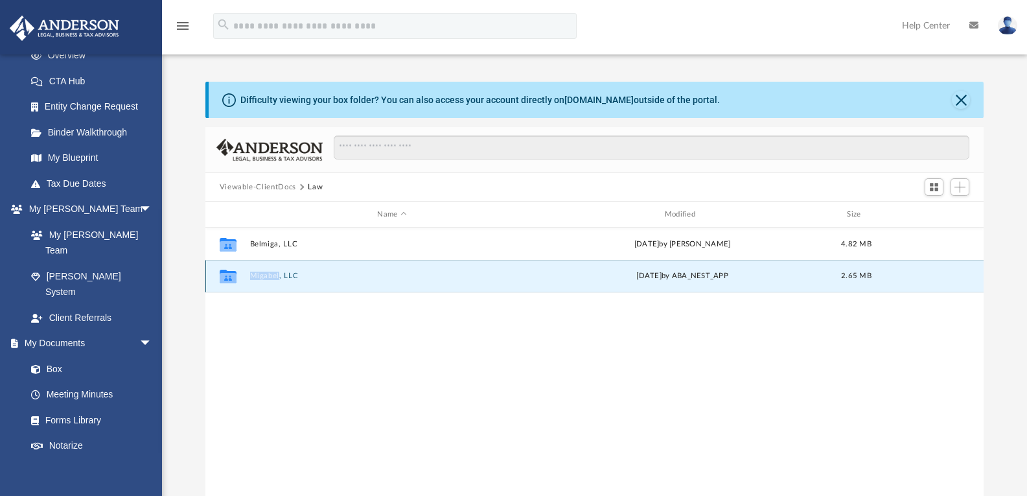
click at [229, 275] on icon "grid" at bounding box center [228, 278] width 17 height 10
click at [276, 274] on button "Migabel, LLC" at bounding box center [392, 276] width 285 height 8
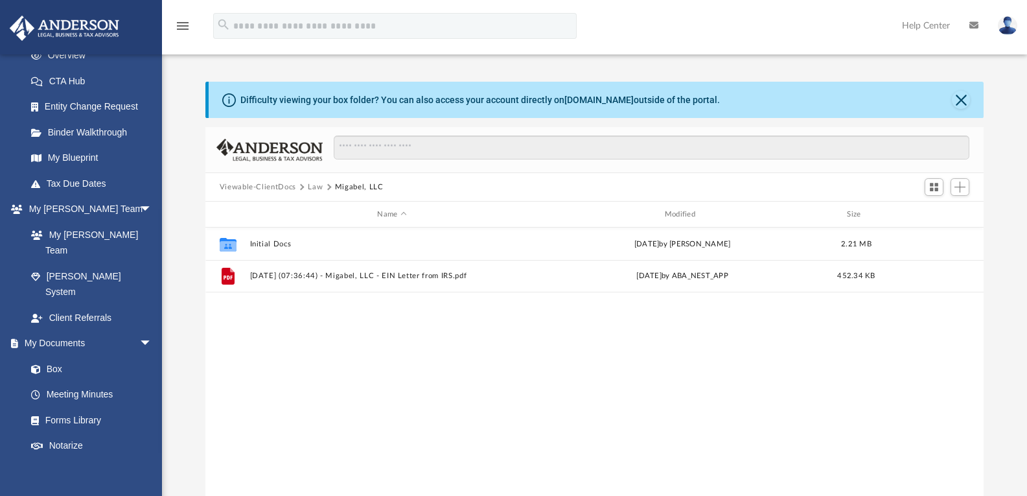
click at [364, 185] on button "Migabel, LLC" at bounding box center [359, 188] width 49 height 12
click at [263, 187] on button "Viewable-ClientDocs" at bounding box center [258, 188] width 76 height 12
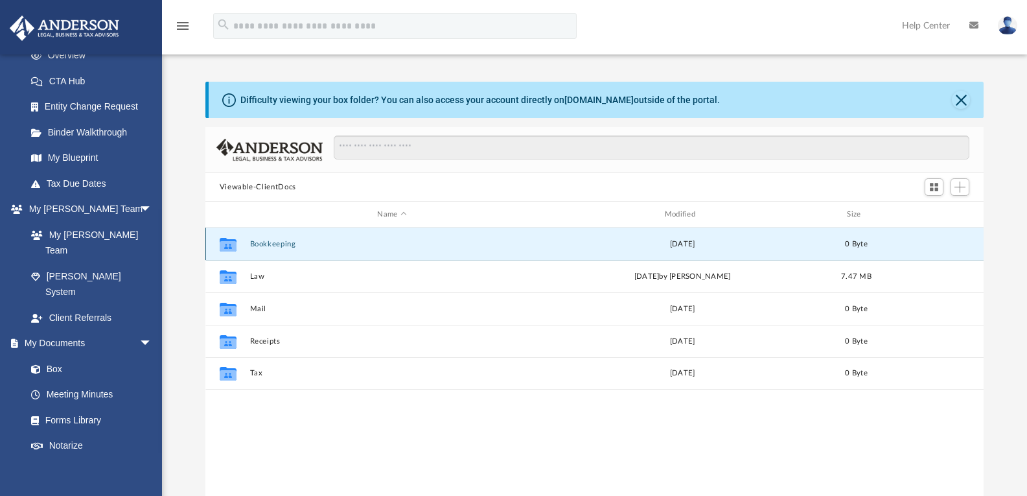
click at [280, 242] on button "Bookkeeping" at bounding box center [392, 244] width 285 height 8
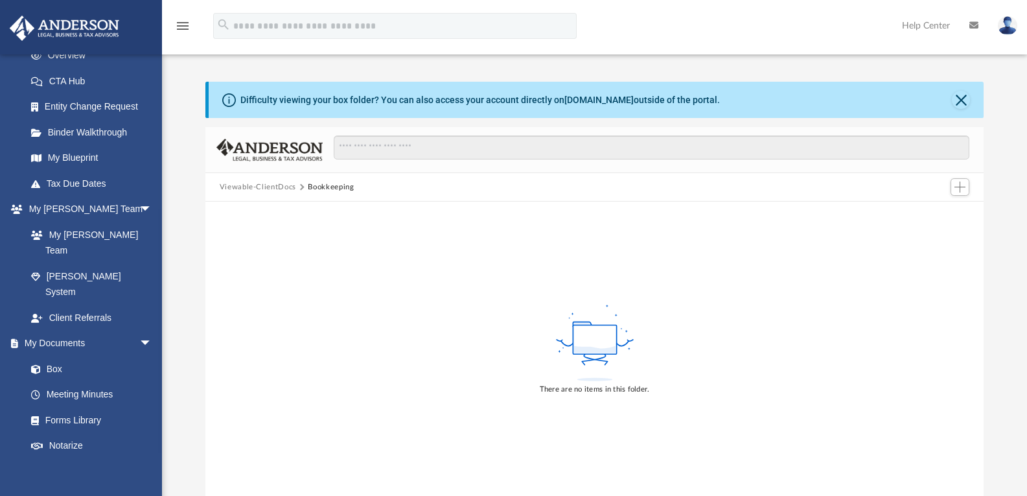
click at [264, 187] on button "Viewable-ClientDocs" at bounding box center [258, 188] width 76 height 12
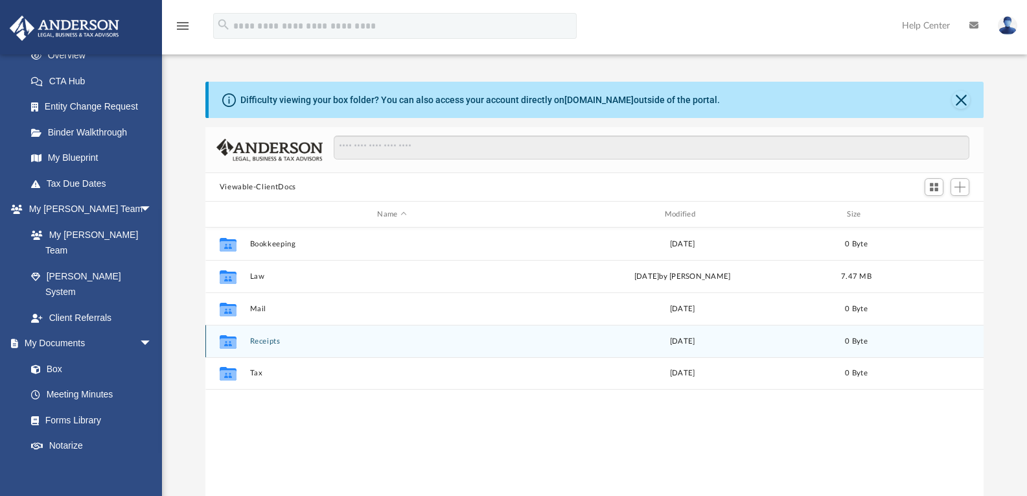
click at [229, 341] on icon "grid" at bounding box center [228, 343] width 17 height 10
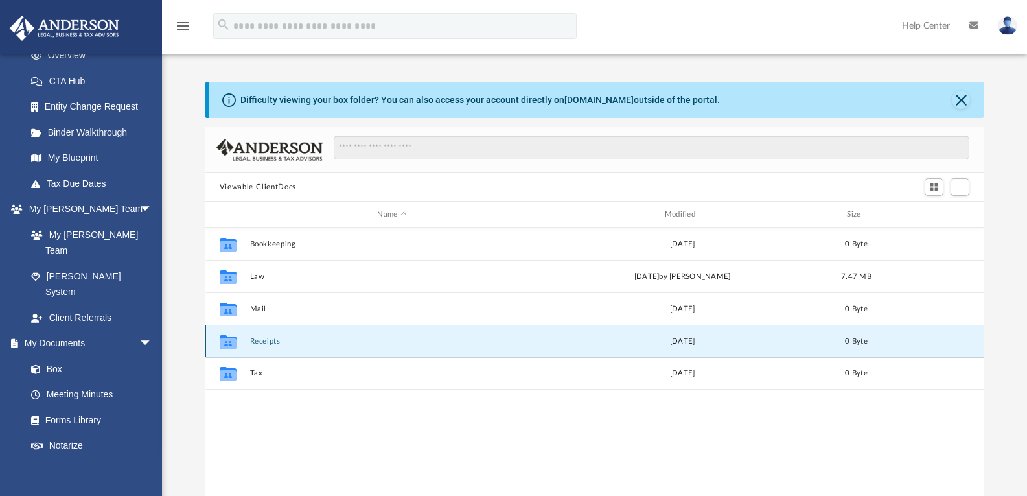
click at [264, 340] on button "Receipts" at bounding box center [392, 341] width 285 height 8
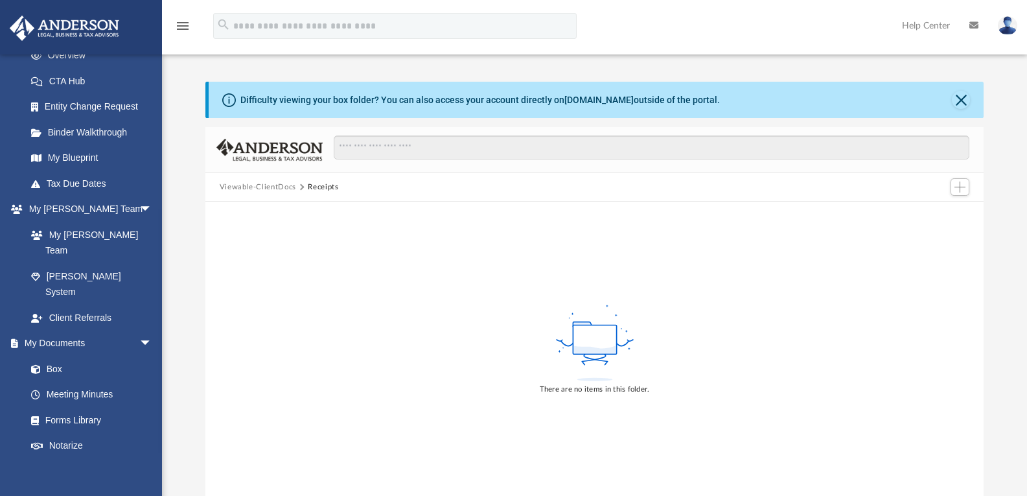
click at [232, 188] on button "Viewable-ClientDocs" at bounding box center [258, 188] width 76 height 12
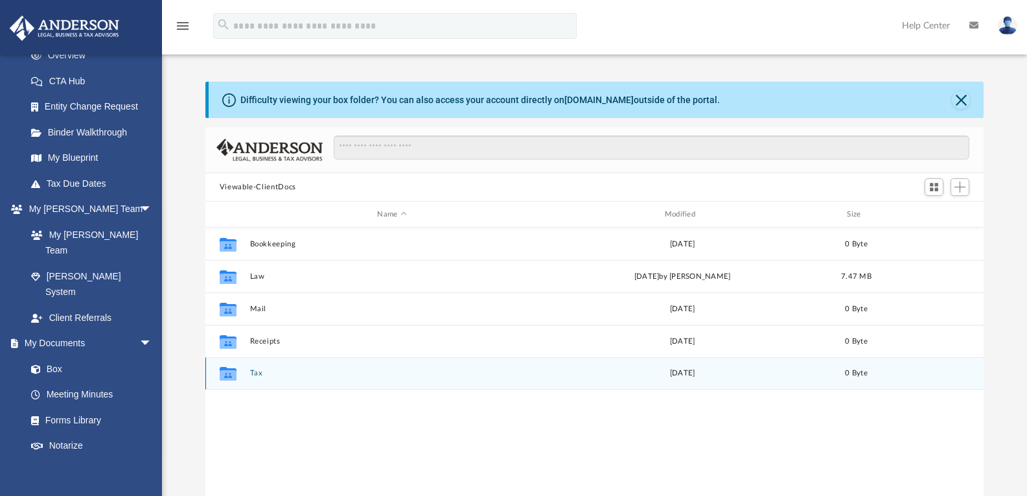
click at [226, 376] on icon "grid" at bounding box center [228, 374] width 17 height 14
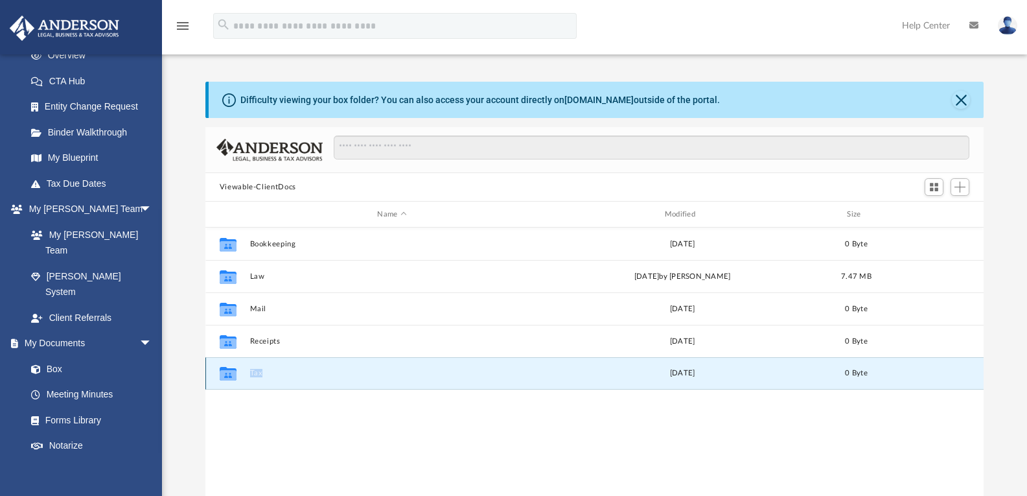
click at [258, 371] on button "Tax" at bounding box center [392, 373] width 285 height 8
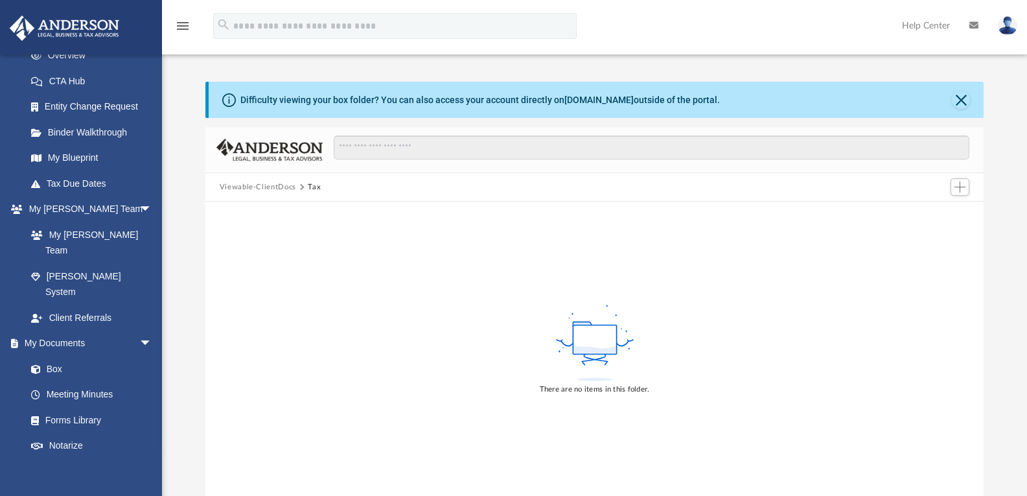
click at [238, 184] on button "Viewable-ClientDocs" at bounding box center [258, 188] width 76 height 12
